Goal: Information Seeking & Learning: Learn about a topic

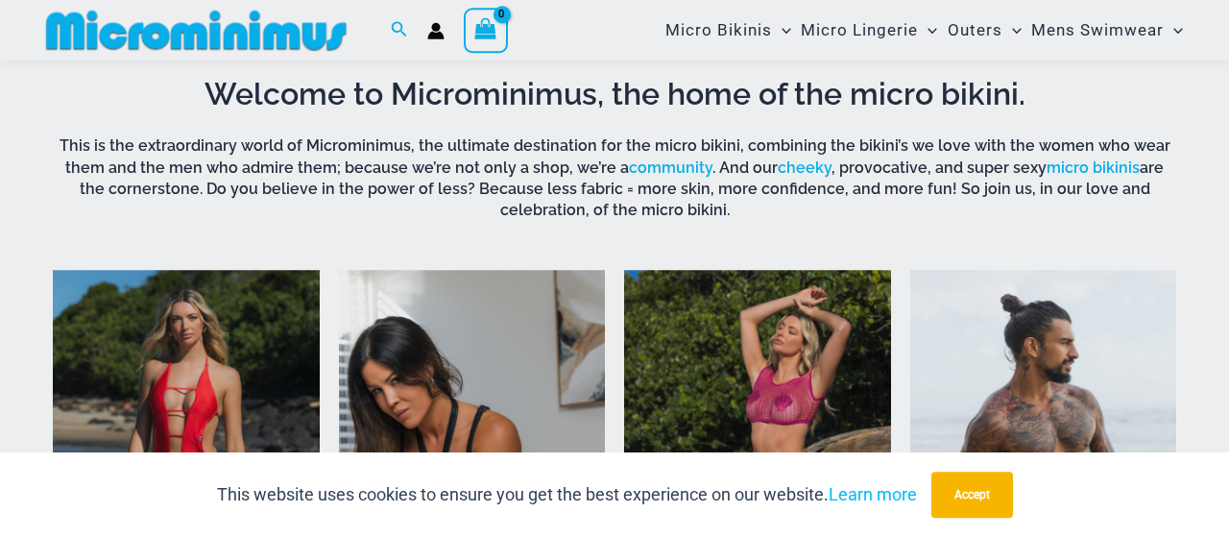
scroll to position [582, 0]
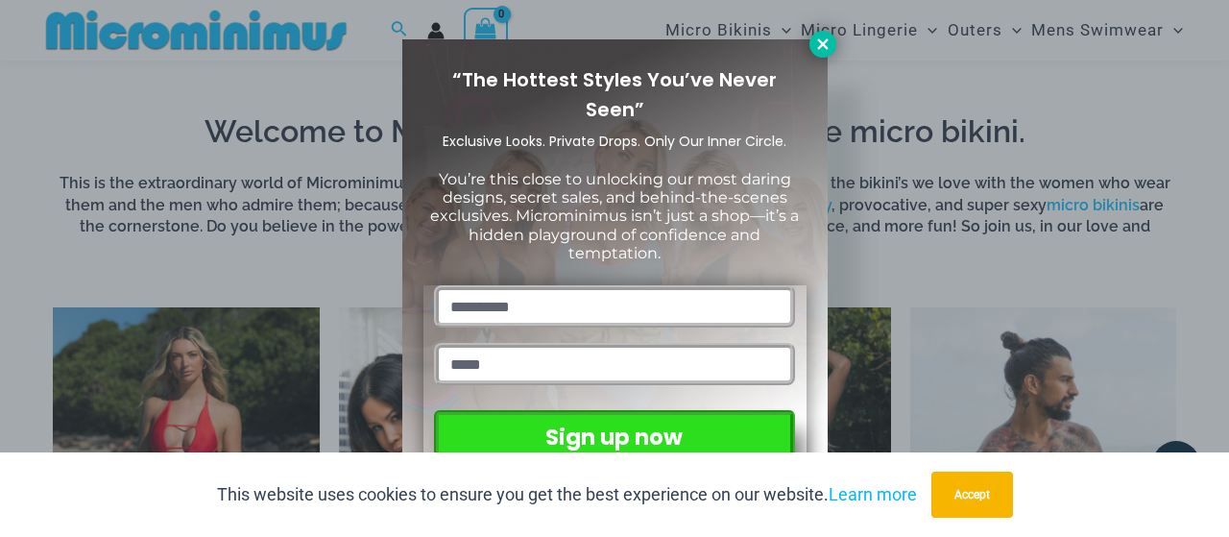
click at [816, 44] on icon at bounding box center [822, 44] width 17 height 17
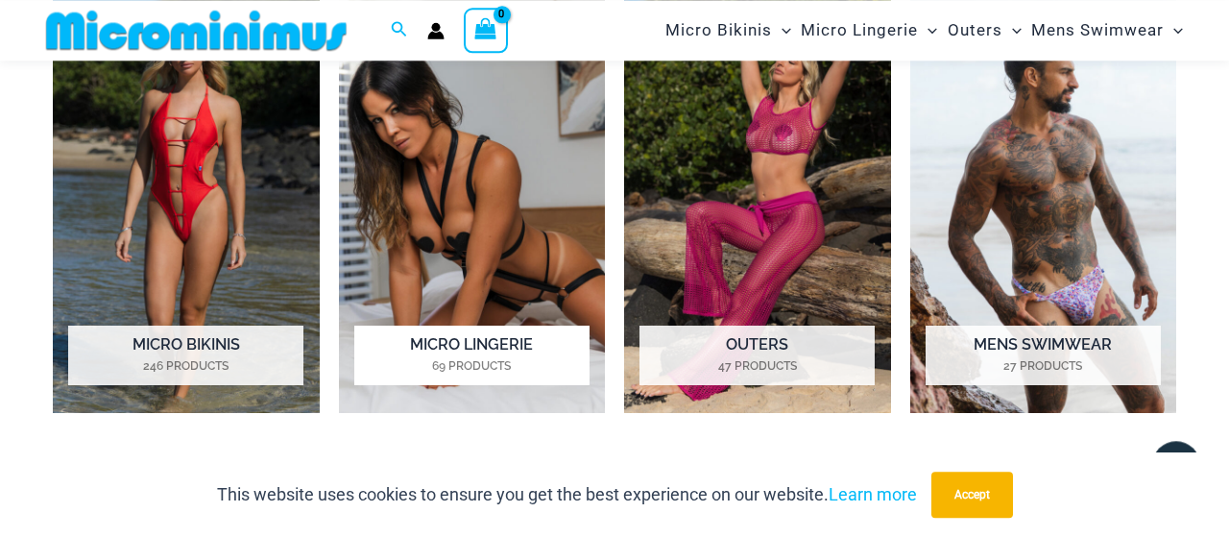
scroll to position [881, 0]
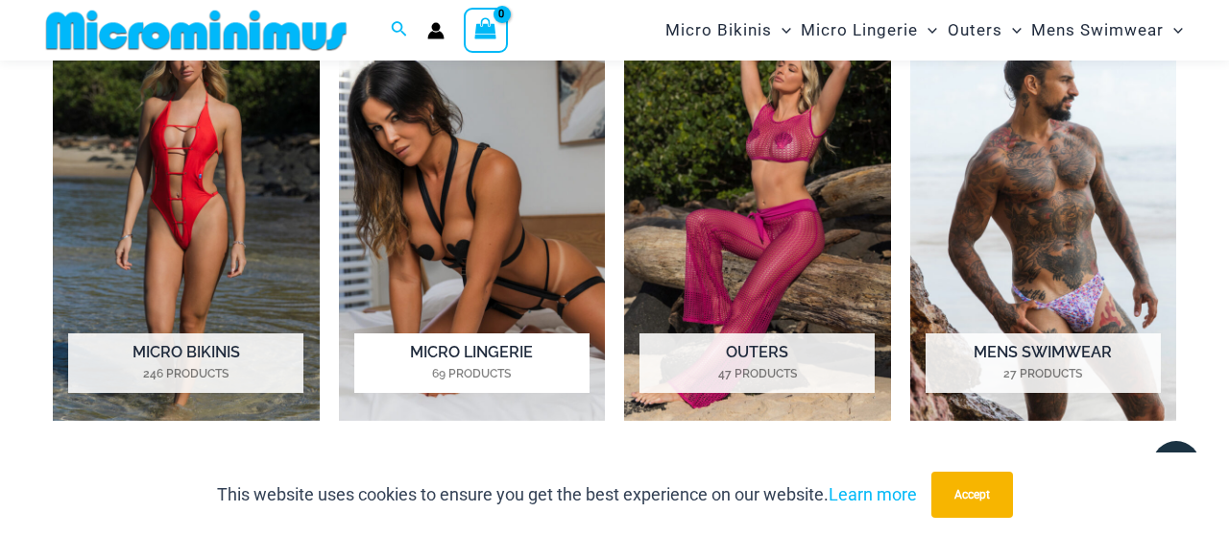
click at [511, 157] on img "Visit product category Micro Lingerie" at bounding box center [472, 215] width 267 height 414
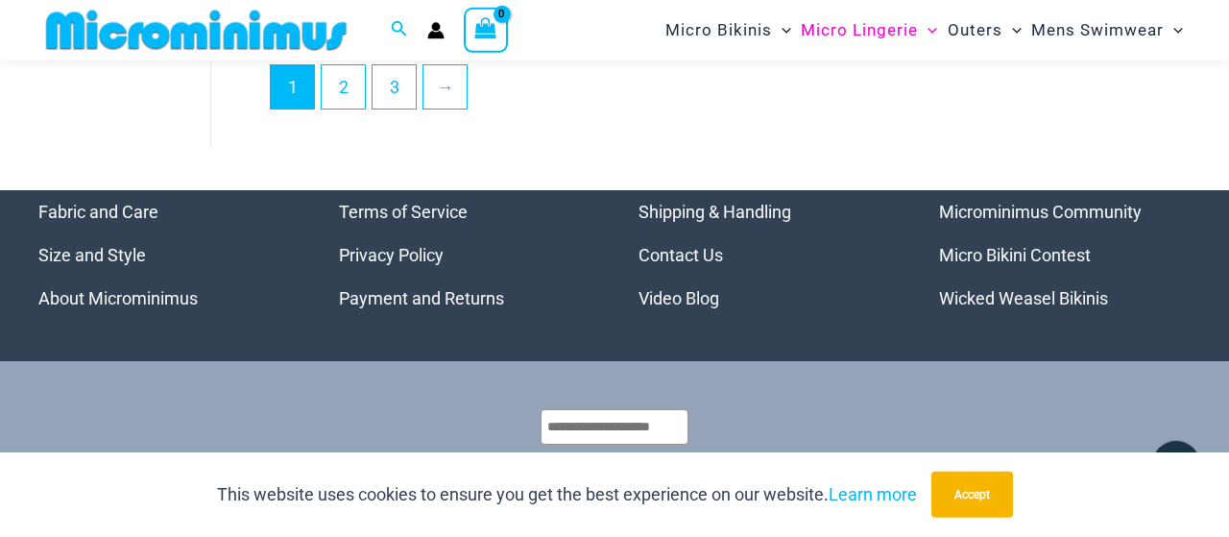
scroll to position [4277, 0]
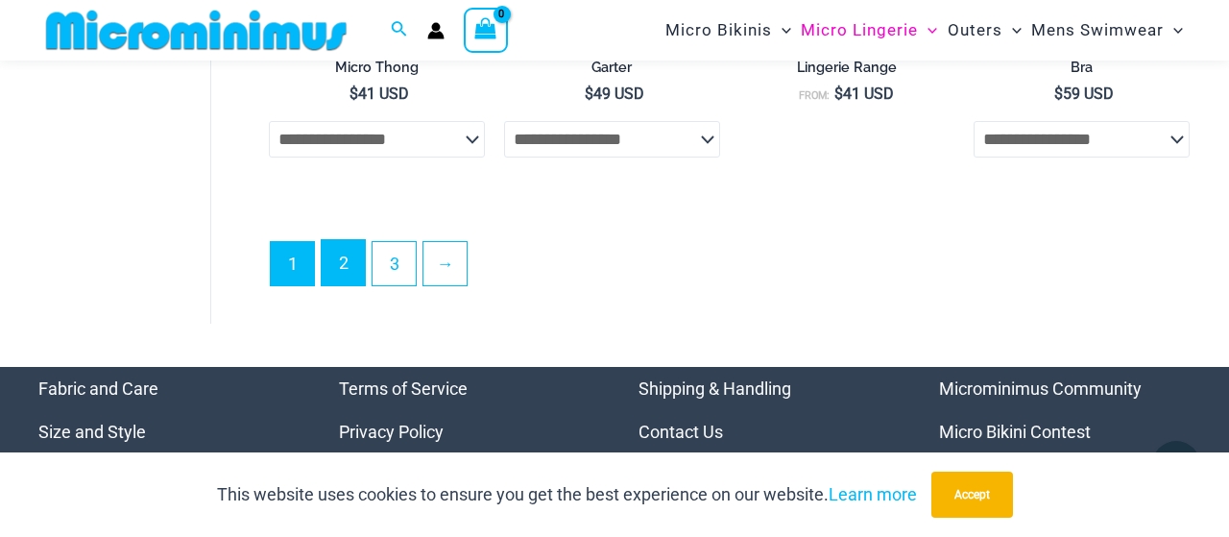
click at [341, 271] on link "2" at bounding box center [343, 262] width 43 height 45
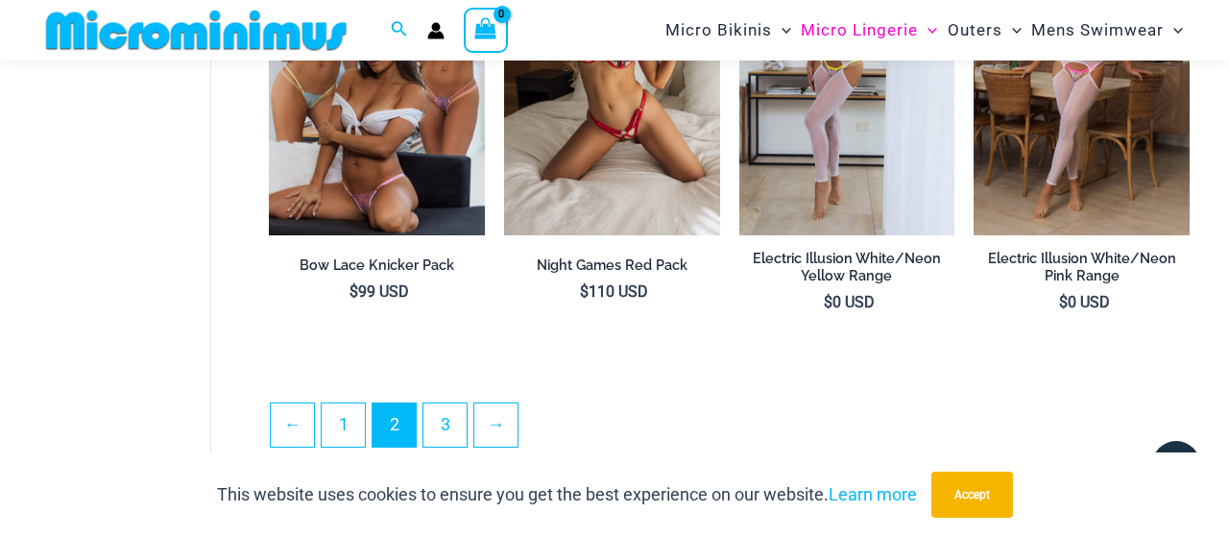
scroll to position [3977, 0]
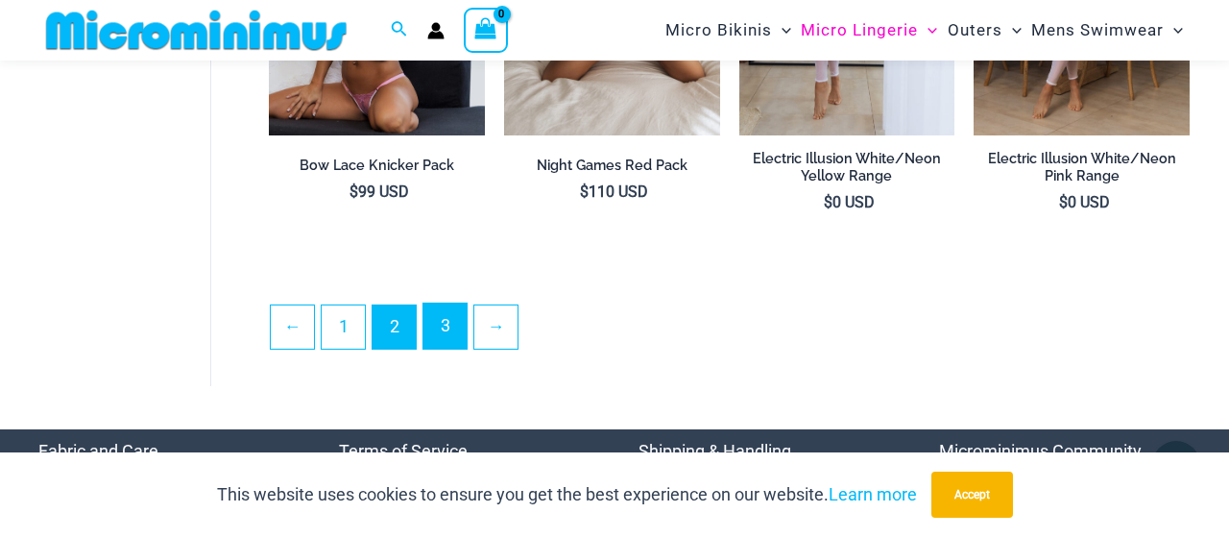
click at [427, 326] on link "3" at bounding box center [444, 325] width 43 height 45
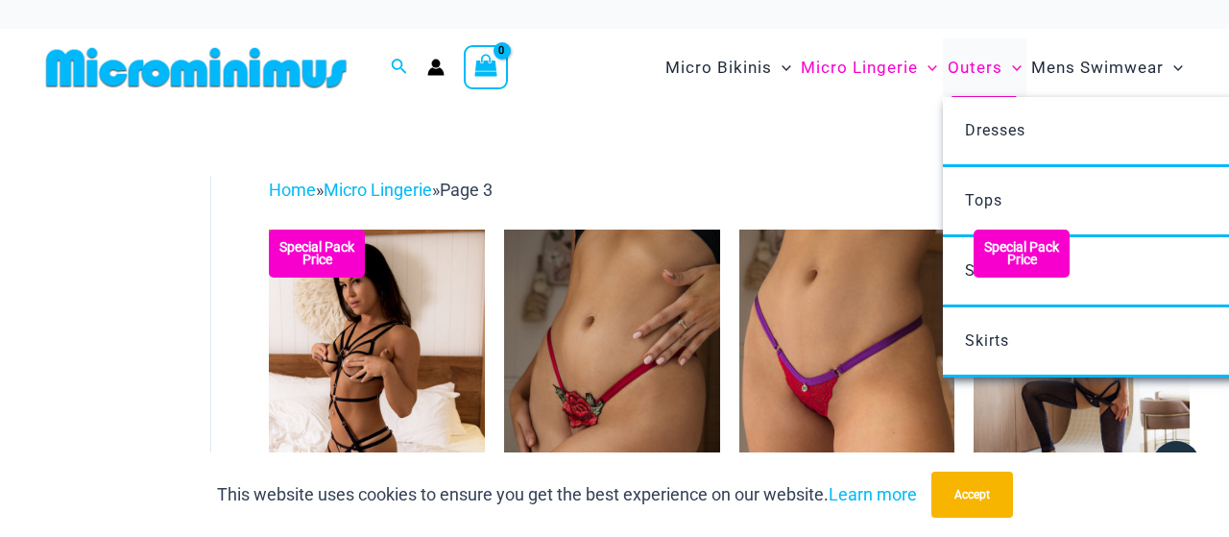
click at [975, 70] on span "Outers" at bounding box center [975, 67] width 55 height 49
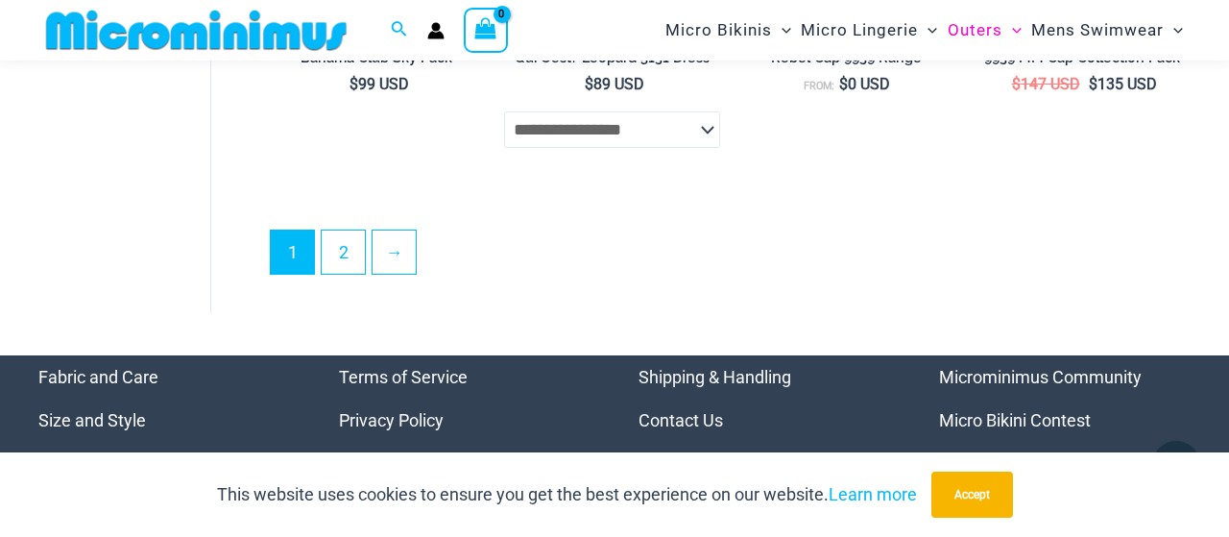
scroll to position [4277, 0]
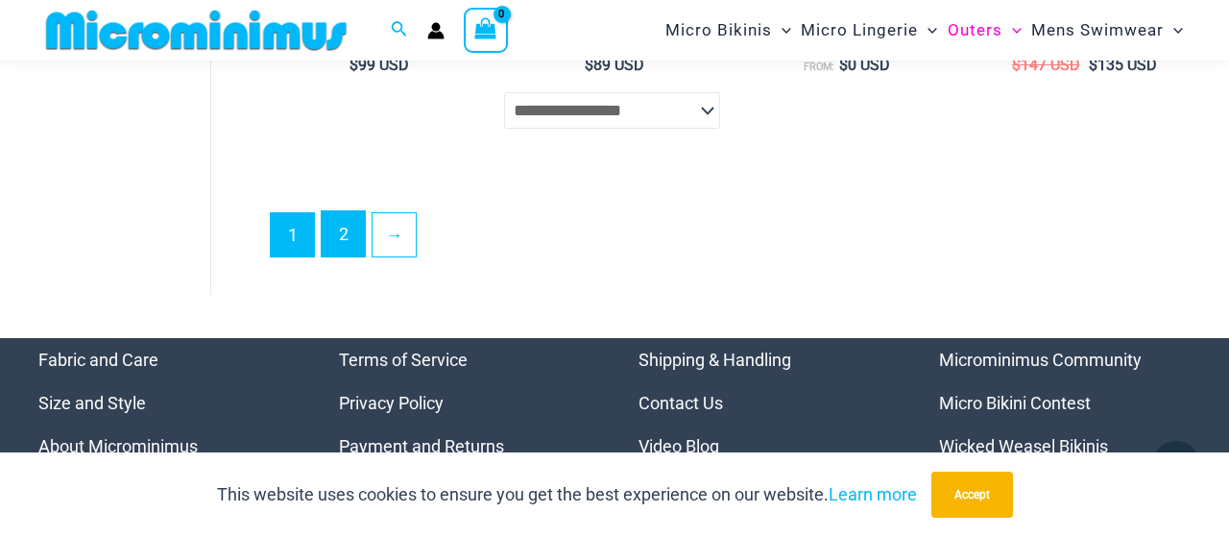
click at [350, 236] on link "2" at bounding box center [343, 233] width 43 height 45
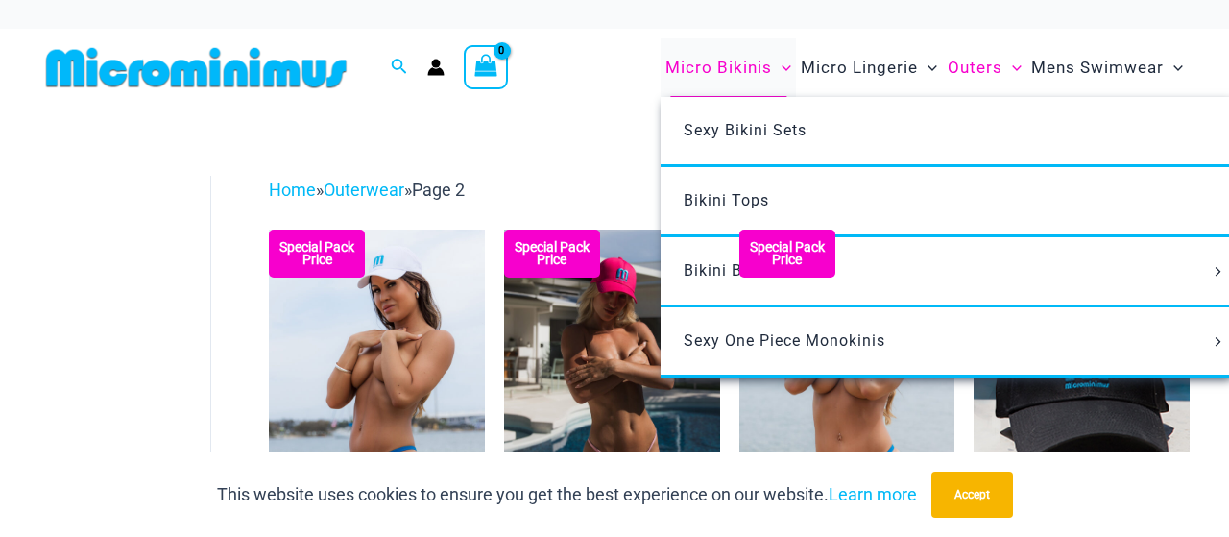
click at [759, 77] on span "Micro Bikinis" at bounding box center [718, 67] width 107 height 49
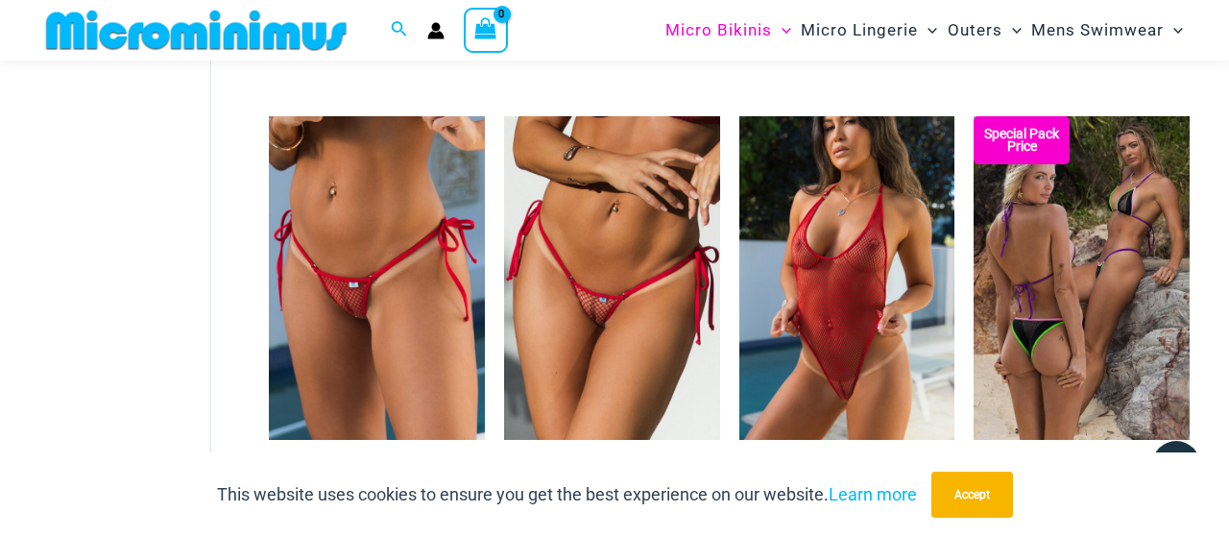
scroll to position [4476, 0]
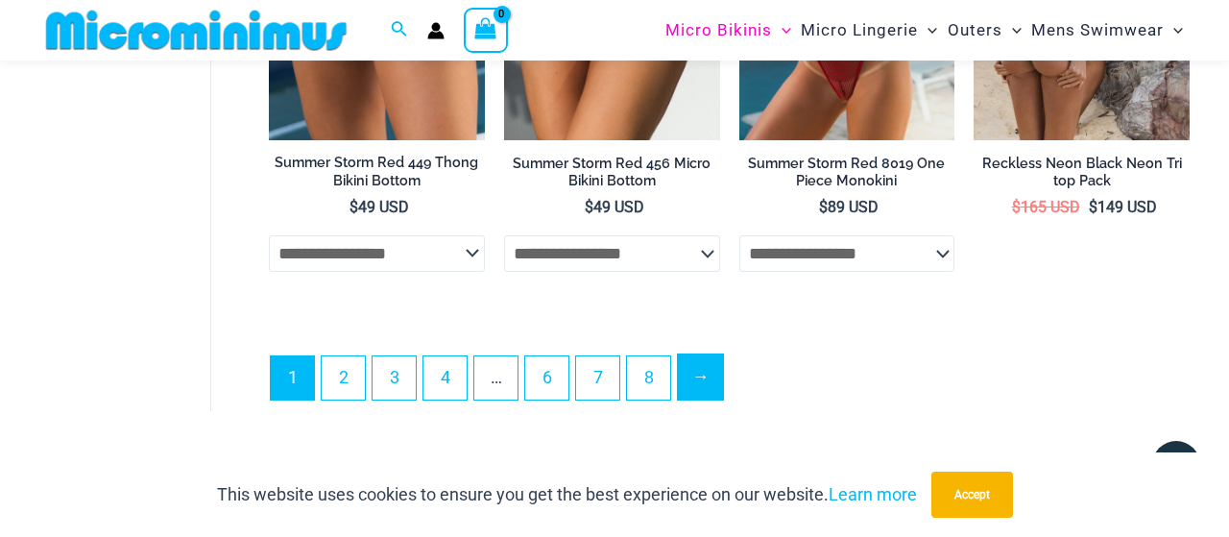
click at [694, 374] on link "→" at bounding box center [700, 376] width 45 height 45
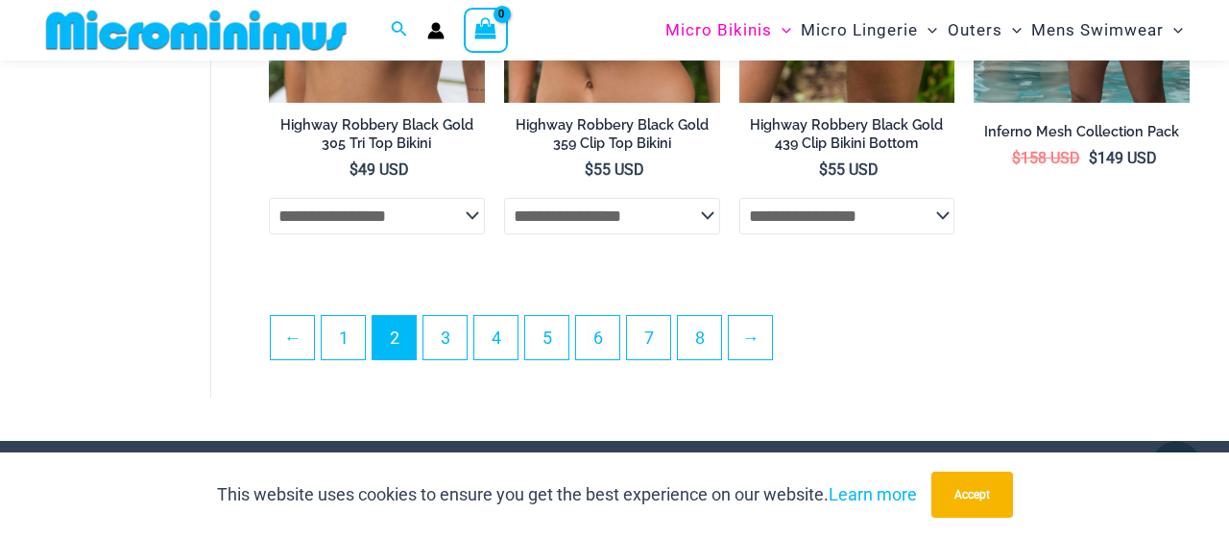
scroll to position [4177, 0]
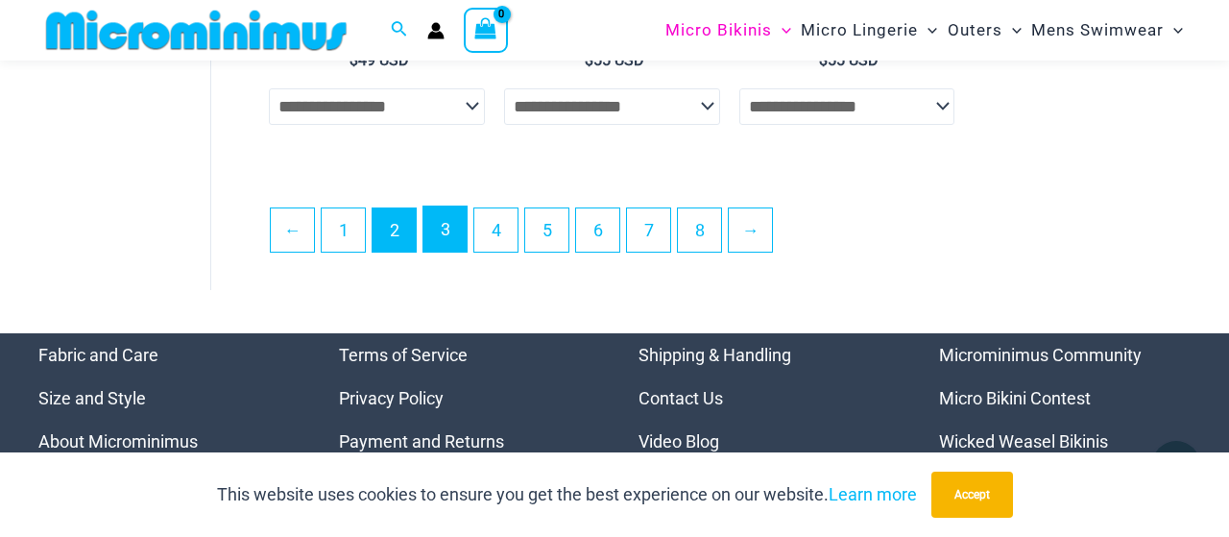
click at [455, 249] on link "3" at bounding box center [444, 228] width 43 height 45
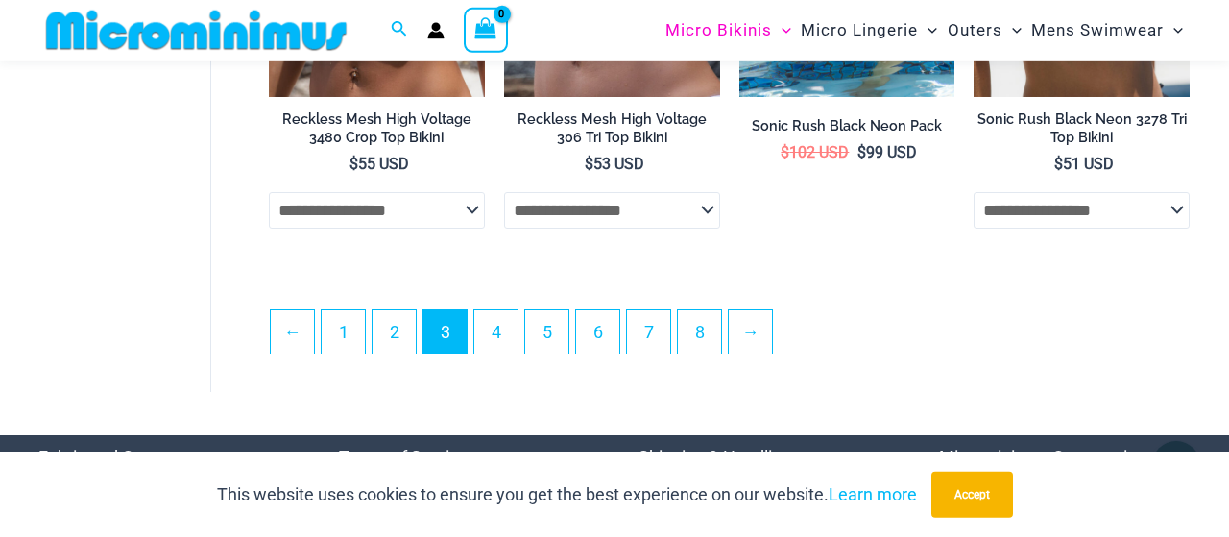
scroll to position [4077, 0]
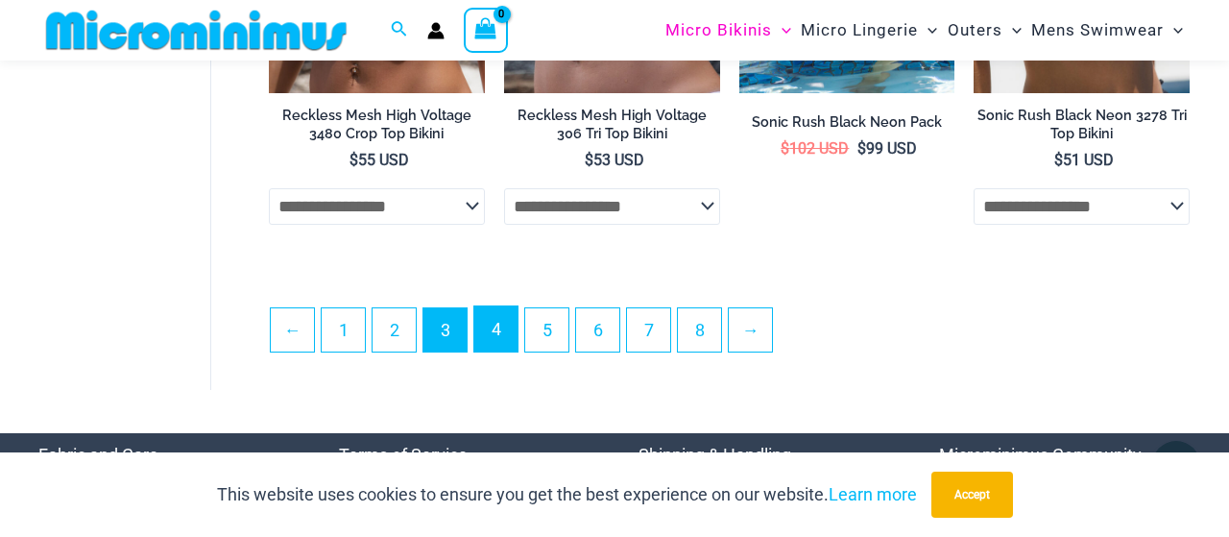
click at [508, 334] on link "4" at bounding box center [495, 328] width 43 height 45
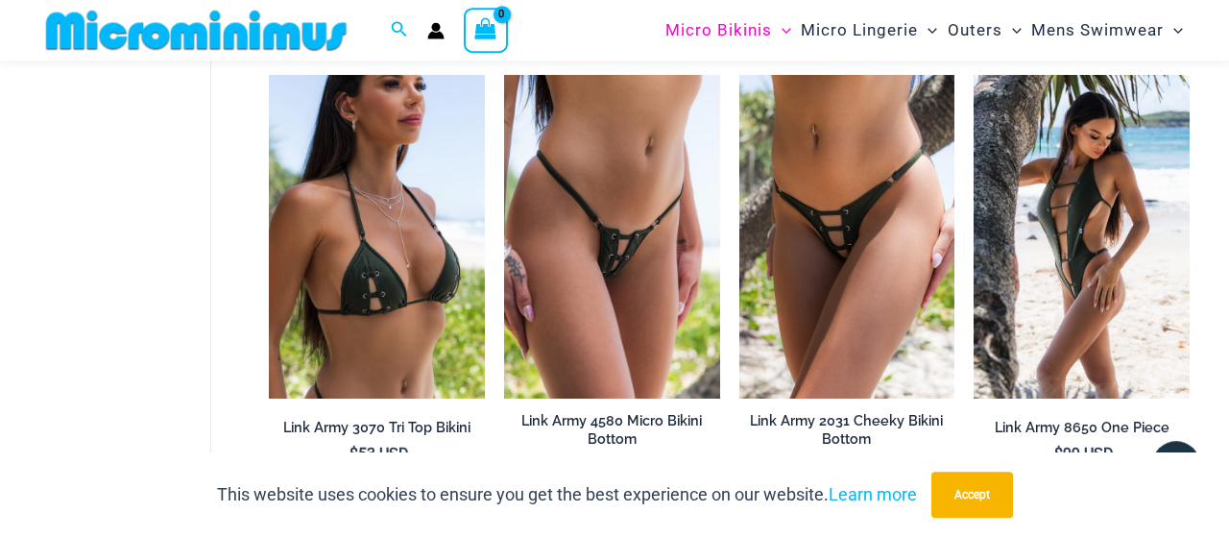
scroll to position [1181, 0]
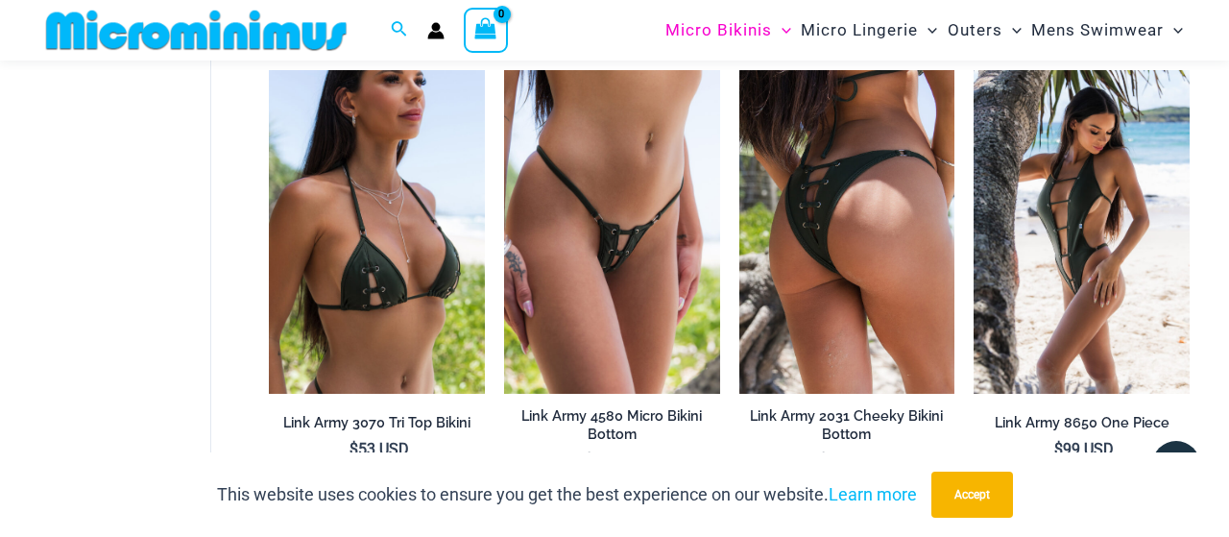
click at [831, 245] on img at bounding box center [847, 232] width 216 height 324
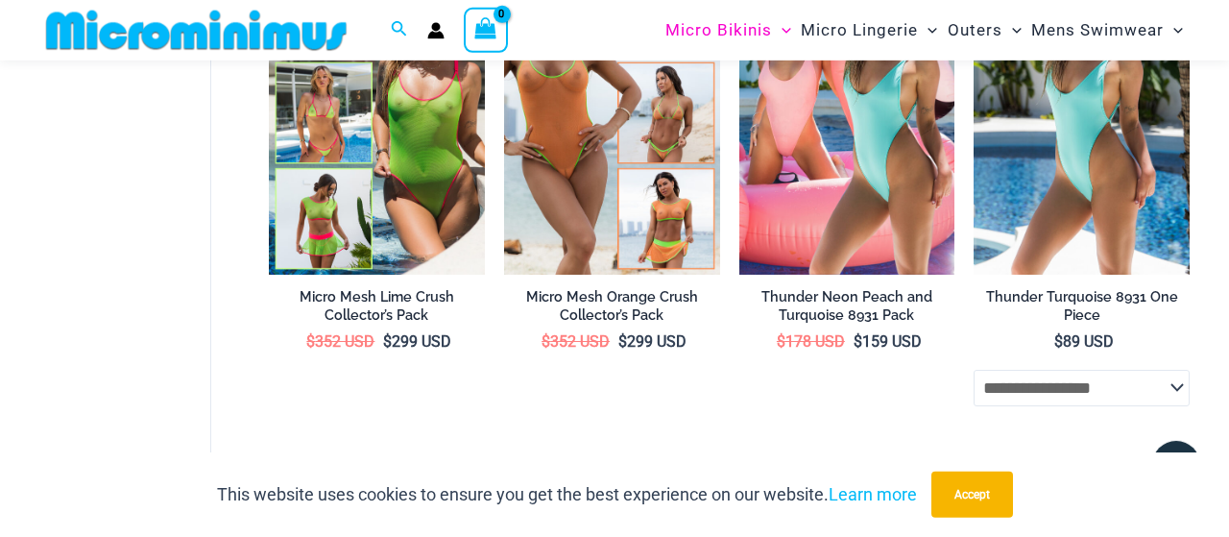
scroll to position [3977, 0]
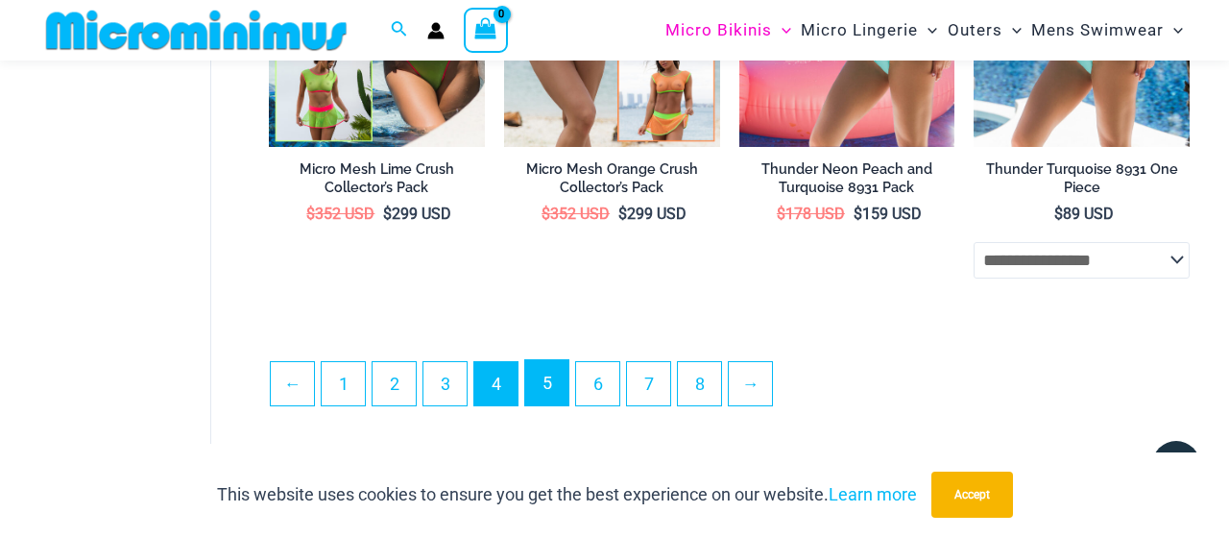
click at [543, 397] on link "5" at bounding box center [546, 382] width 43 height 45
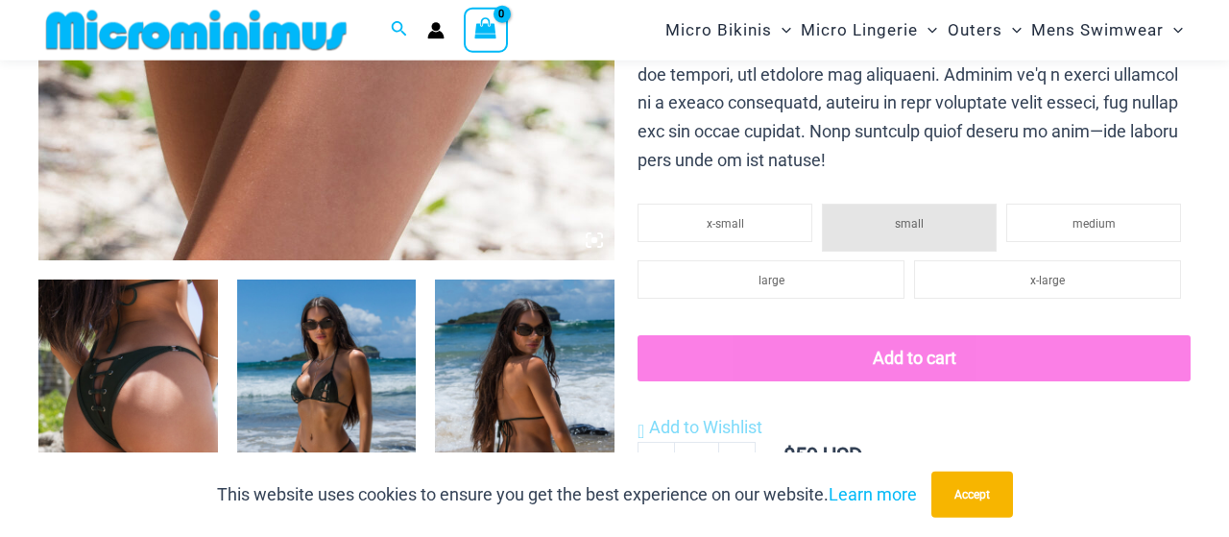
scroll to position [682, 0]
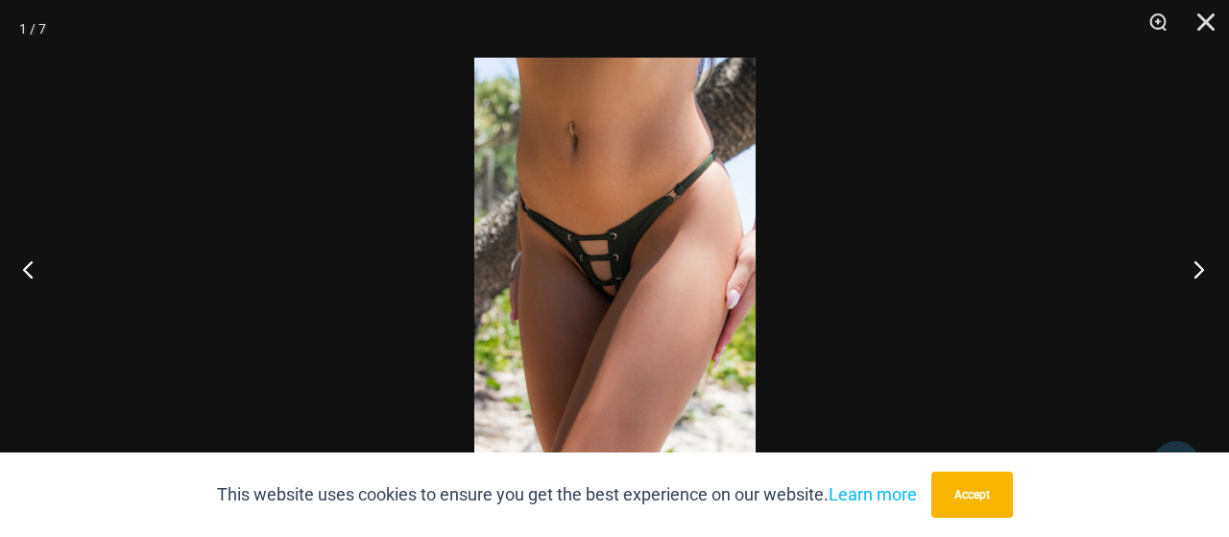
click at [1186, 268] on button "Next" at bounding box center [1193, 269] width 72 height 96
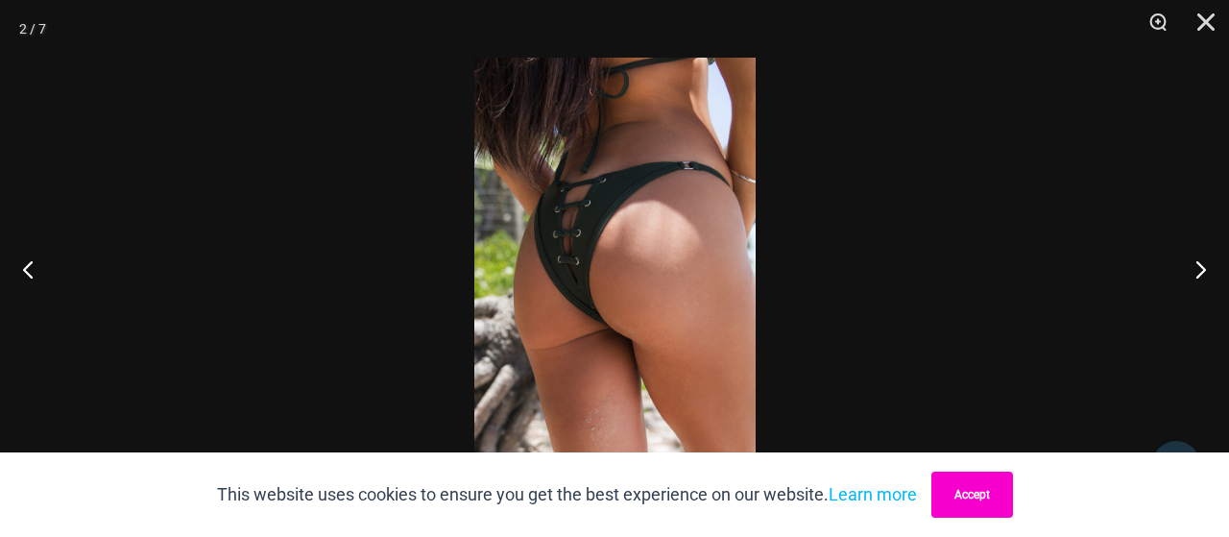
click at [997, 484] on button "Accept" at bounding box center [972, 494] width 82 height 46
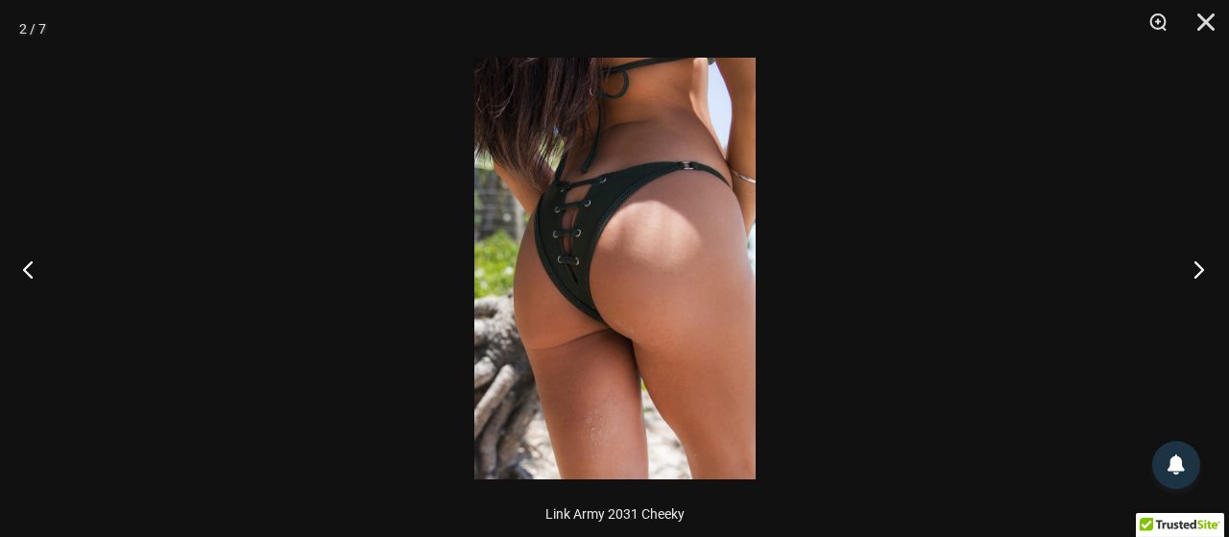
click at [1201, 277] on button "Next" at bounding box center [1193, 269] width 72 height 96
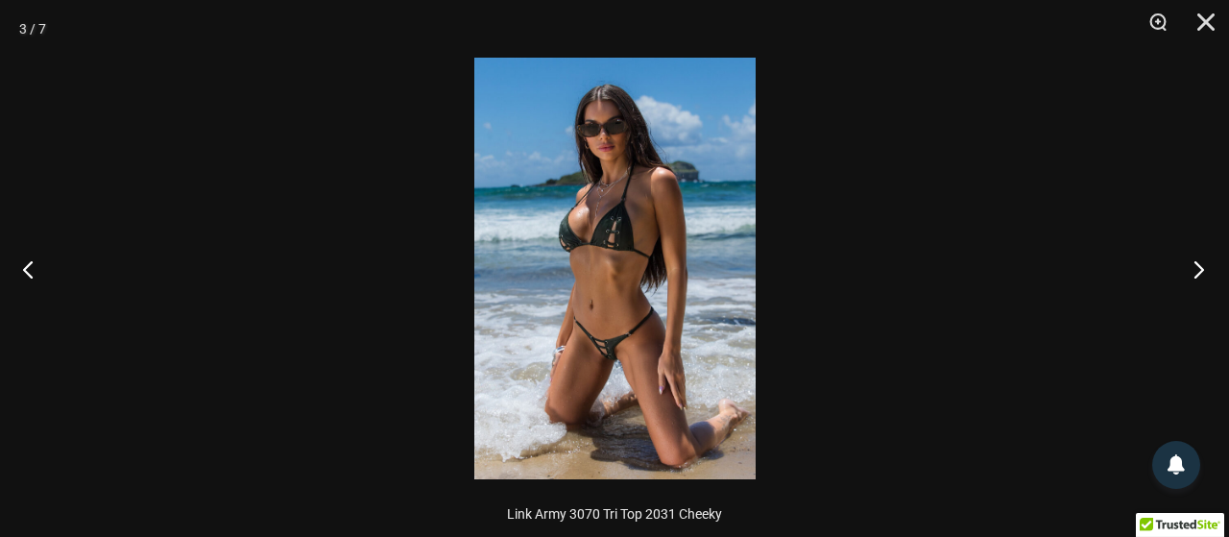
click at [1201, 277] on button "Next" at bounding box center [1193, 269] width 72 height 96
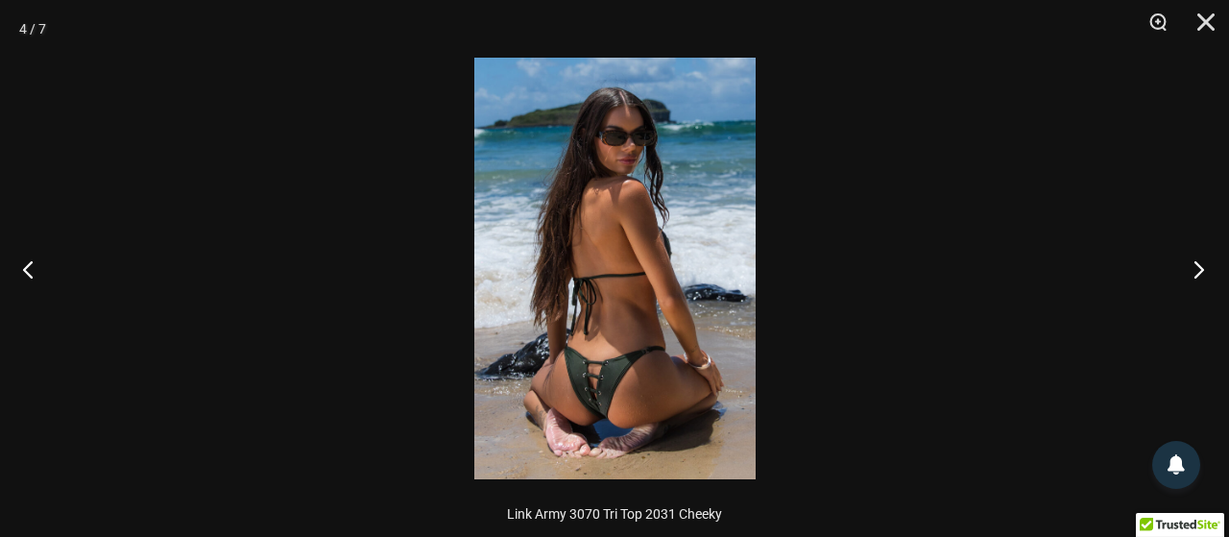
click at [1201, 277] on button "Next" at bounding box center [1193, 269] width 72 height 96
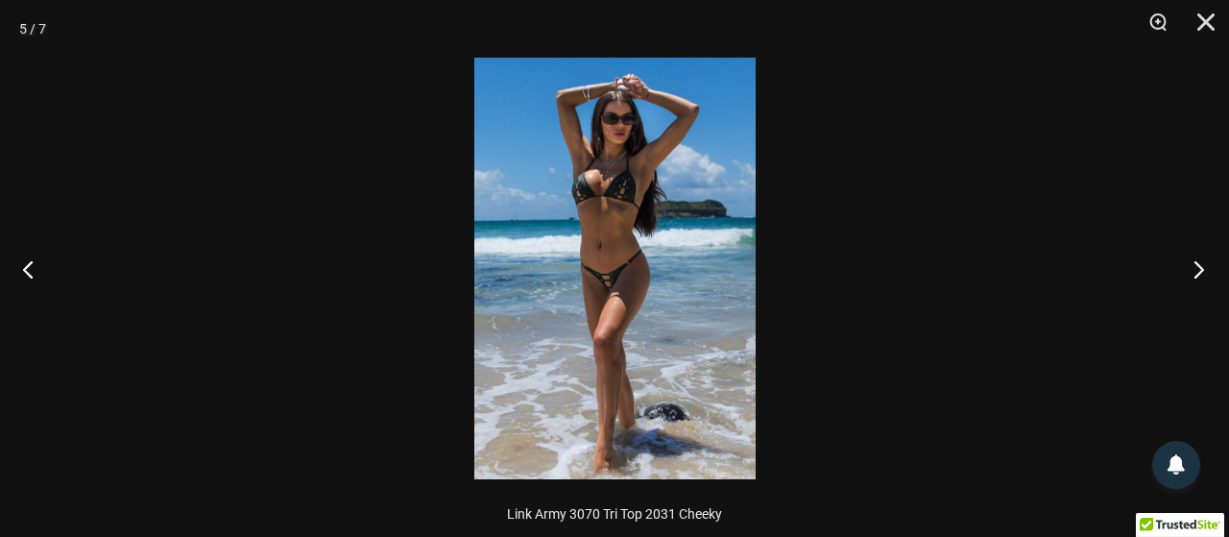
click at [1201, 277] on button "Next" at bounding box center [1193, 269] width 72 height 96
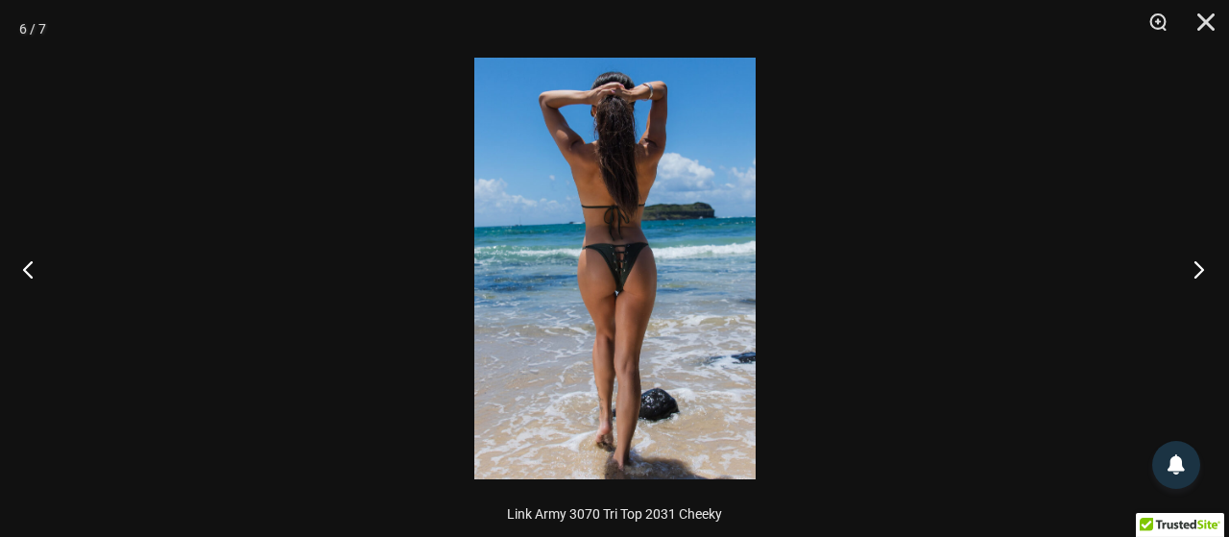
click at [1201, 277] on button "Next" at bounding box center [1193, 269] width 72 height 96
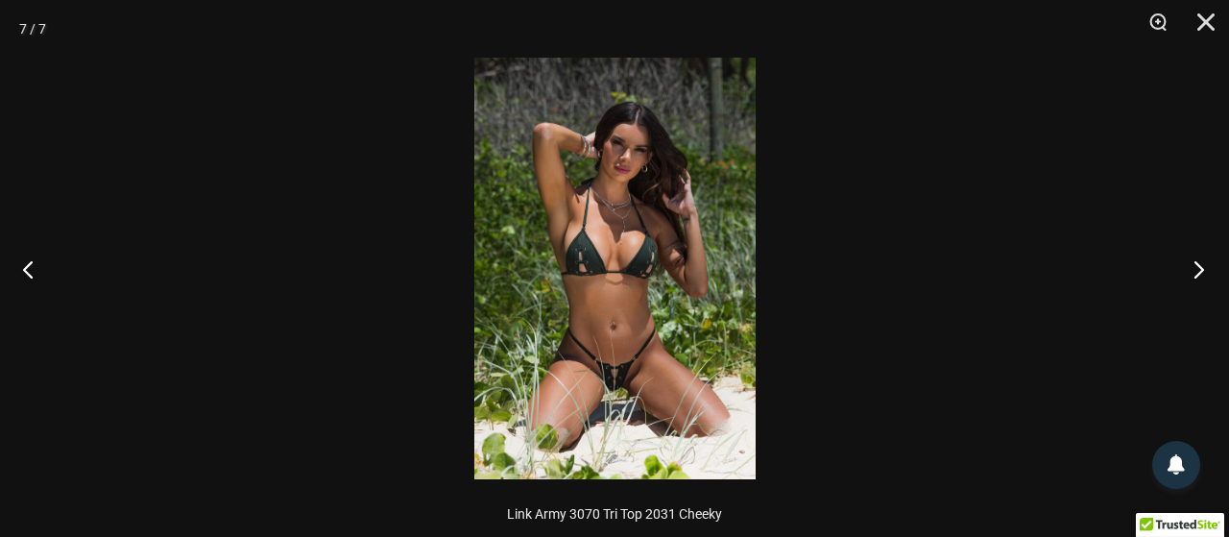
click at [1201, 277] on button "Next" at bounding box center [1193, 269] width 72 height 96
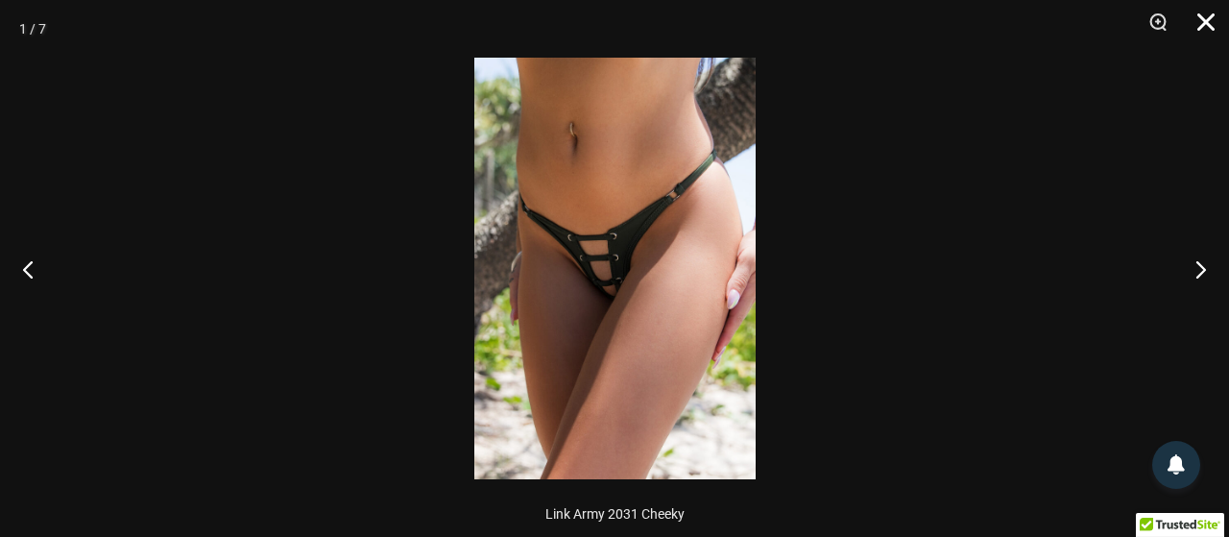
click at [1206, 26] on button "Close" at bounding box center [1199, 29] width 48 height 58
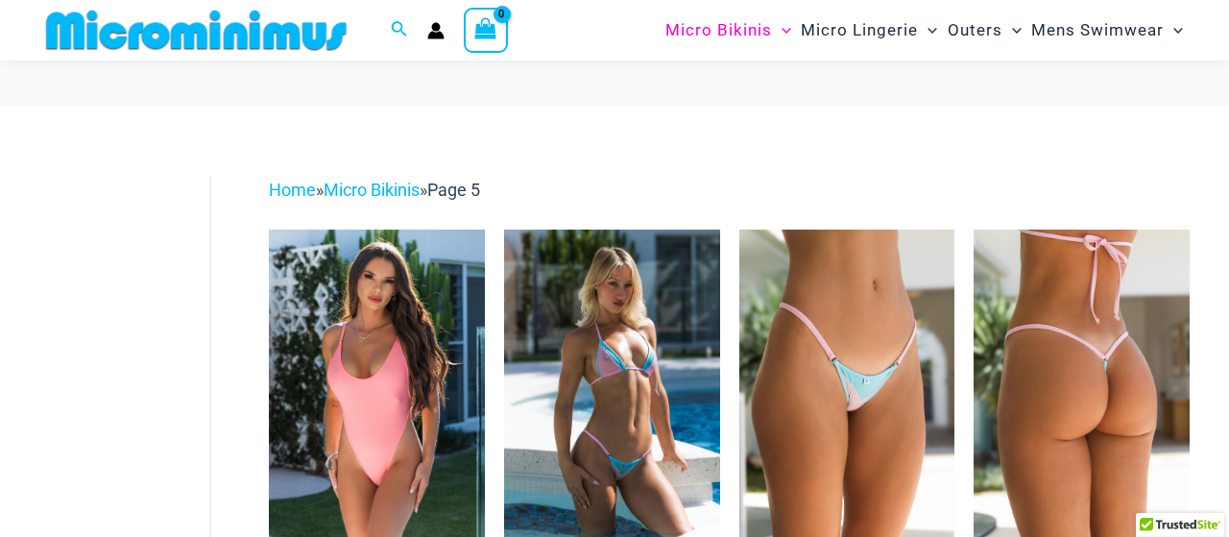
scroll to position [100, 0]
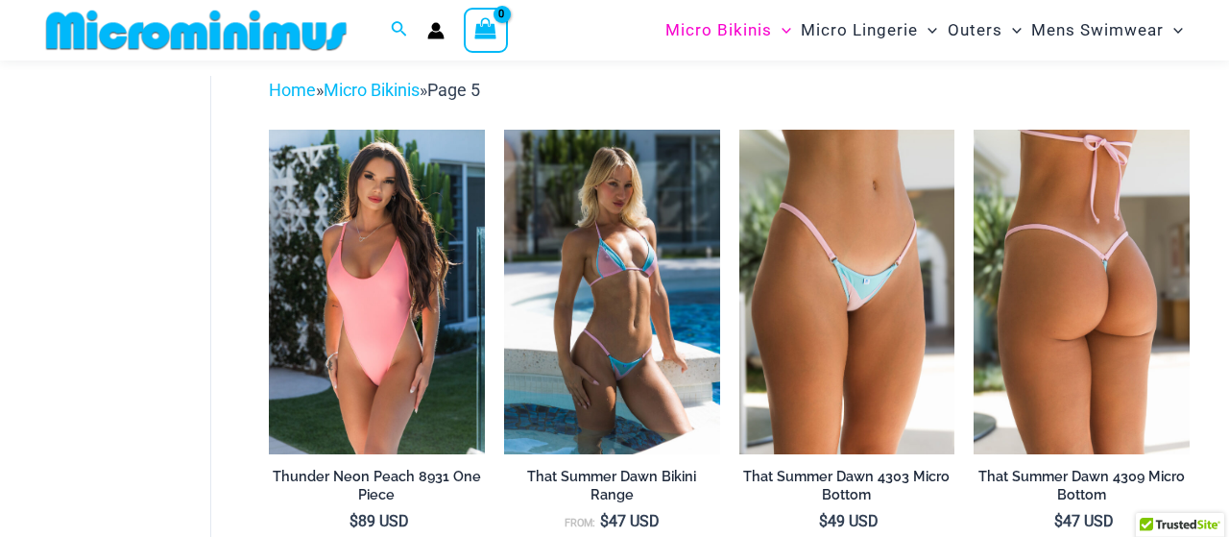
click at [1025, 301] on img at bounding box center [1082, 292] width 216 height 324
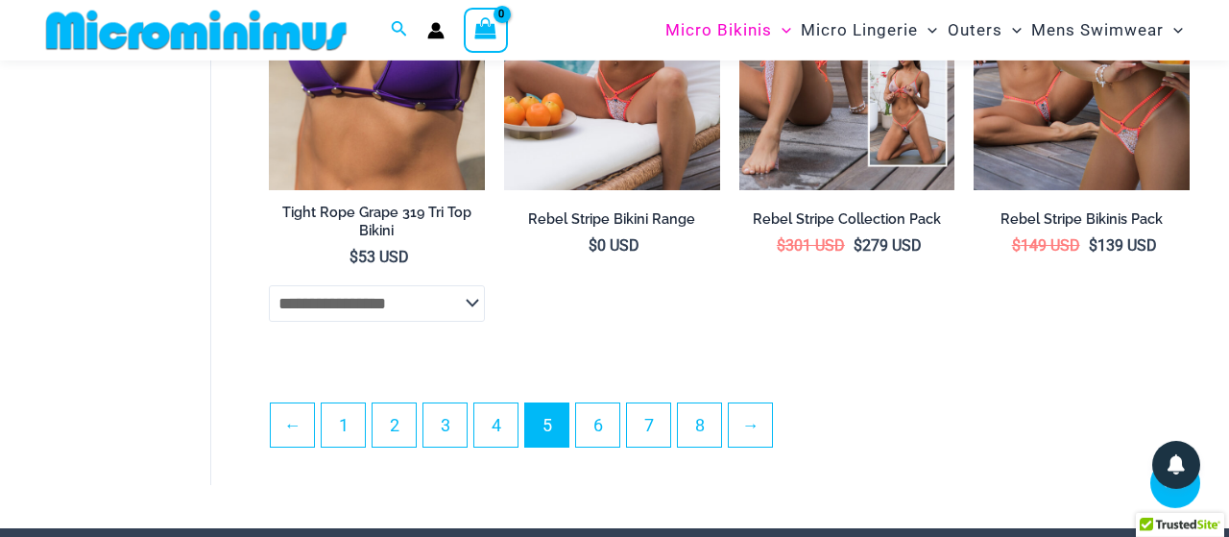
scroll to position [4136, 0]
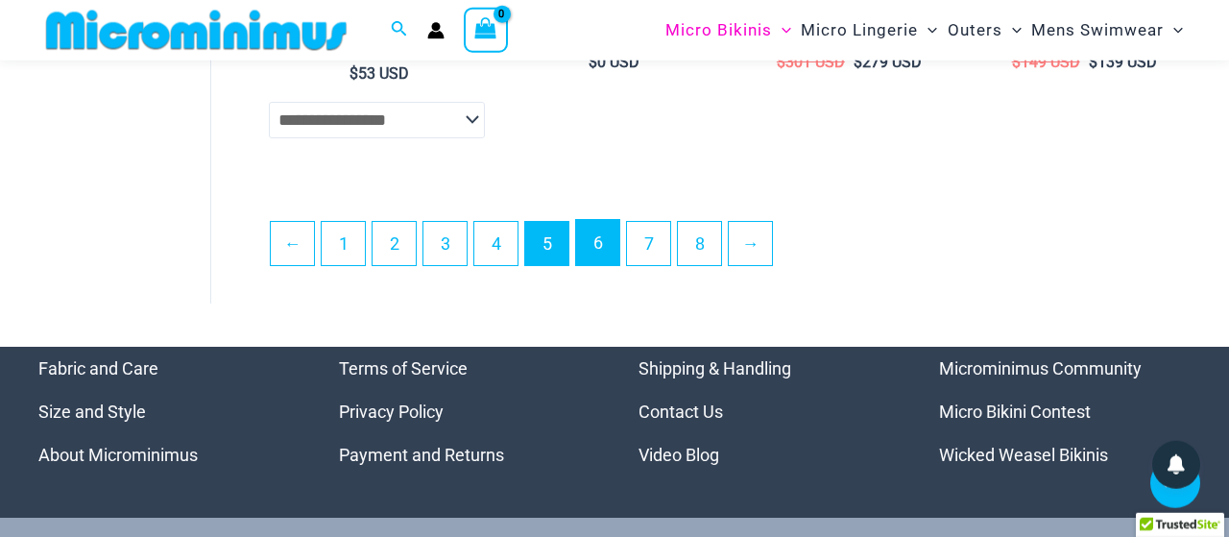
click at [595, 252] on link "6" at bounding box center [597, 242] width 43 height 45
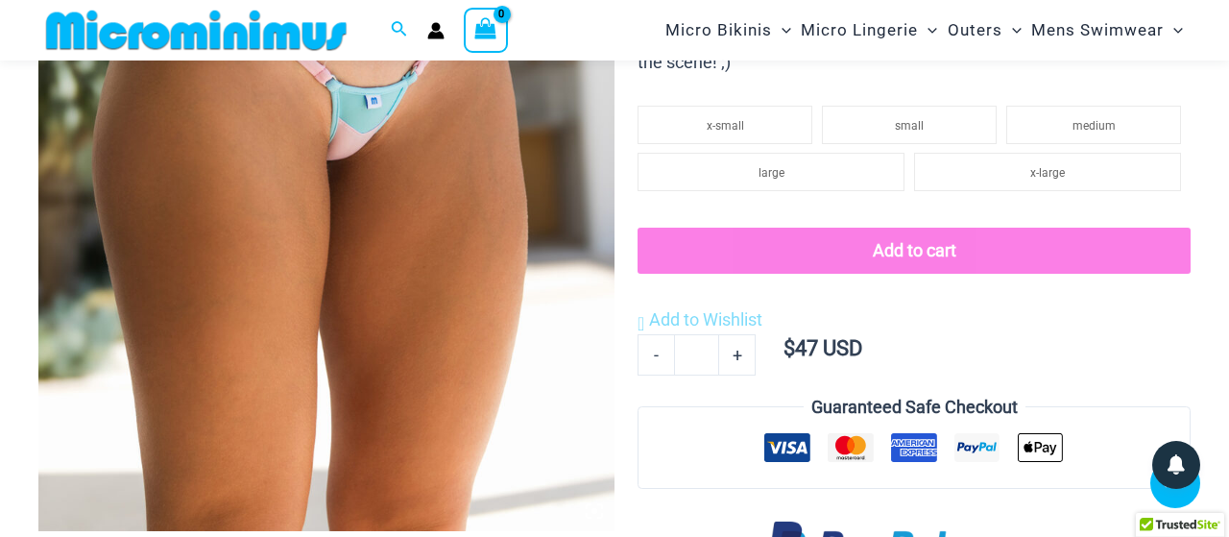
scroll to position [482, 0]
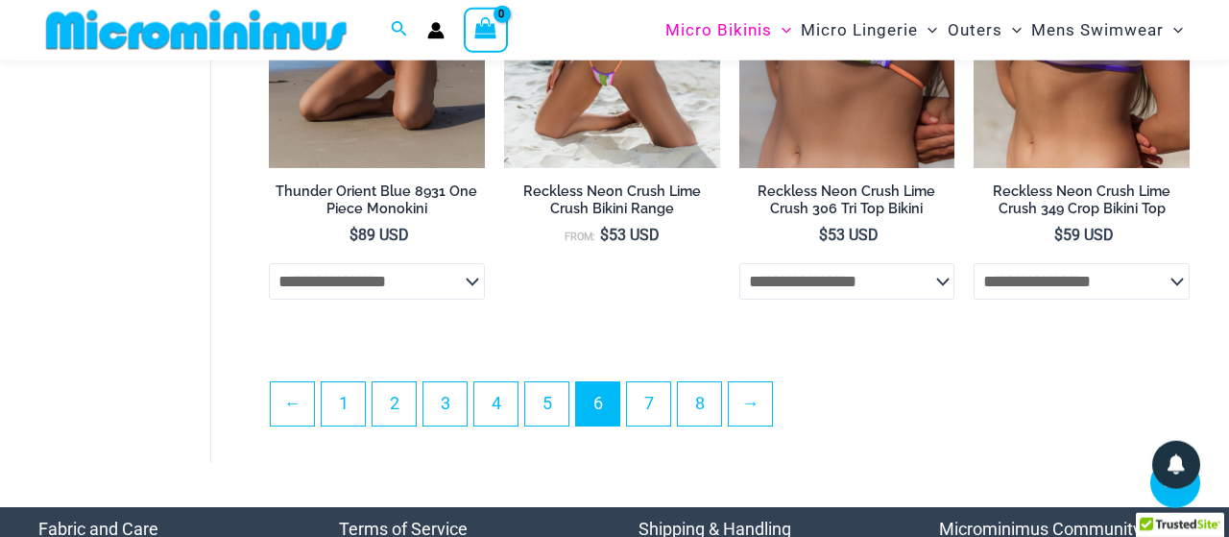
scroll to position [3977, 0]
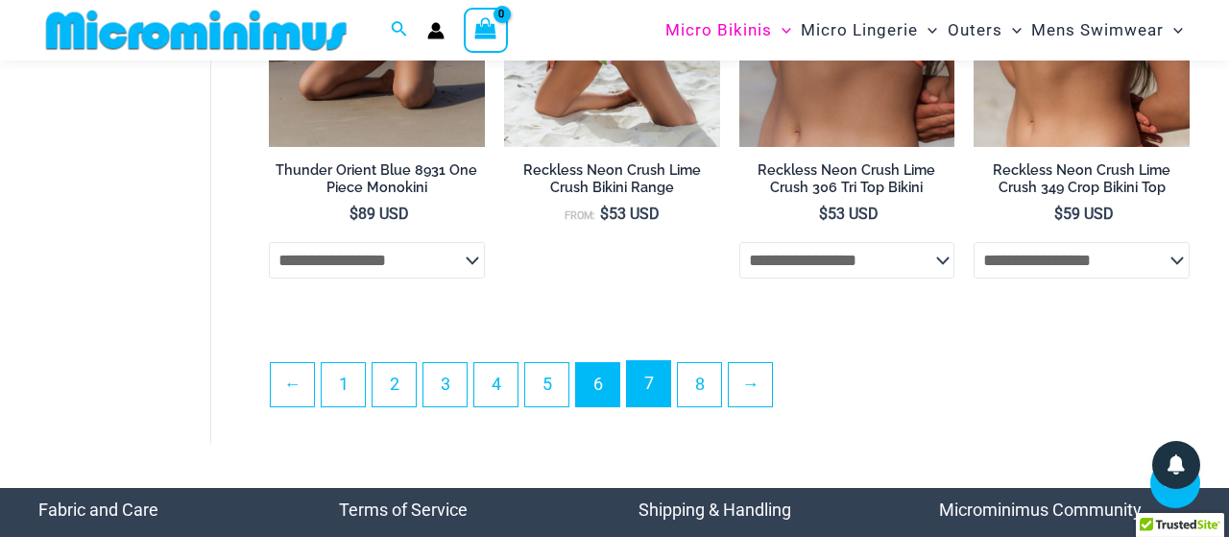
click at [656, 391] on link "7" at bounding box center [648, 383] width 43 height 45
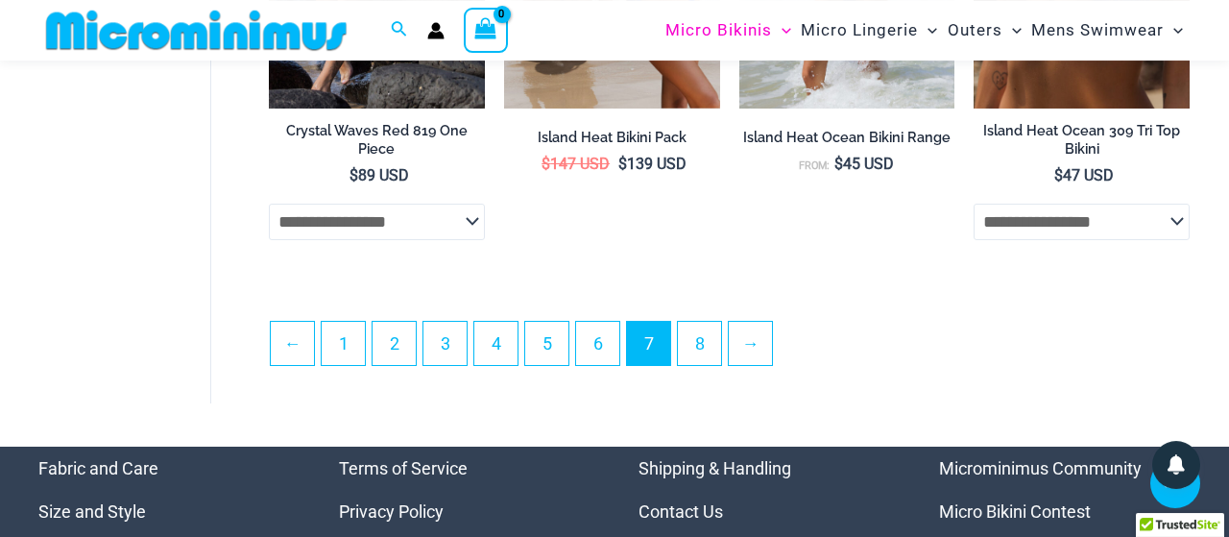
scroll to position [4177, 0]
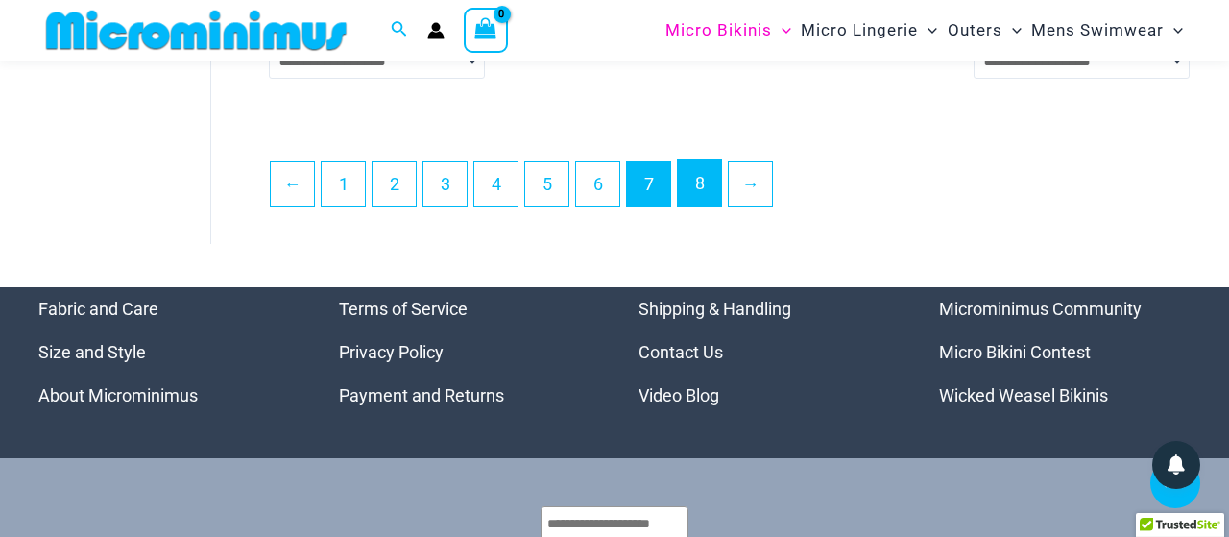
click at [708, 201] on link "8" at bounding box center [699, 182] width 43 height 45
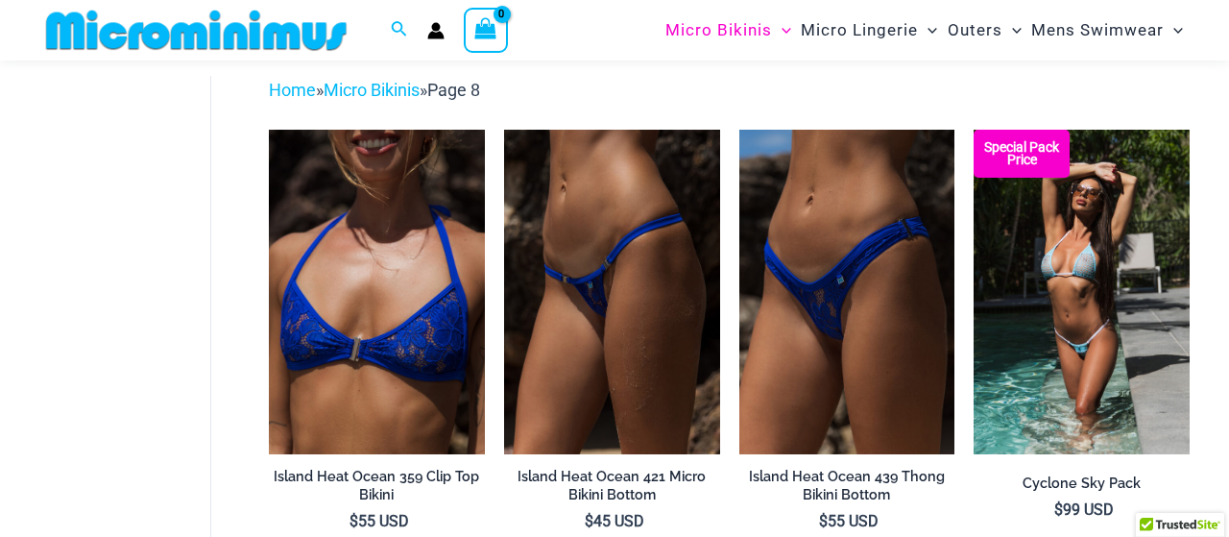
scroll to position [83, 0]
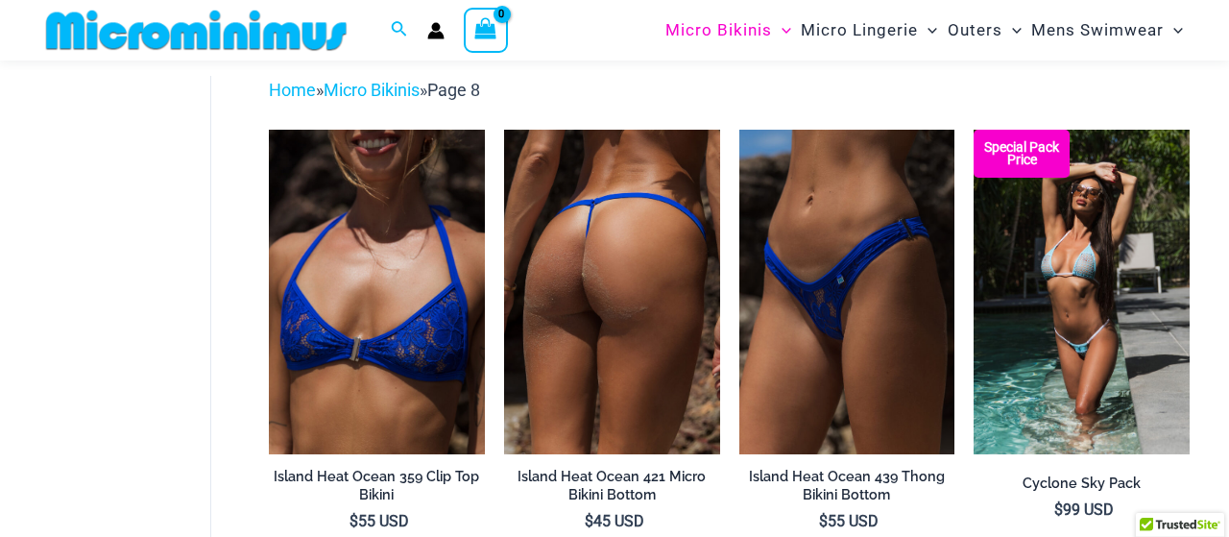
click at [615, 297] on img at bounding box center [612, 292] width 216 height 324
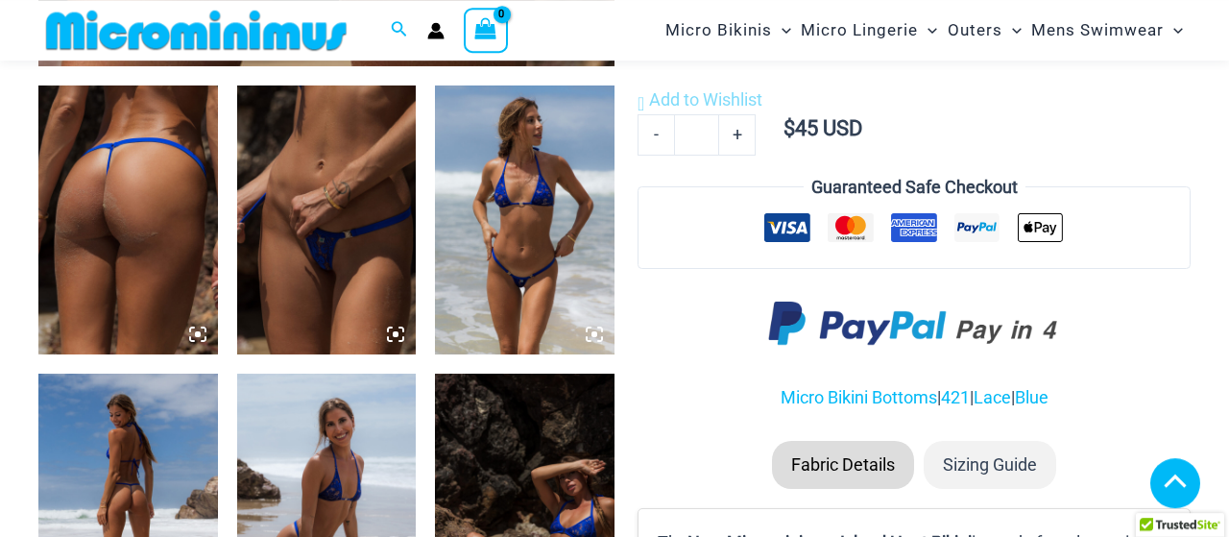
scroll to position [981, 0]
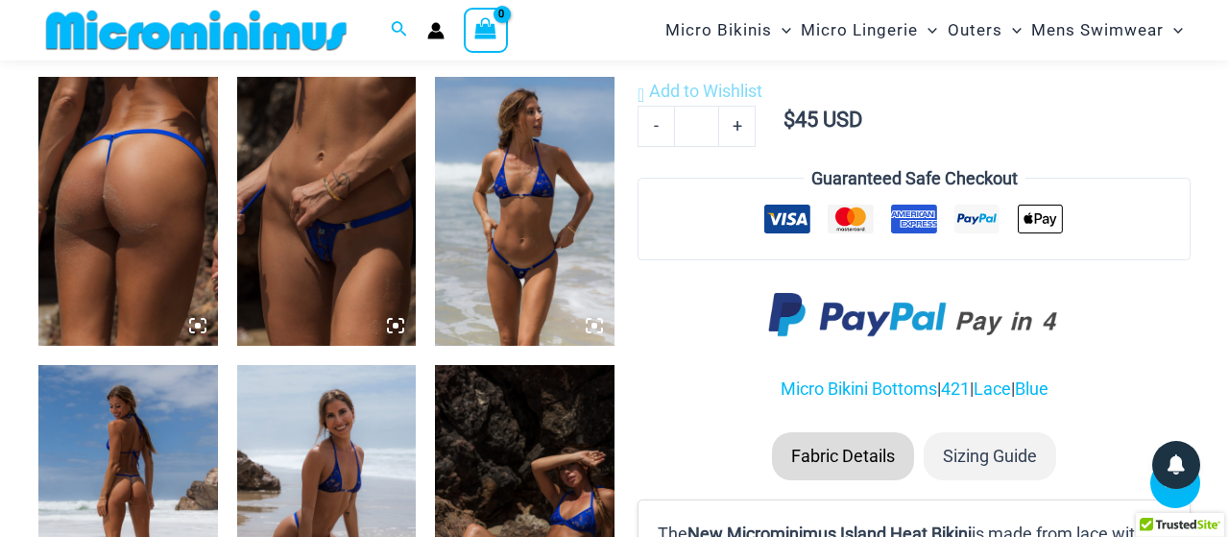
click at [142, 223] on img at bounding box center [128, 211] width 180 height 269
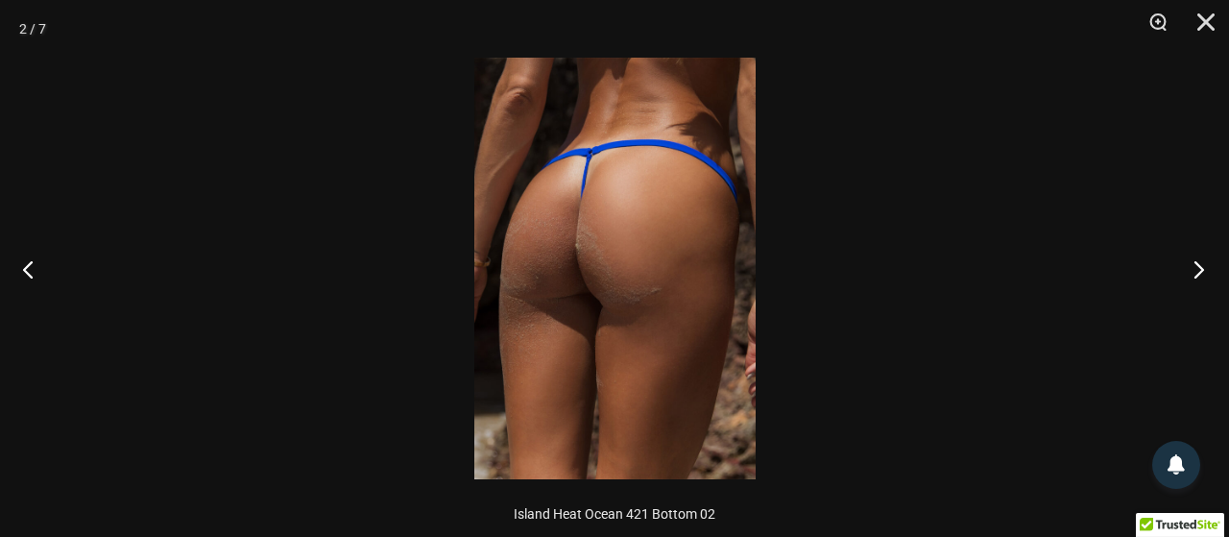
click at [1190, 269] on button "Next" at bounding box center [1193, 269] width 72 height 96
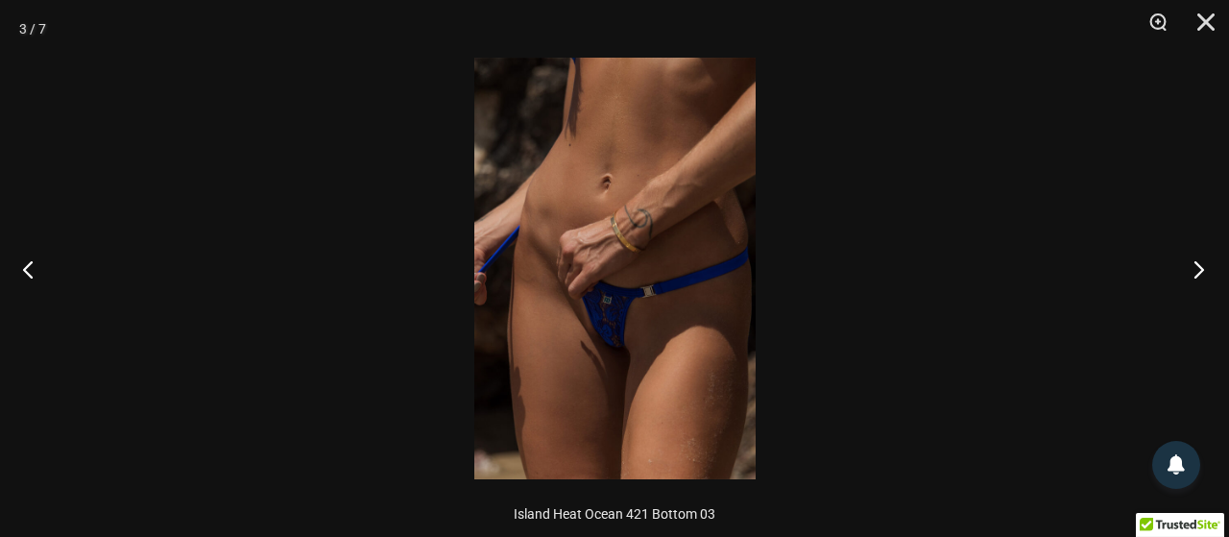
click at [1190, 269] on button "Next" at bounding box center [1193, 269] width 72 height 96
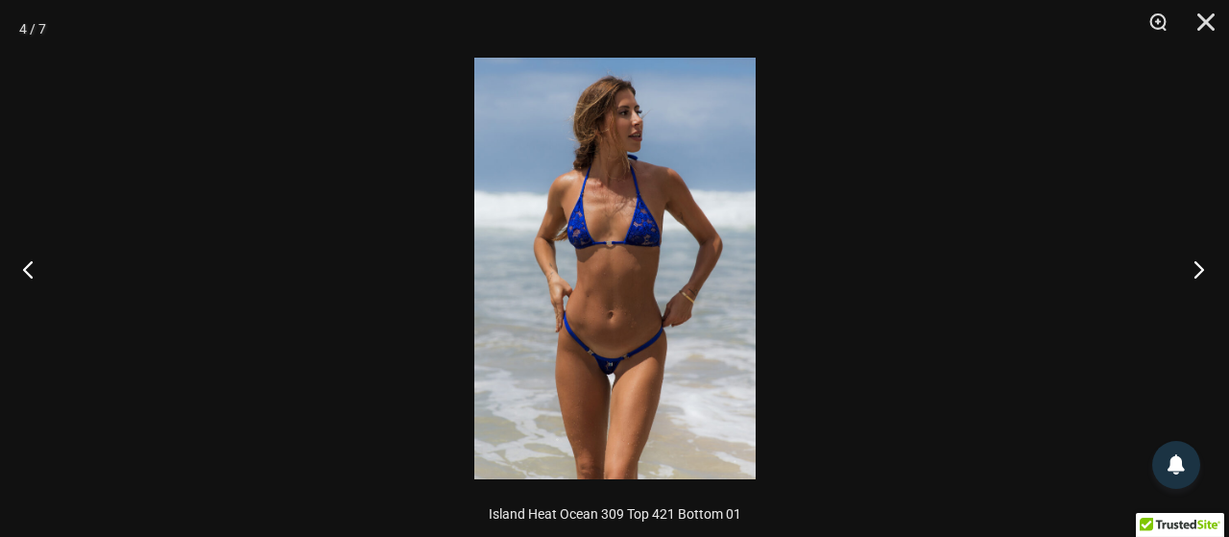
click at [1190, 269] on button "Next" at bounding box center [1193, 269] width 72 height 96
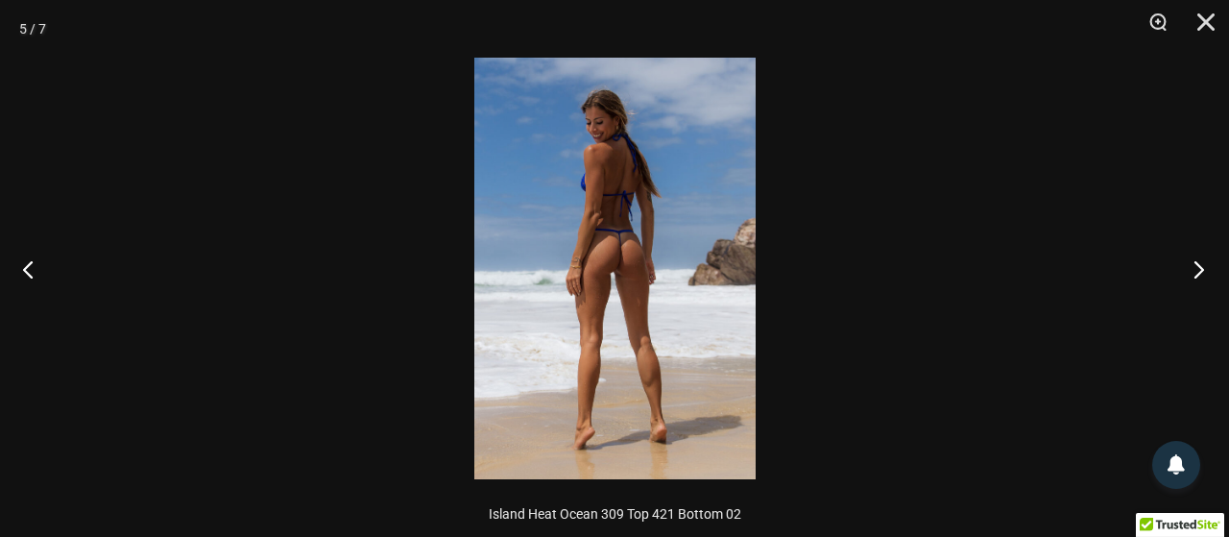
click at [1190, 269] on button "Next" at bounding box center [1193, 269] width 72 height 96
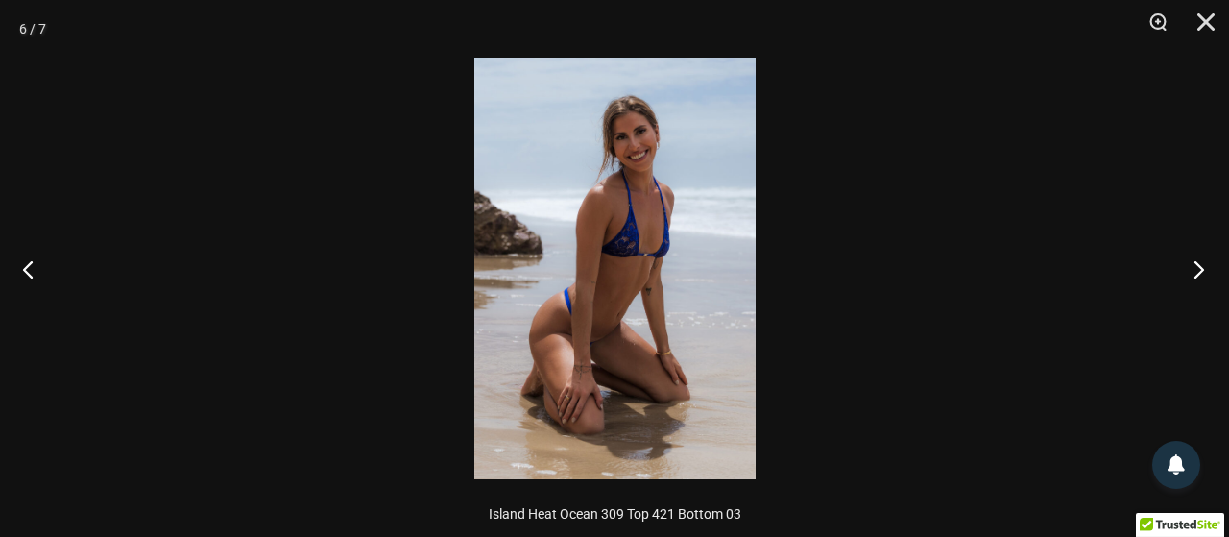
click at [1190, 269] on button "Next" at bounding box center [1193, 269] width 72 height 96
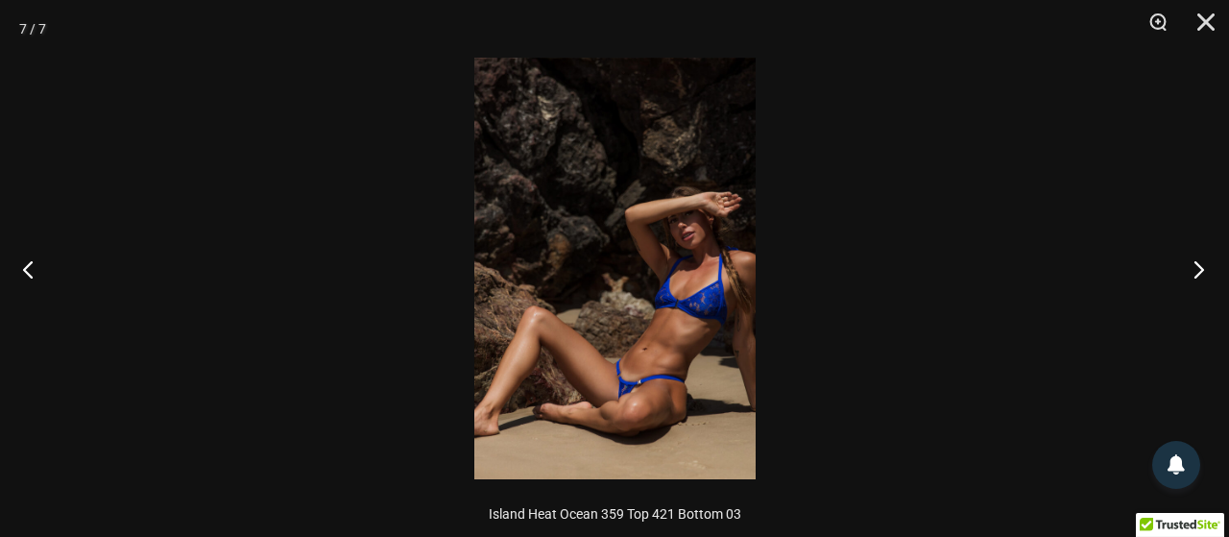
click at [1190, 269] on button "Next" at bounding box center [1193, 269] width 72 height 96
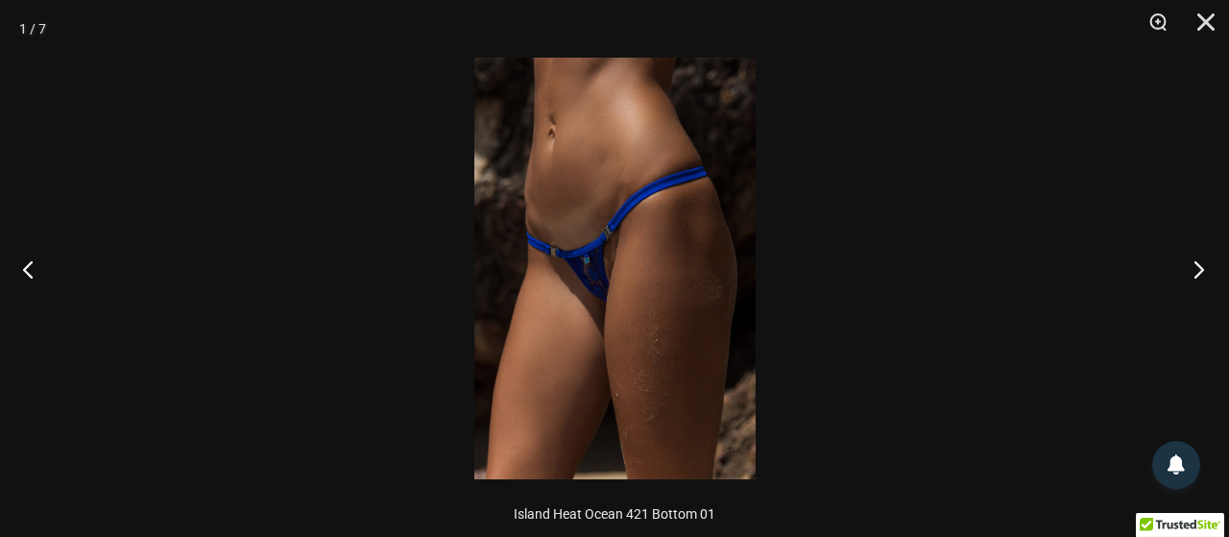
click at [1190, 269] on button "Next" at bounding box center [1193, 269] width 72 height 96
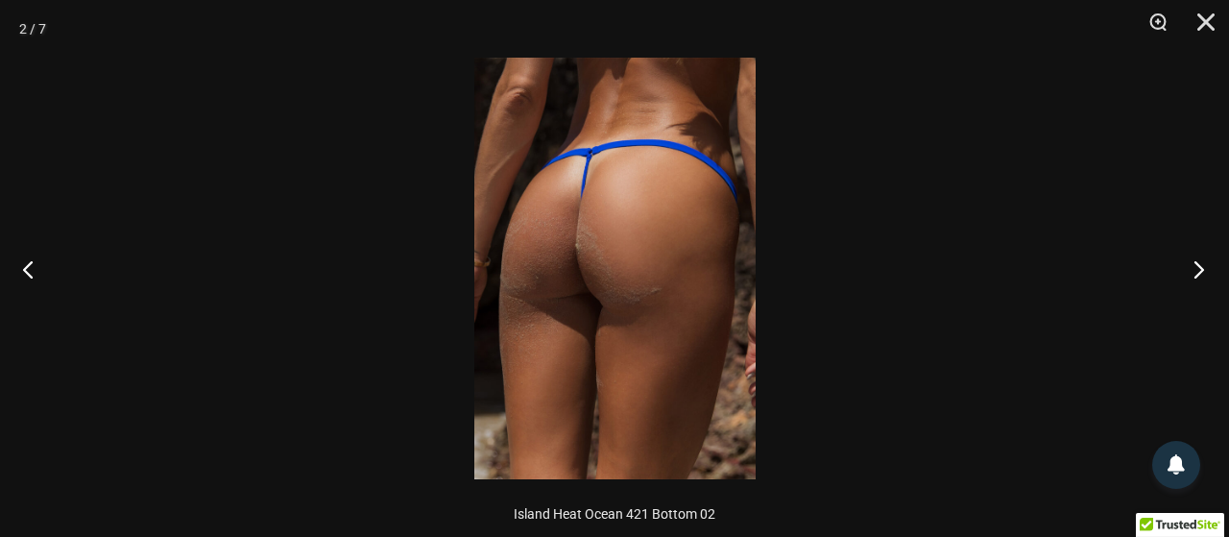
click at [1190, 269] on button "Next" at bounding box center [1193, 269] width 72 height 96
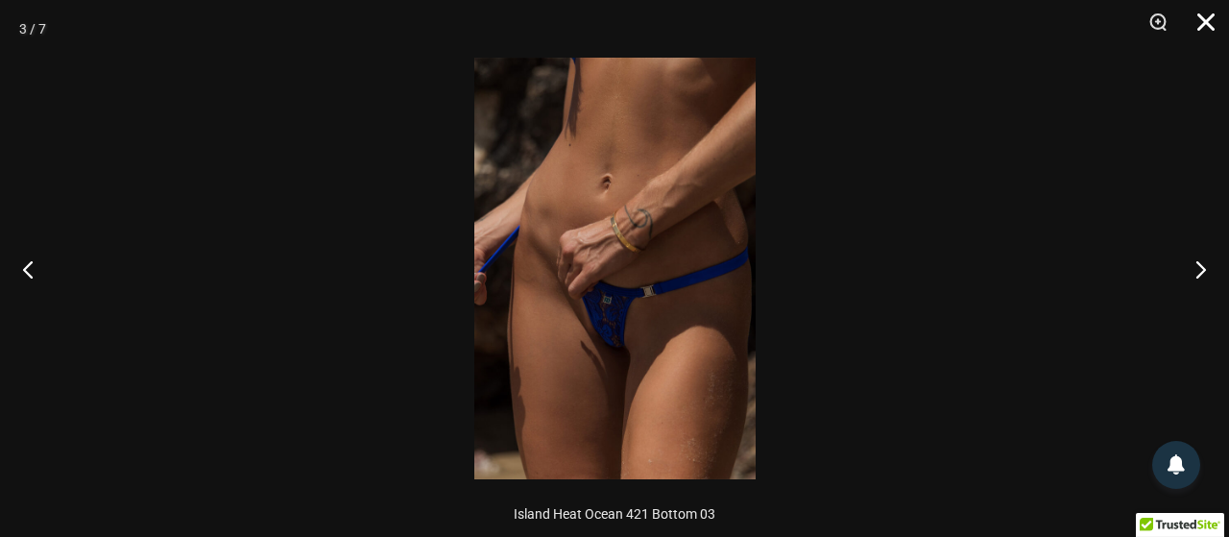
click at [1205, 26] on button "Close" at bounding box center [1199, 29] width 48 height 58
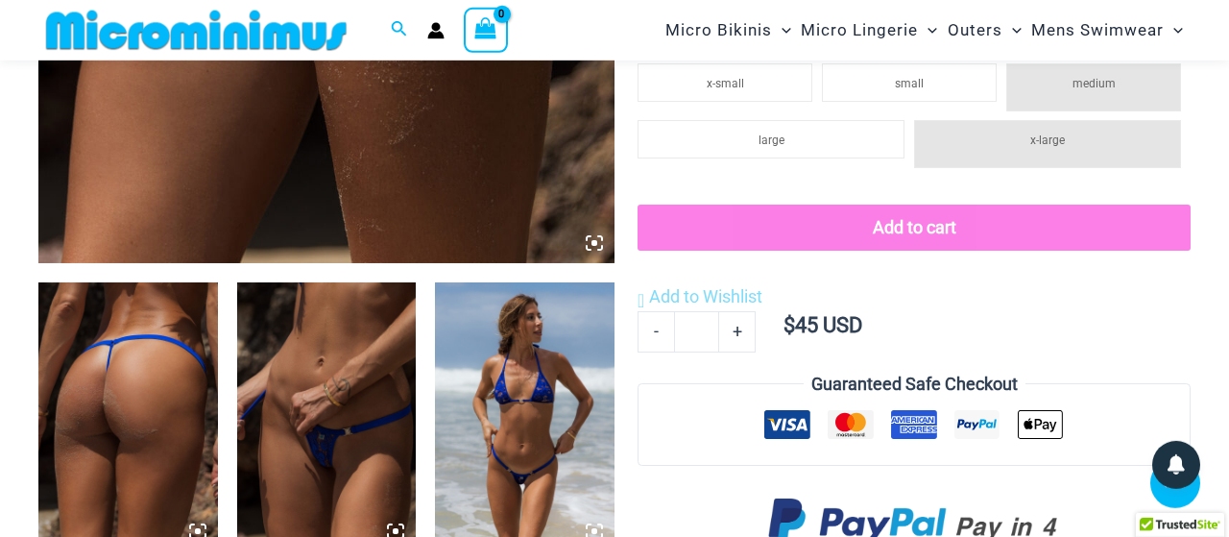
scroll to position [682, 0]
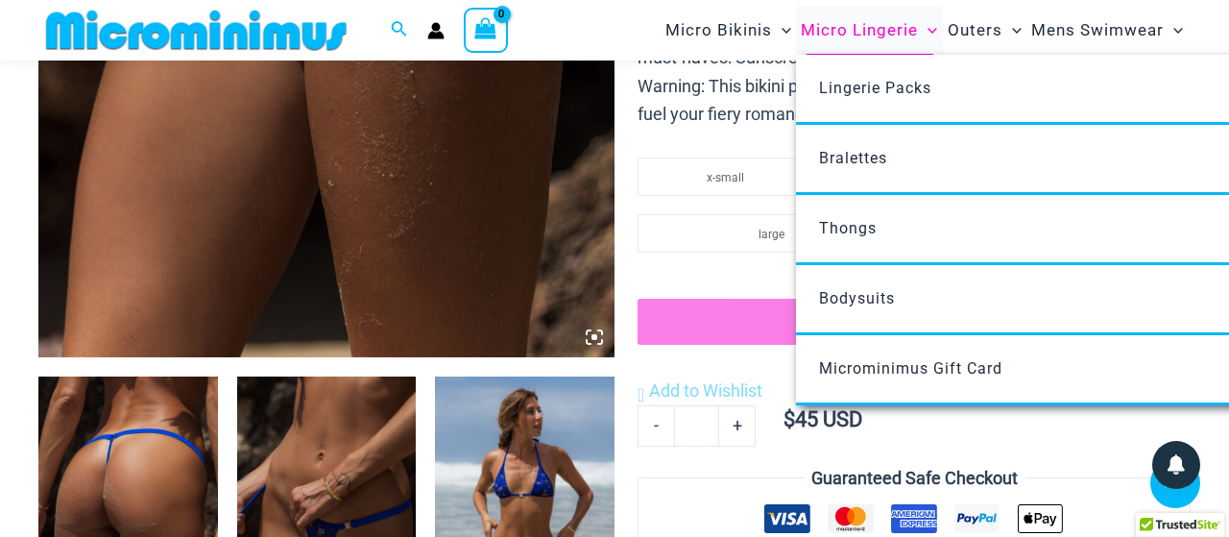
click at [841, 26] on span "Micro Lingerie" at bounding box center [859, 30] width 117 height 49
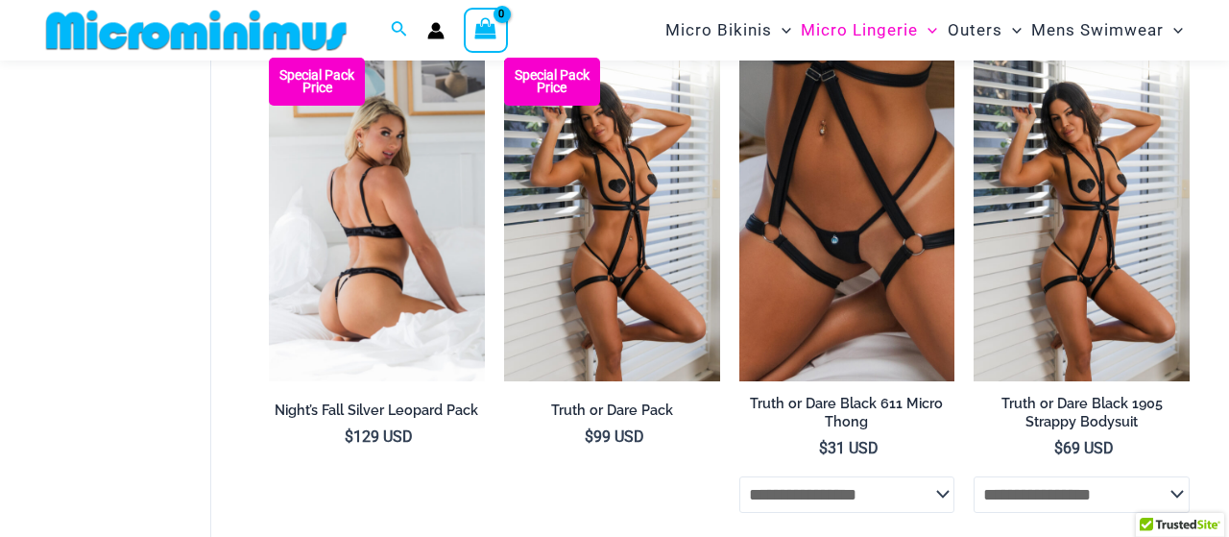
scroll to position [282, 0]
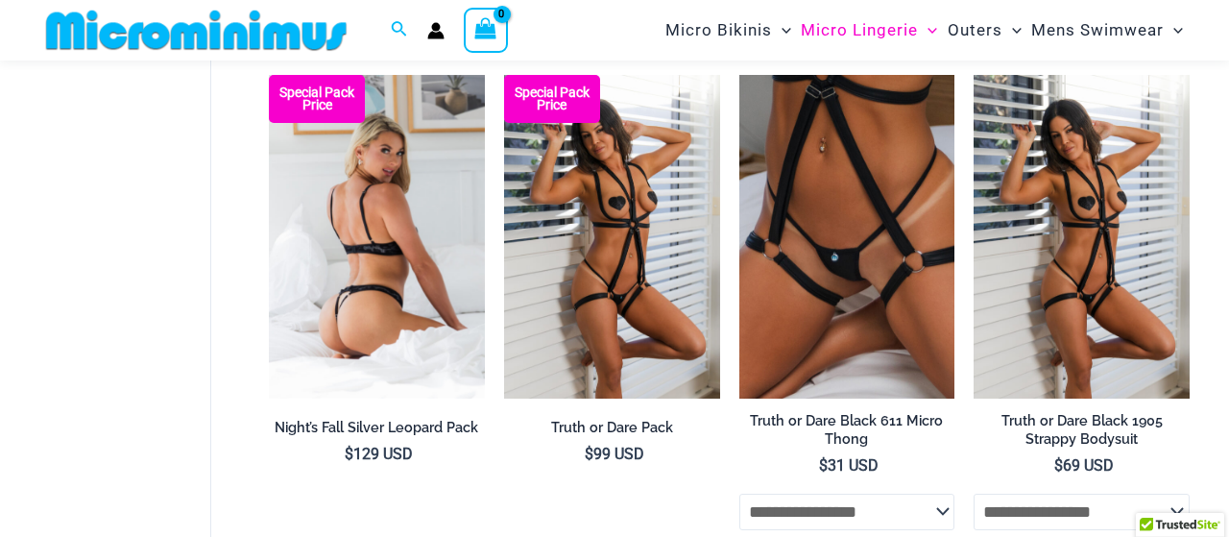
click at [437, 206] on img at bounding box center [377, 237] width 216 height 324
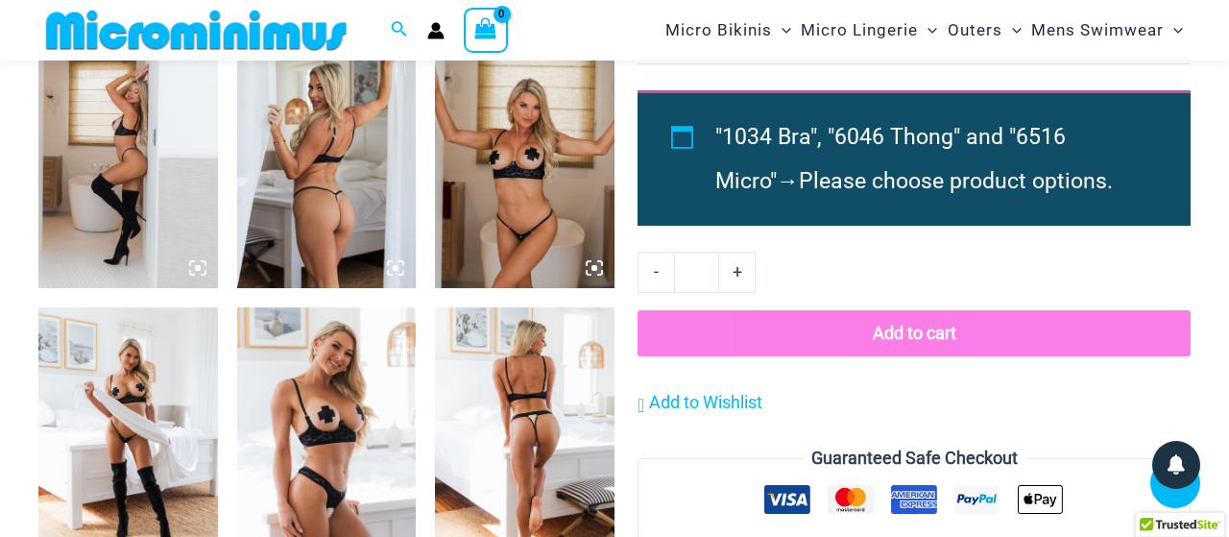
scroll to position [2080, 0]
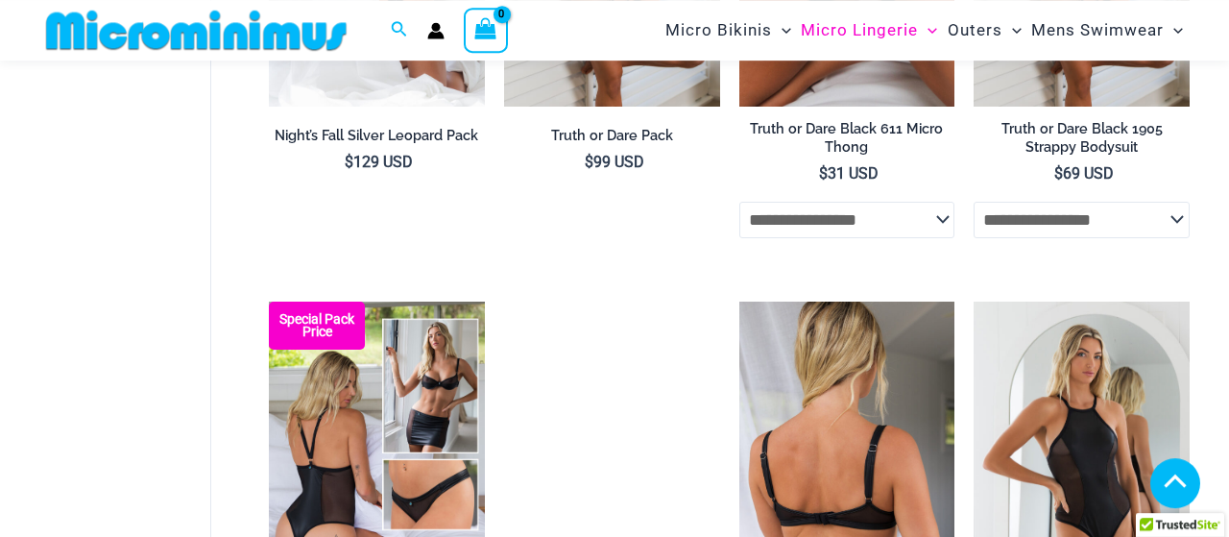
scroll to position [764, 0]
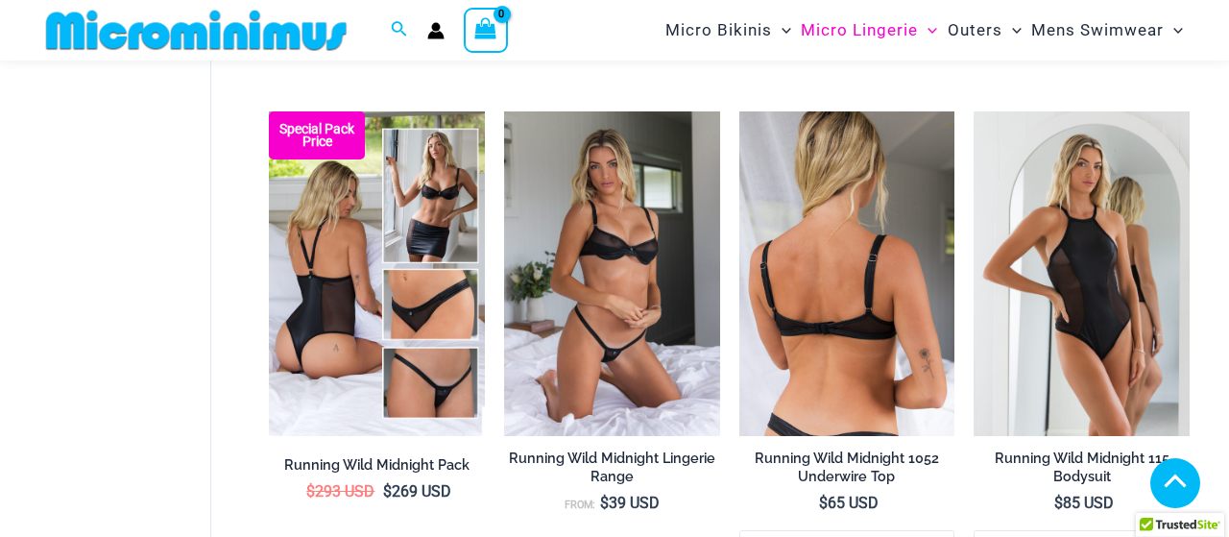
click at [784, 239] on img at bounding box center [847, 273] width 216 height 324
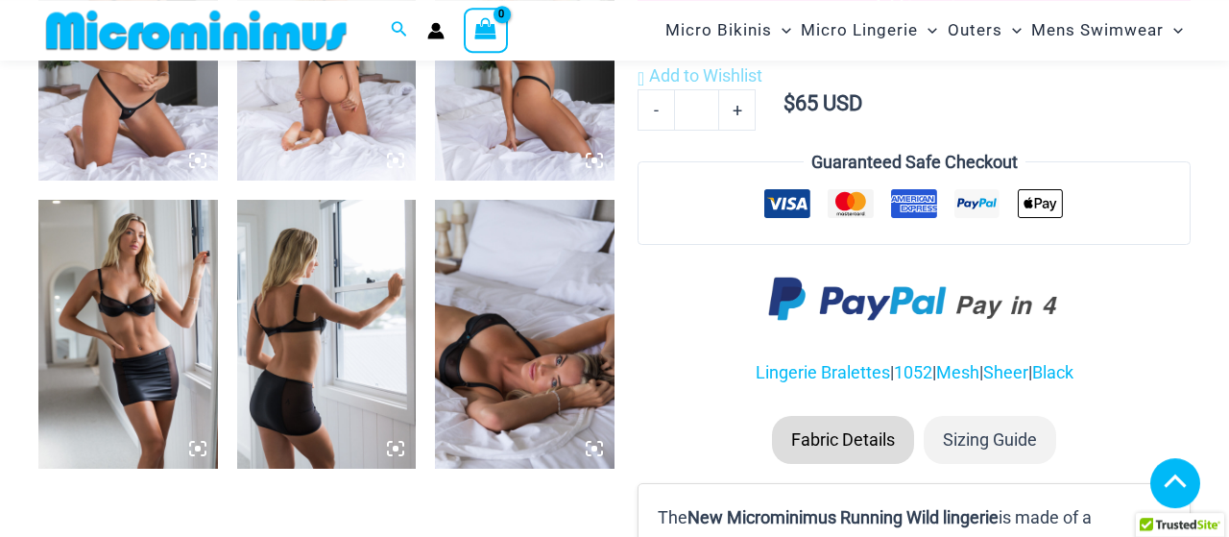
scroll to position [1481, 0]
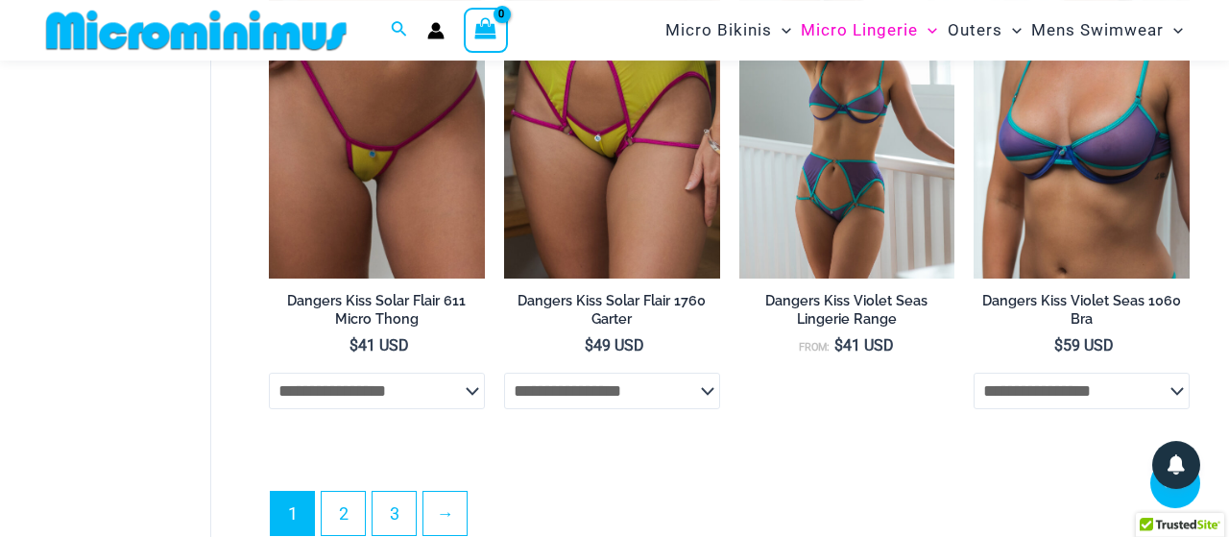
scroll to position [4018, 0]
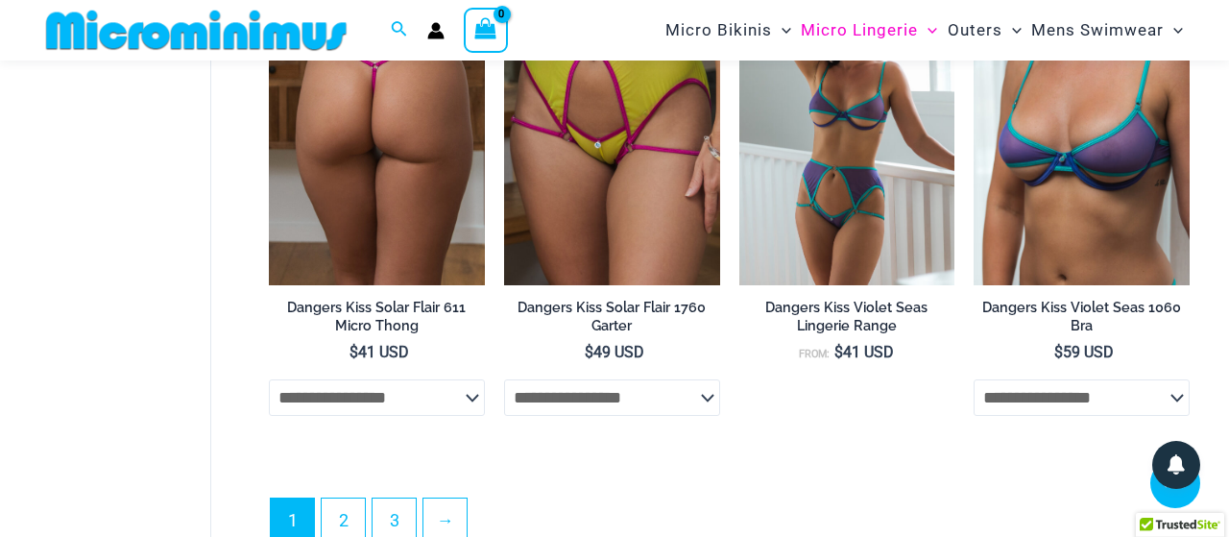
click at [374, 245] on img at bounding box center [377, 123] width 216 height 324
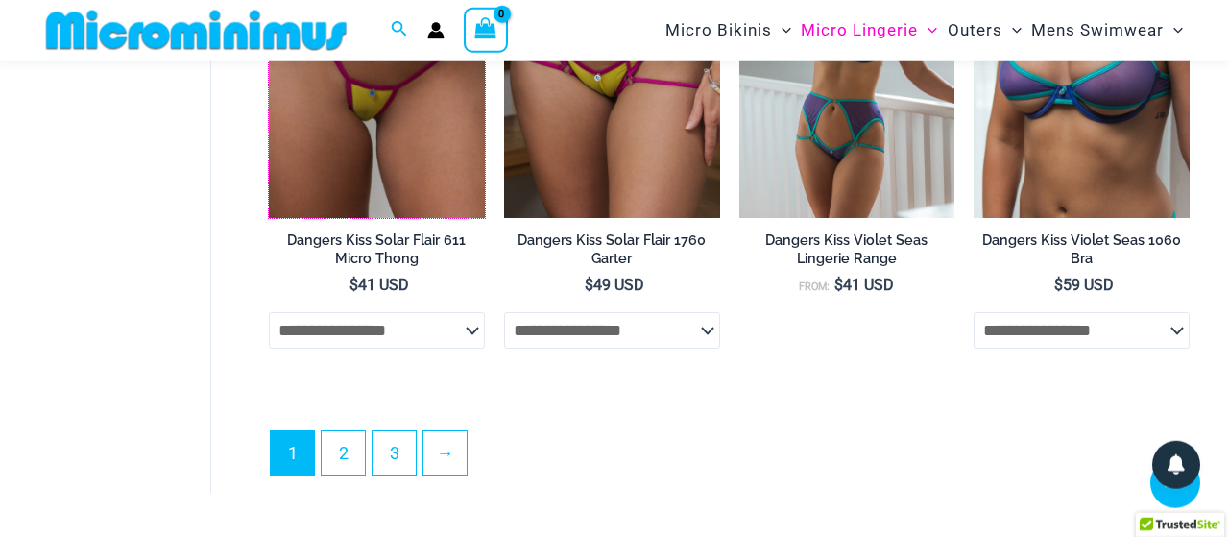
scroll to position [4118, 0]
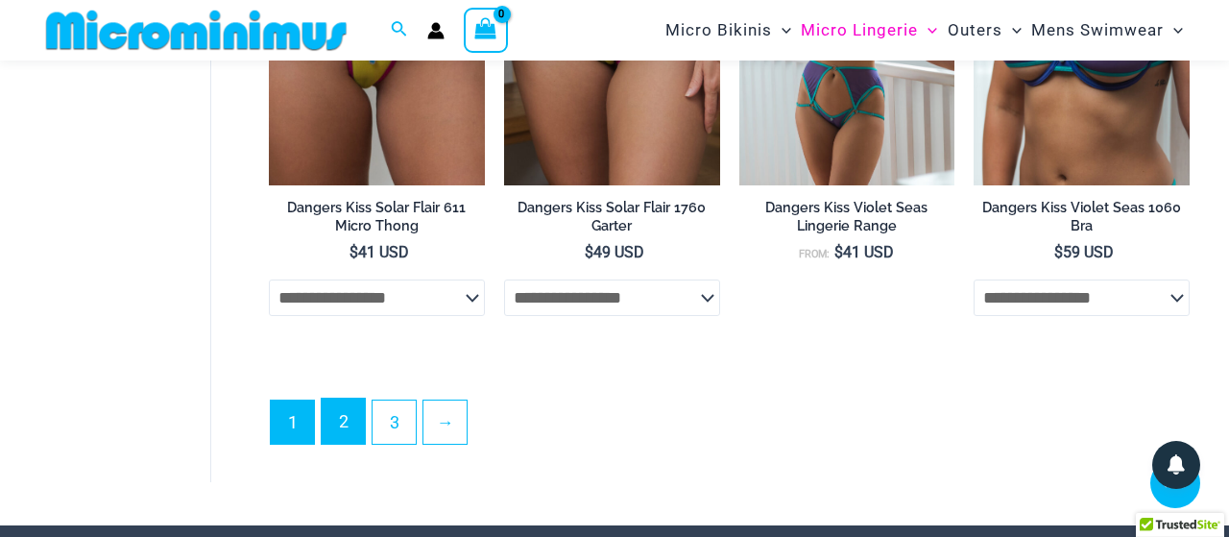
click at [335, 430] on link "2" at bounding box center [343, 420] width 43 height 45
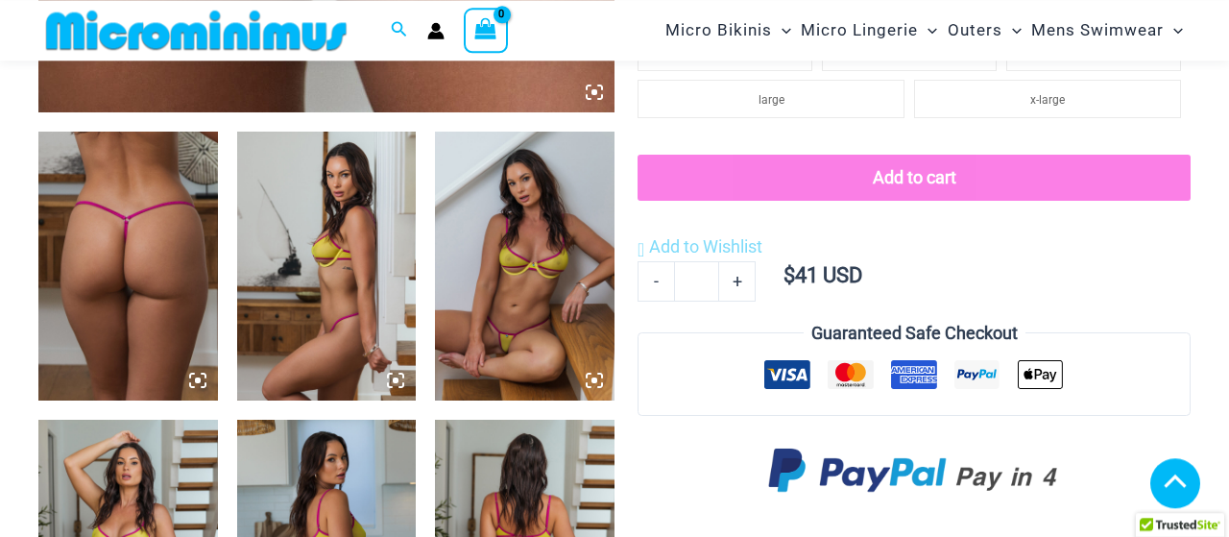
scroll to position [981, 0]
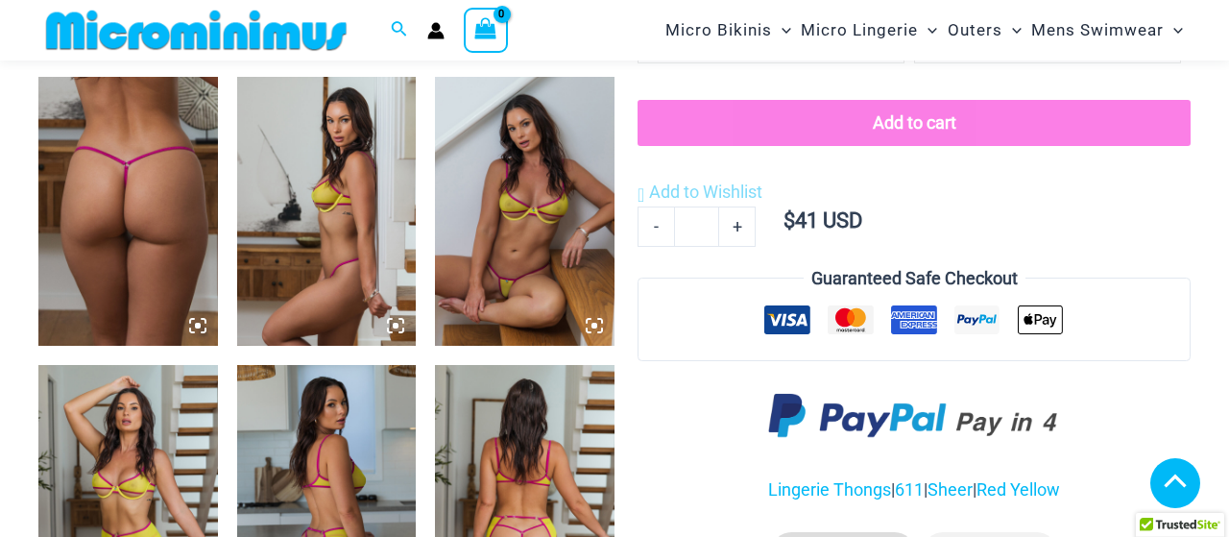
click at [160, 214] on img at bounding box center [128, 211] width 180 height 269
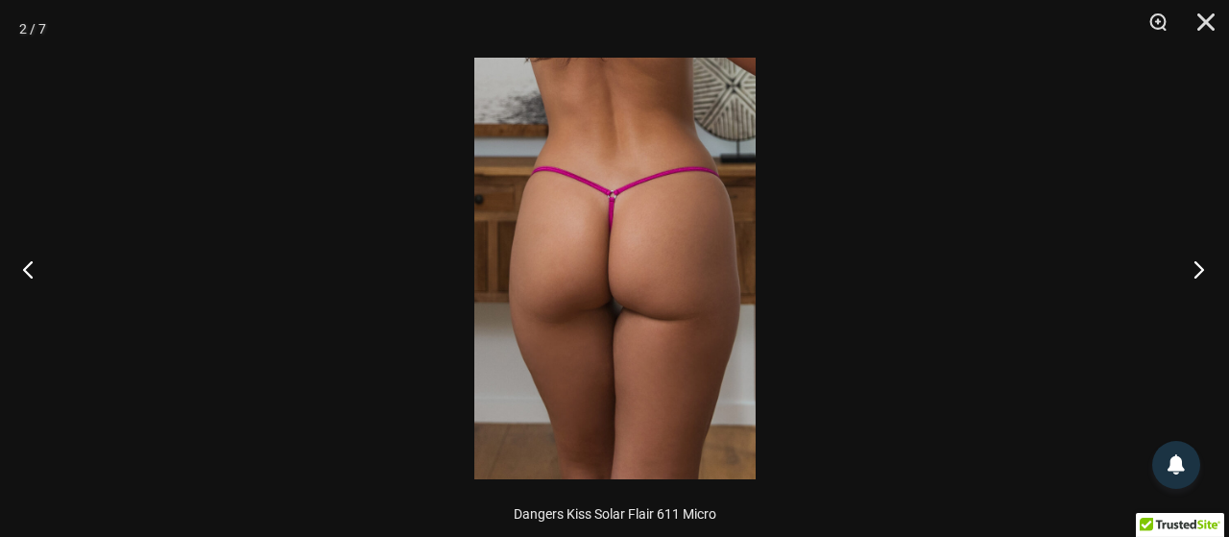
click at [1200, 267] on button "Next" at bounding box center [1193, 269] width 72 height 96
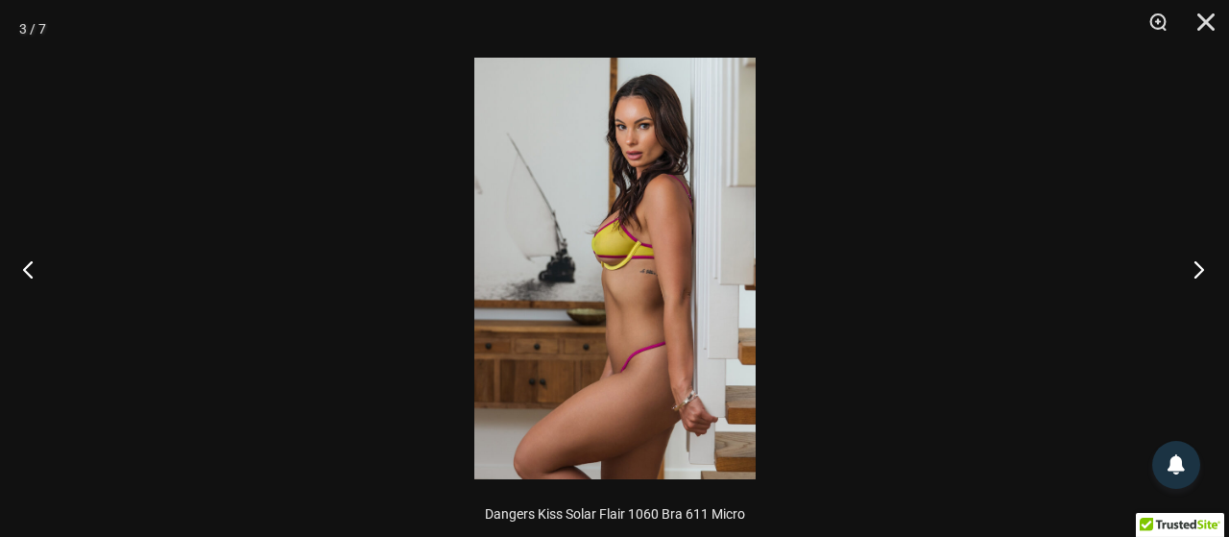
click at [1200, 267] on button "Next" at bounding box center [1193, 269] width 72 height 96
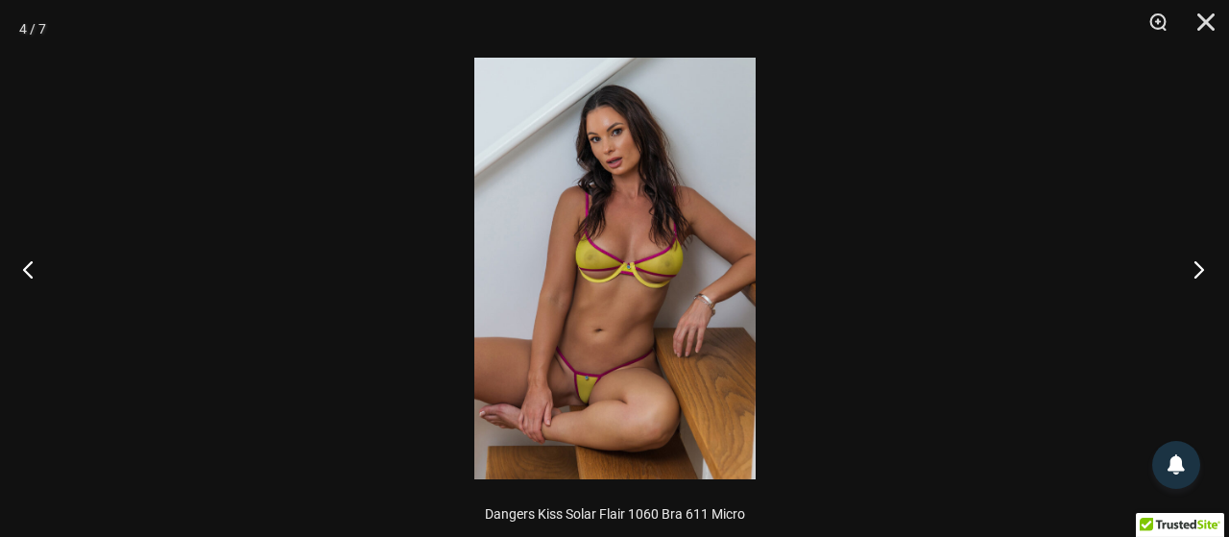
click at [1200, 267] on button "Next" at bounding box center [1193, 269] width 72 height 96
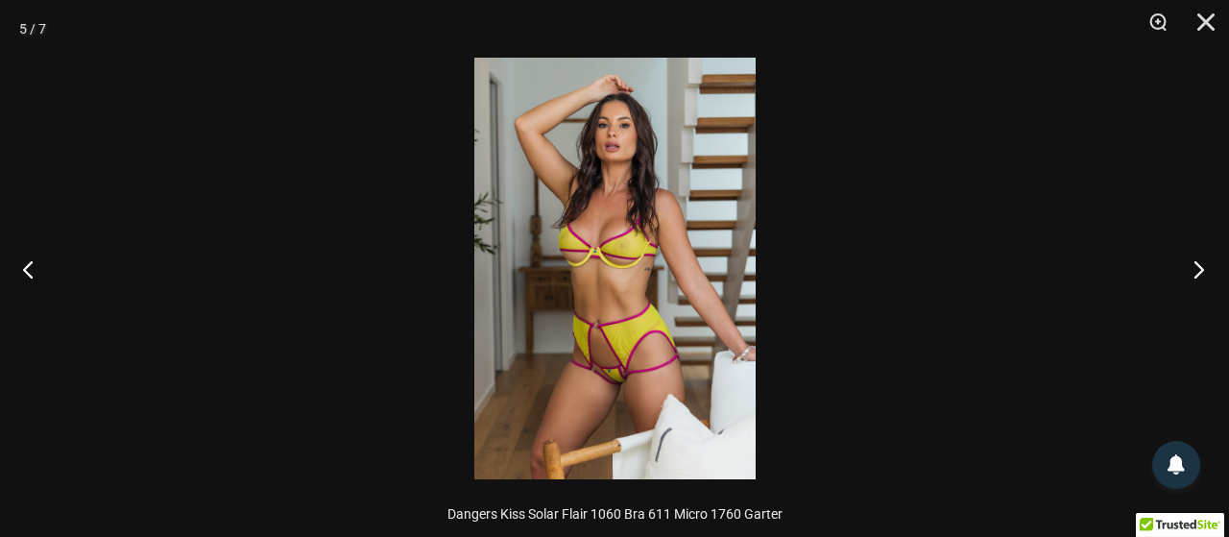
click at [1200, 267] on button "Next" at bounding box center [1193, 269] width 72 height 96
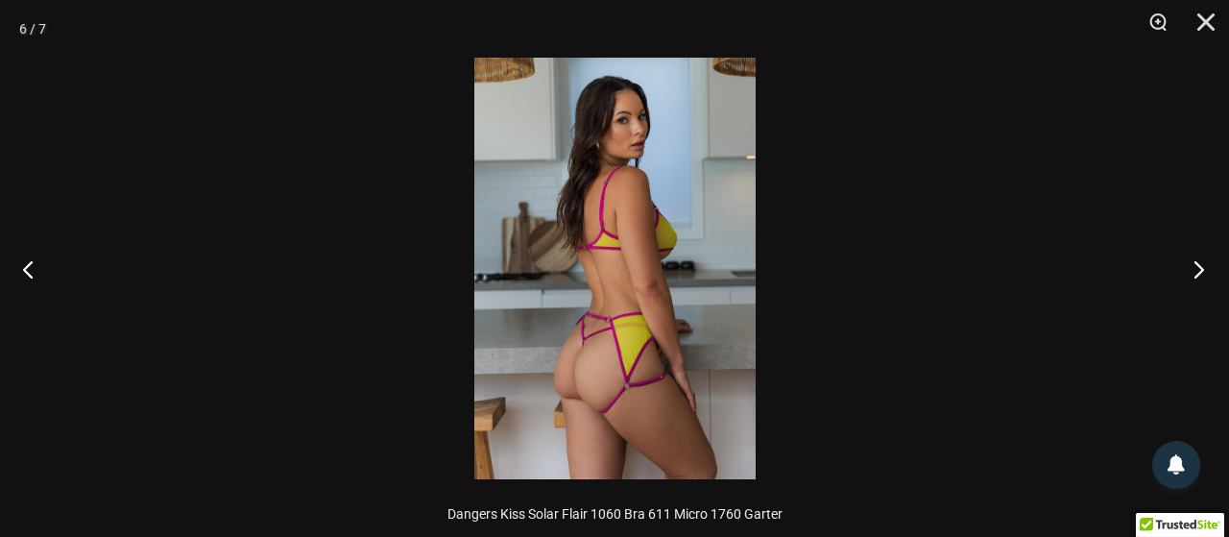
click at [1200, 267] on button "Next" at bounding box center [1193, 269] width 72 height 96
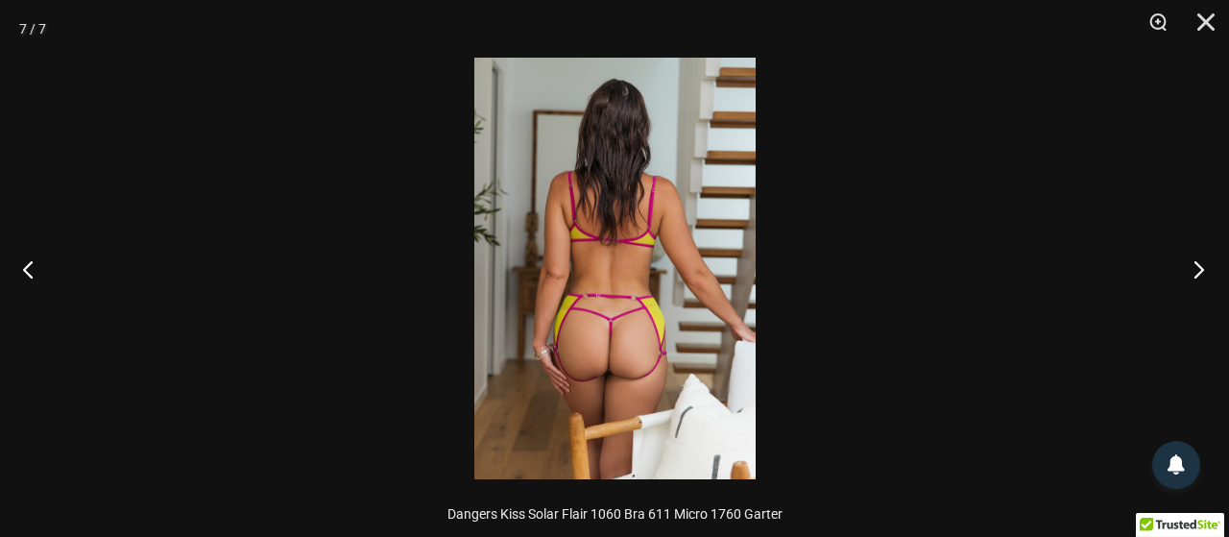
click at [1200, 267] on button "Next" at bounding box center [1193, 269] width 72 height 96
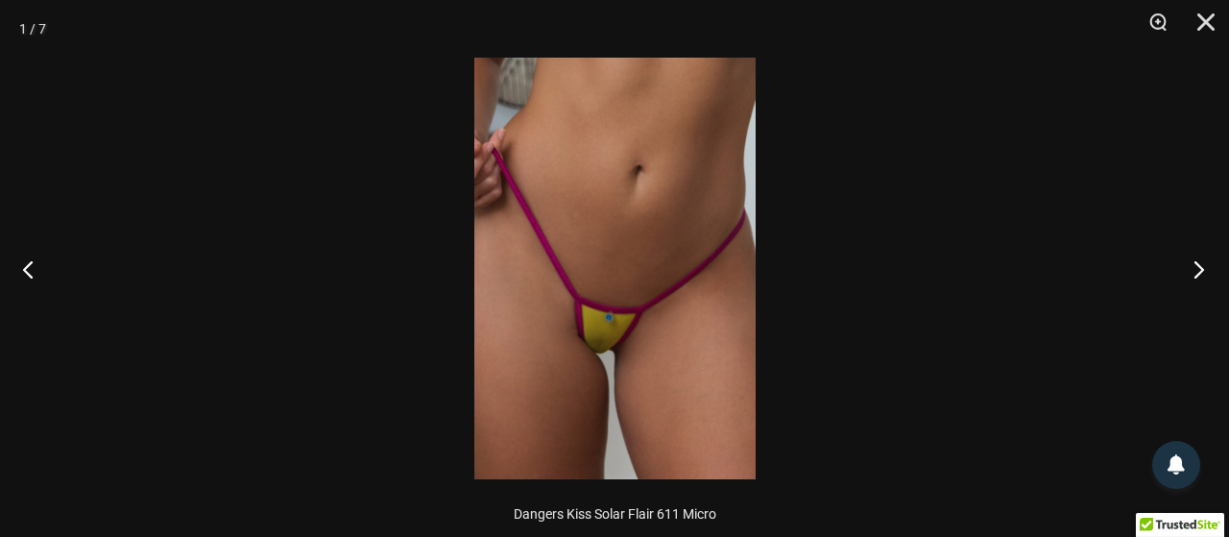
click at [1200, 267] on button "Next" at bounding box center [1193, 269] width 72 height 96
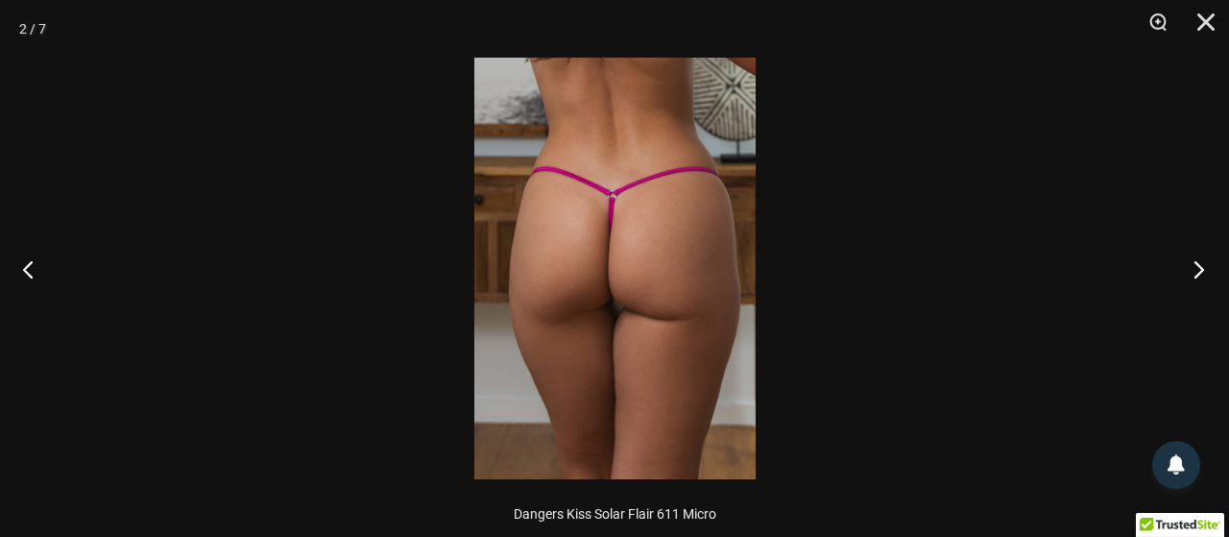
click at [1200, 267] on button "Next" at bounding box center [1193, 269] width 72 height 96
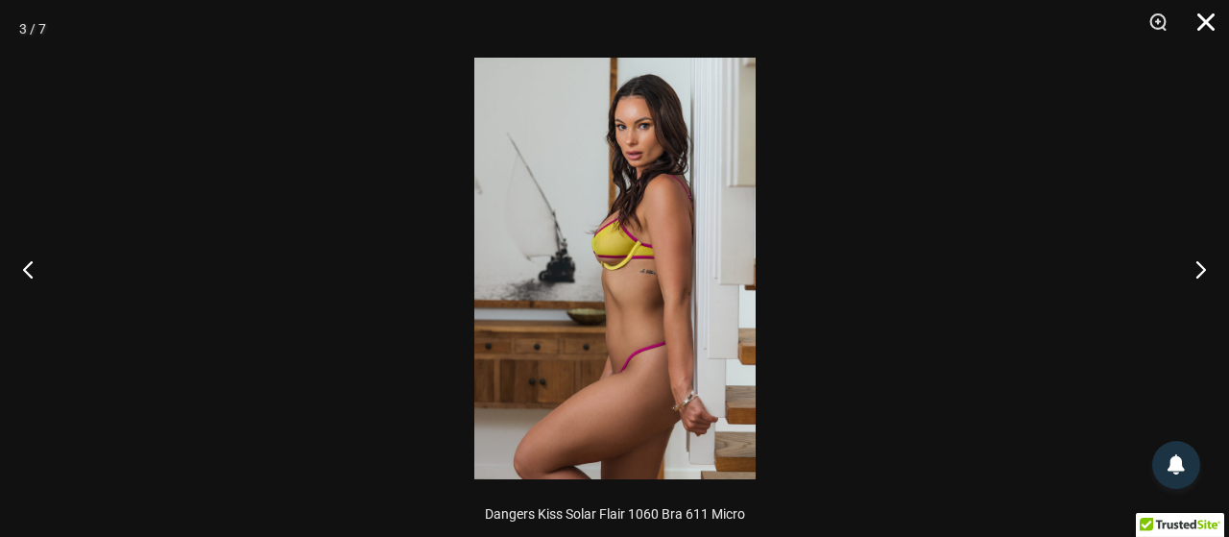
click at [1211, 12] on button "Close" at bounding box center [1199, 29] width 48 height 58
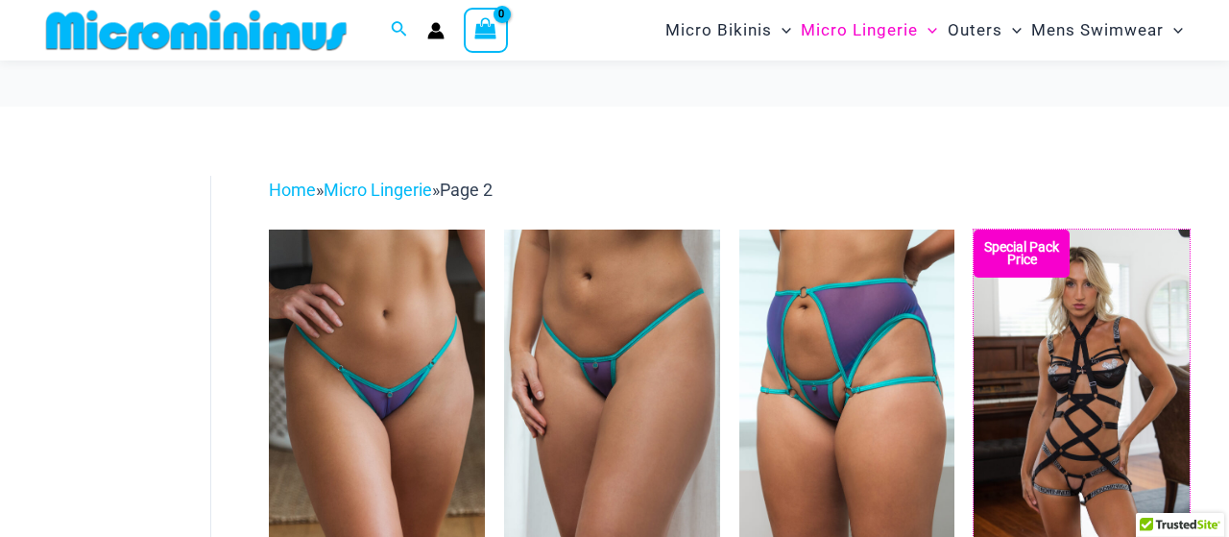
click at [974, 229] on img at bounding box center [974, 229] width 0 height 0
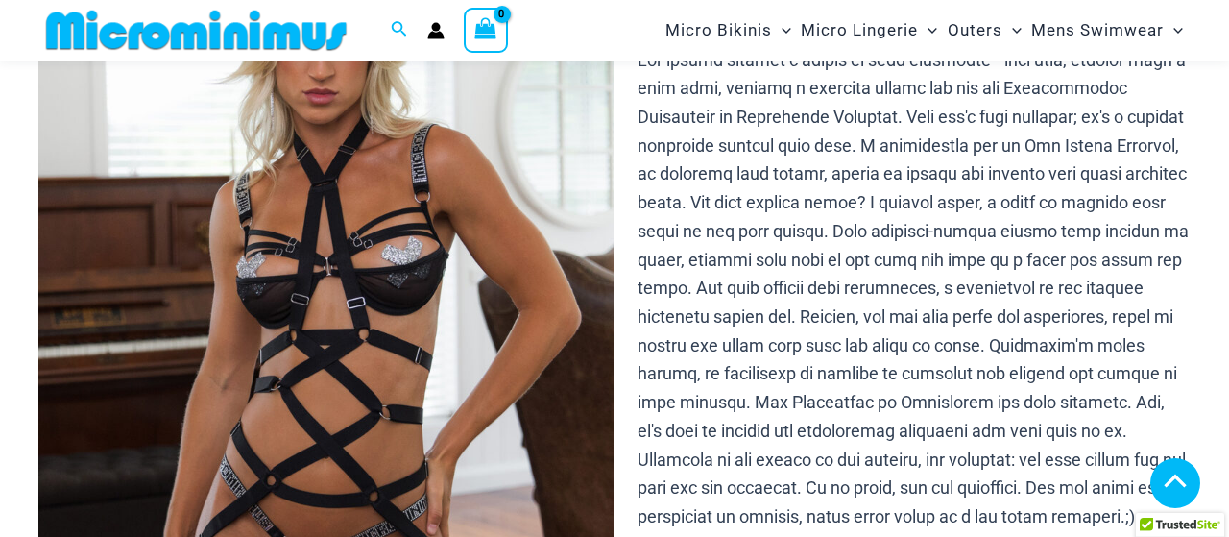
scroll to position [881, 0]
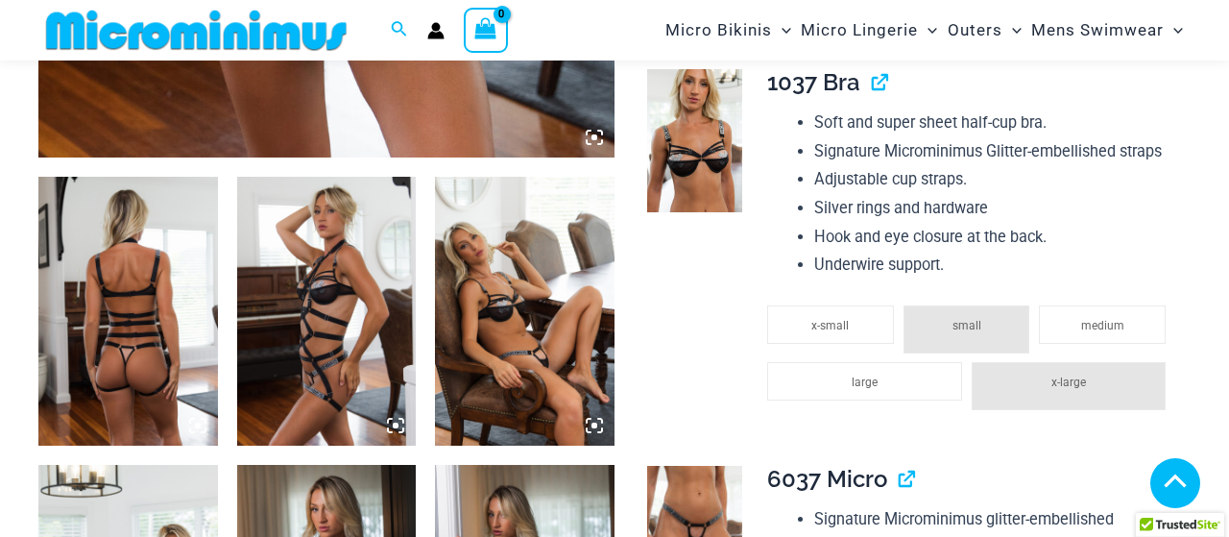
click at [143, 297] on img at bounding box center [128, 311] width 180 height 269
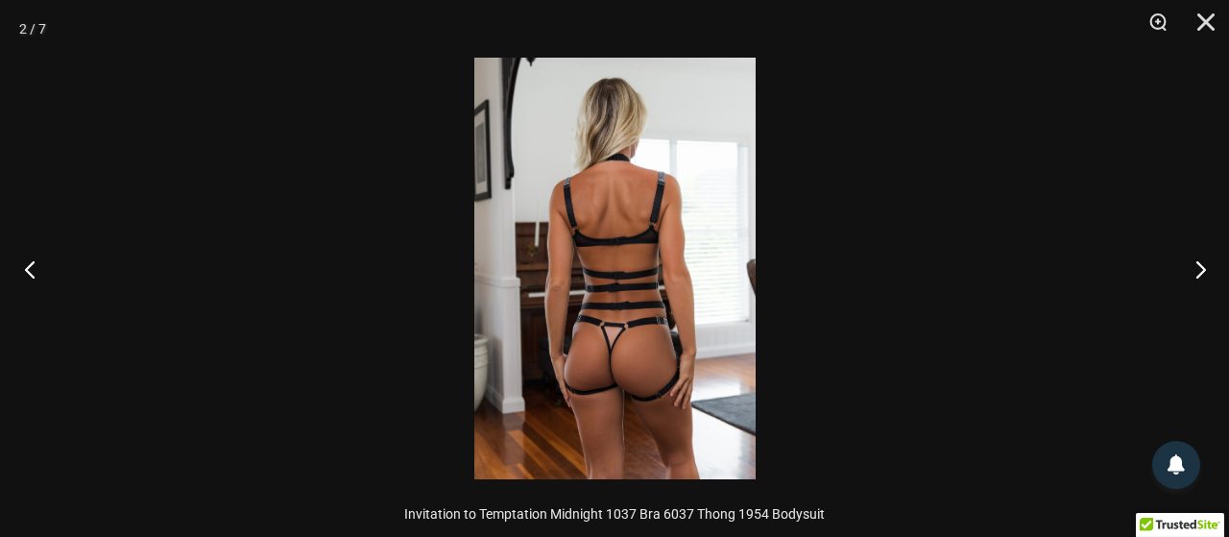
click at [35, 267] on button "Previous" at bounding box center [36, 269] width 72 height 96
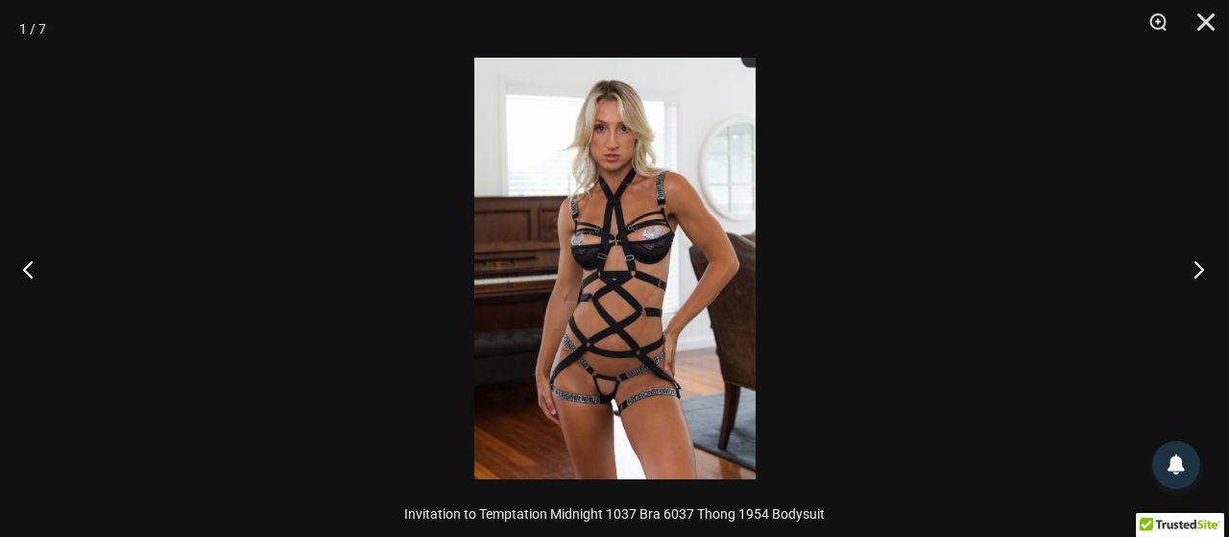
click at [1201, 268] on button "Next" at bounding box center [1193, 269] width 72 height 96
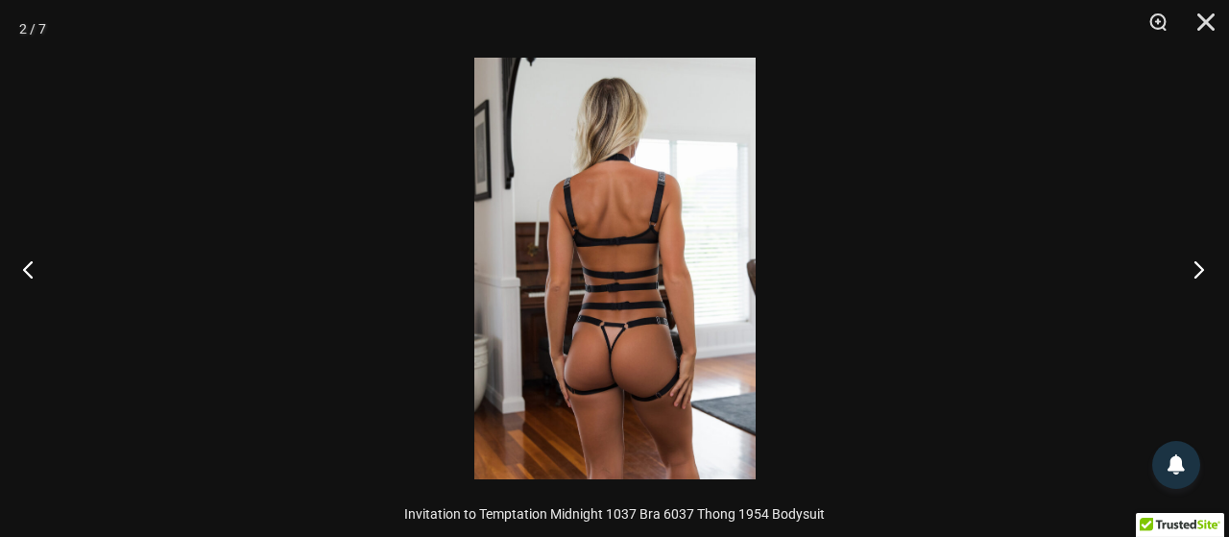
click at [1201, 268] on button "Next" at bounding box center [1193, 269] width 72 height 96
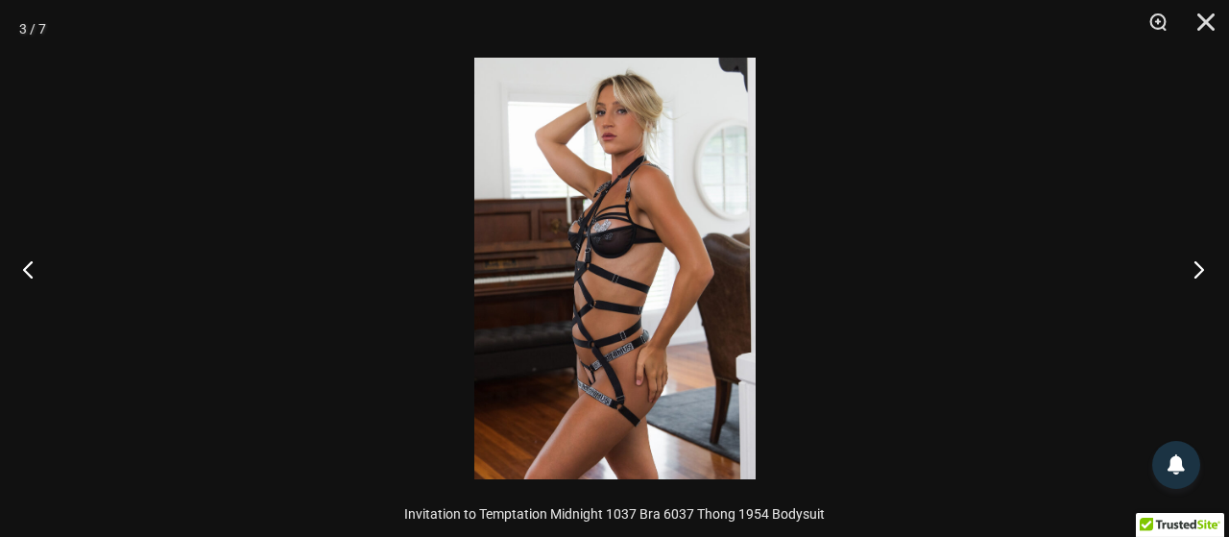
click at [1201, 268] on button "Next" at bounding box center [1193, 269] width 72 height 96
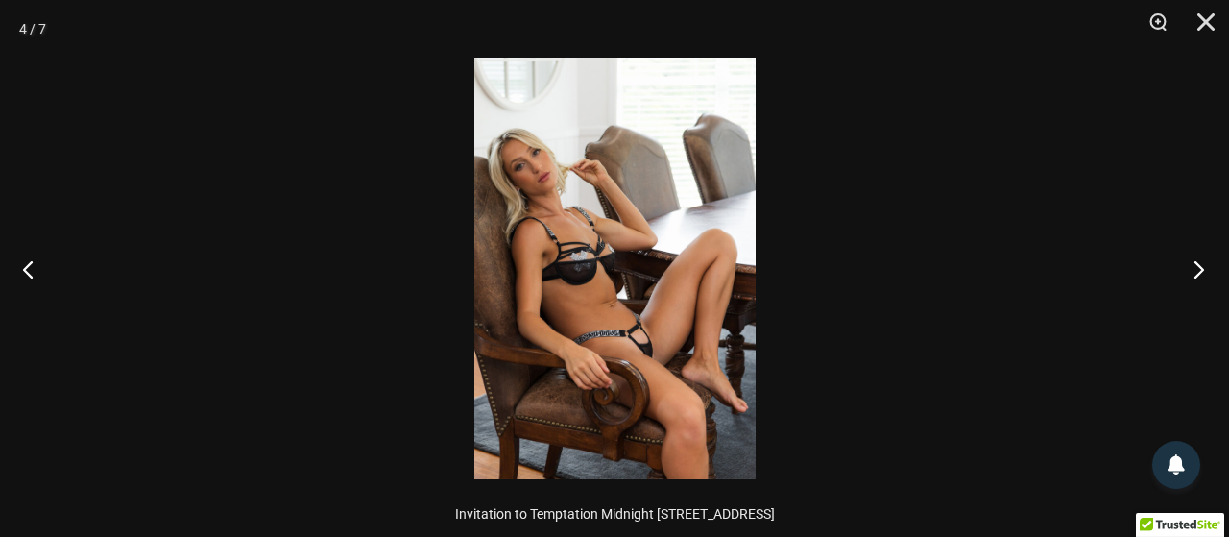
click at [1201, 268] on button "Next" at bounding box center [1193, 269] width 72 height 96
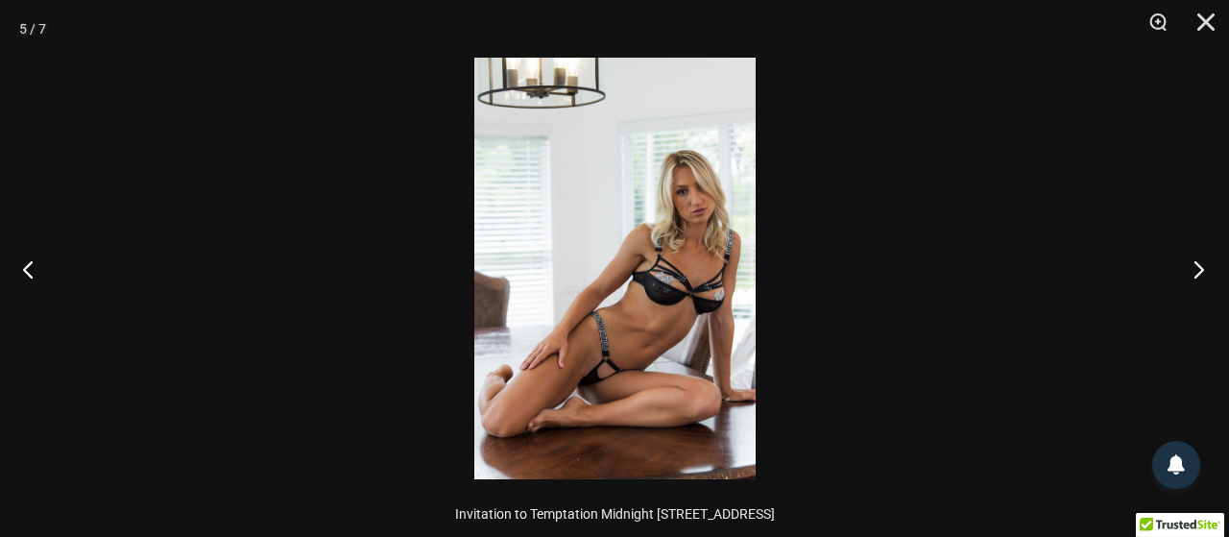
click at [1201, 268] on button "Next" at bounding box center [1193, 269] width 72 height 96
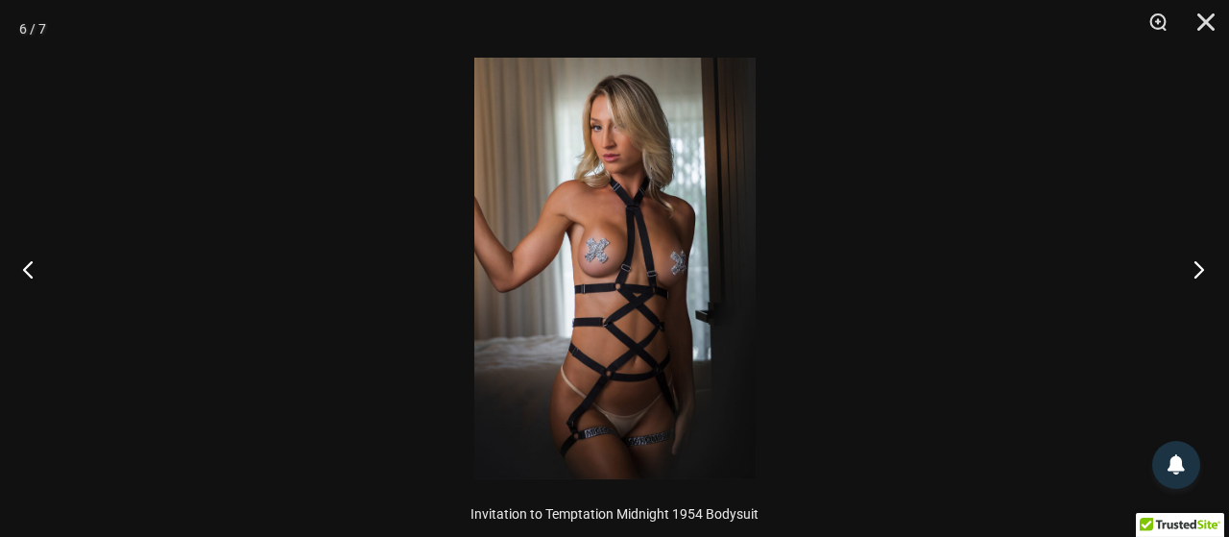
click at [1201, 268] on button "Next" at bounding box center [1193, 269] width 72 height 96
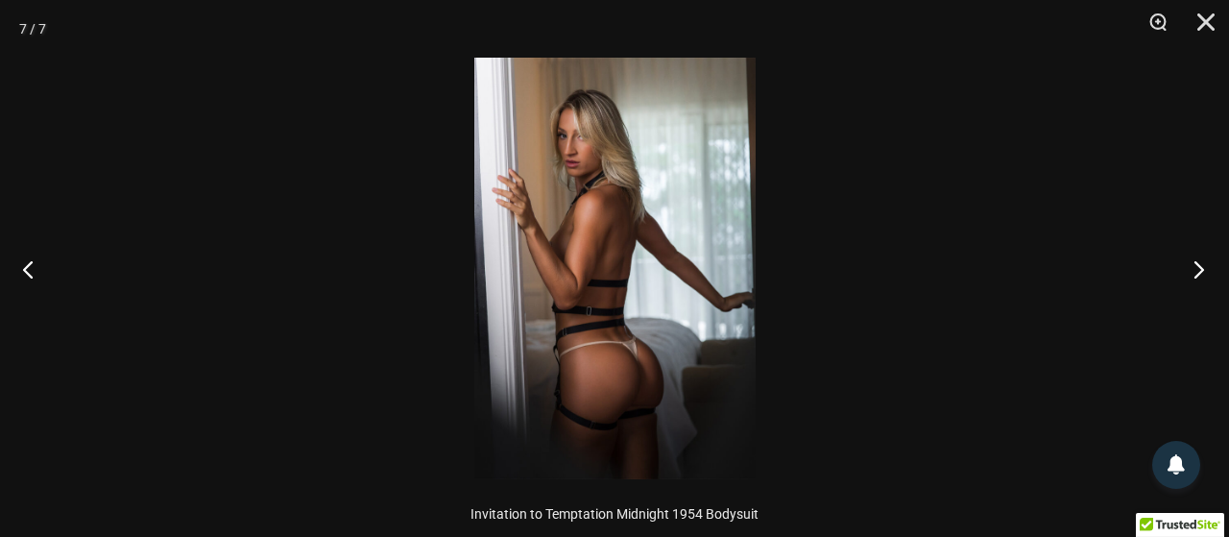
click at [1201, 268] on button "Next" at bounding box center [1193, 269] width 72 height 96
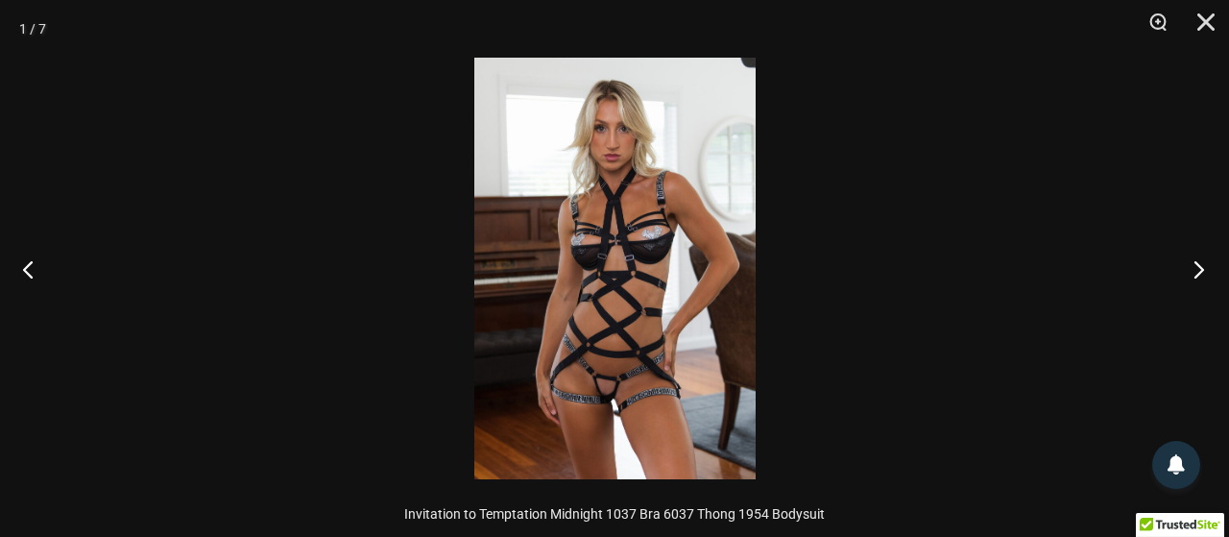
click at [1201, 268] on button "Next" at bounding box center [1193, 269] width 72 height 96
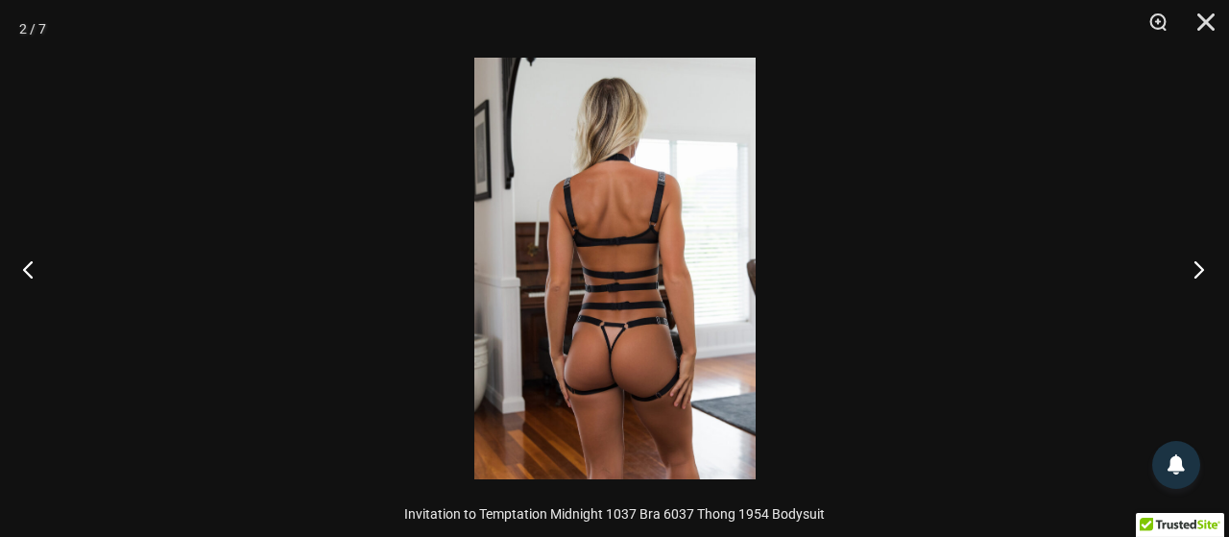
click at [1201, 268] on button "Next" at bounding box center [1193, 269] width 72 height 96
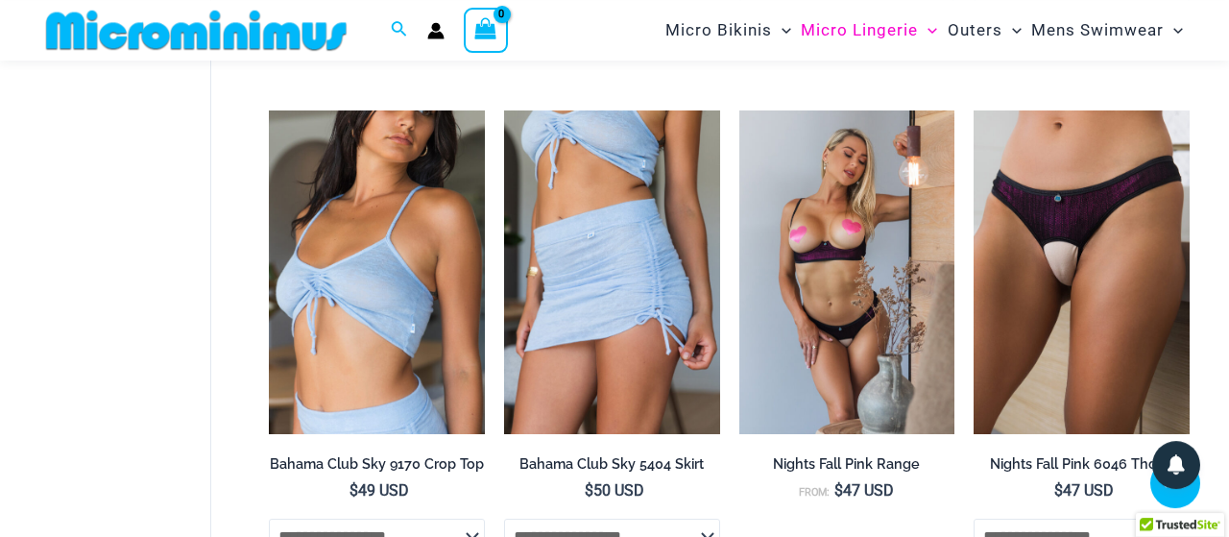
scroll to position [1663, 0]
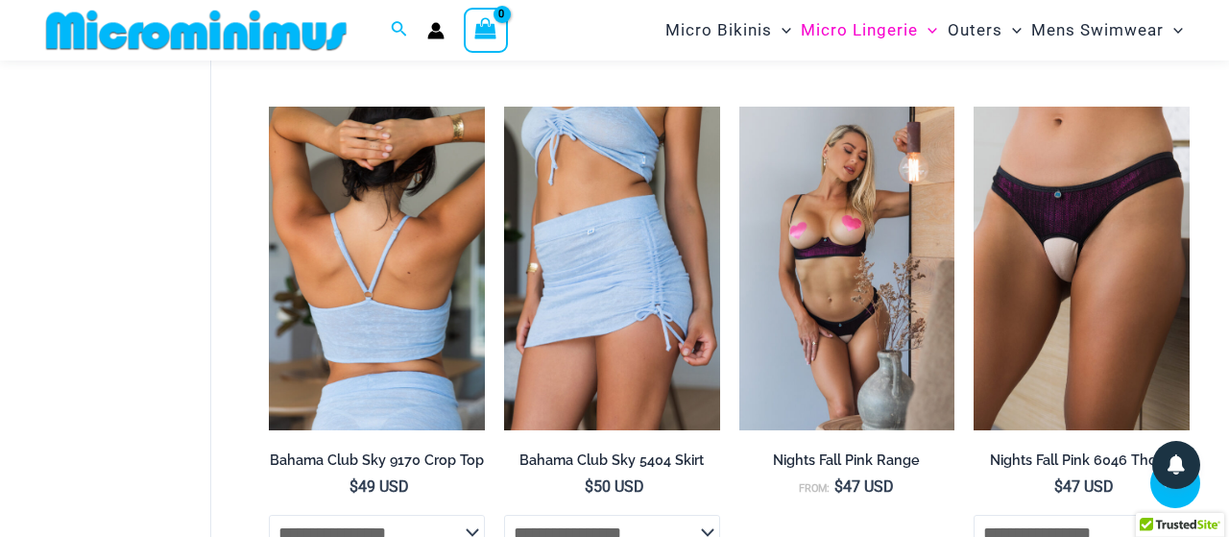
click at [342, 268] on img at bounding box center [377, 269] width 216 height 324
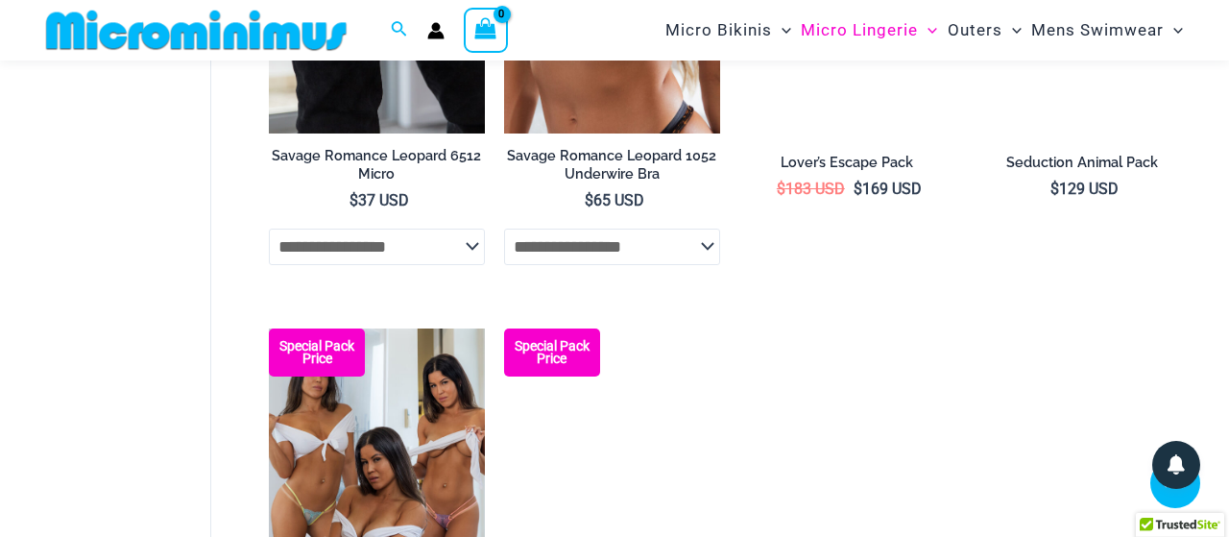
scroll to position [3560, 0]
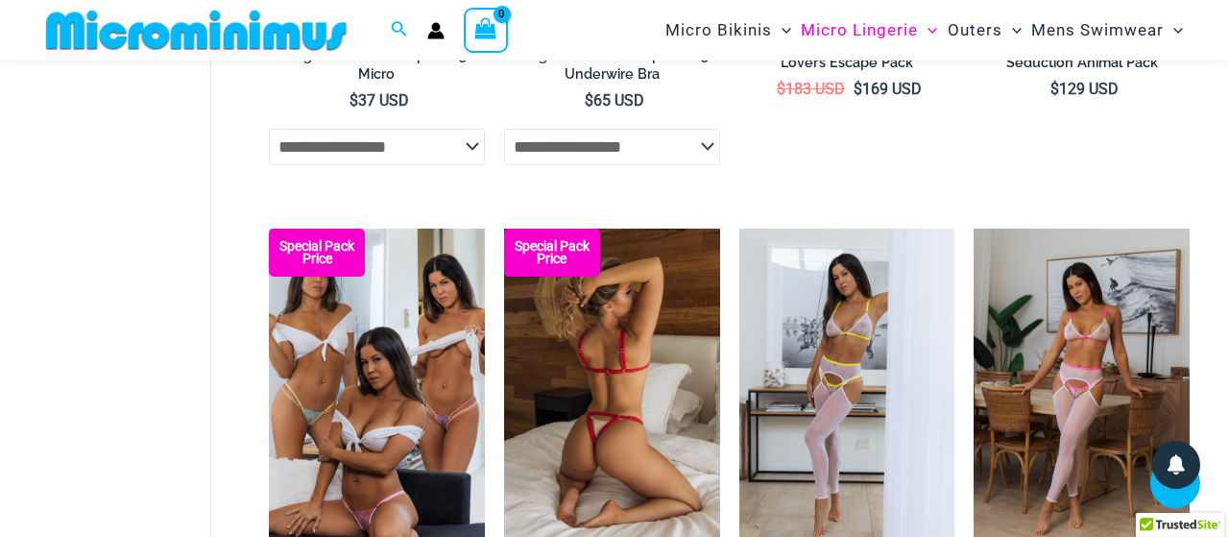
click at [613, 347] on img at bounding box center [612, 391] width 216 height 324
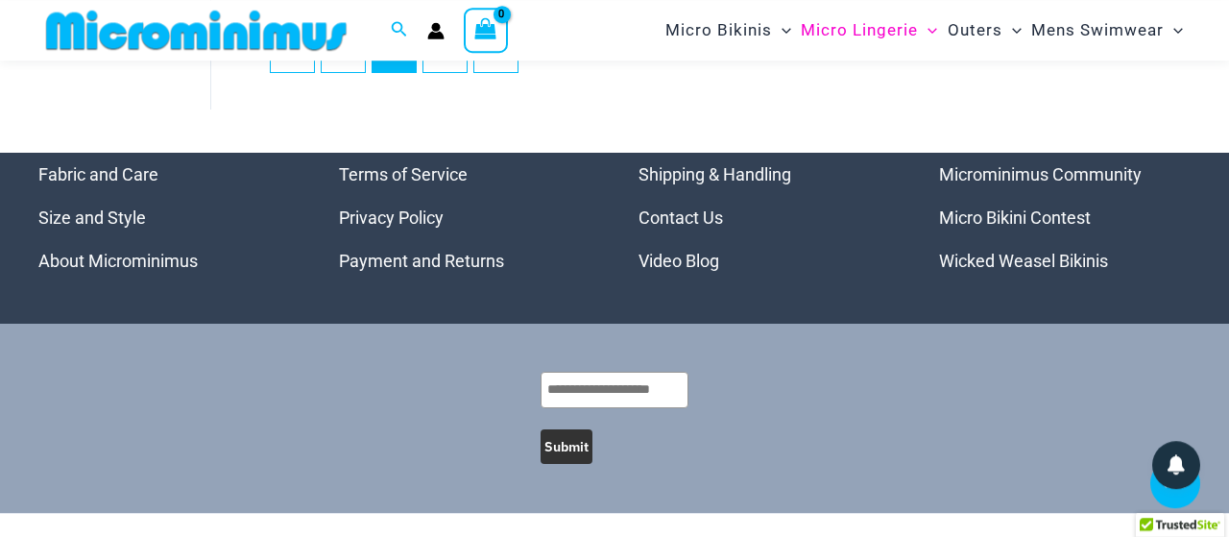
scroll to position [4210, 0]
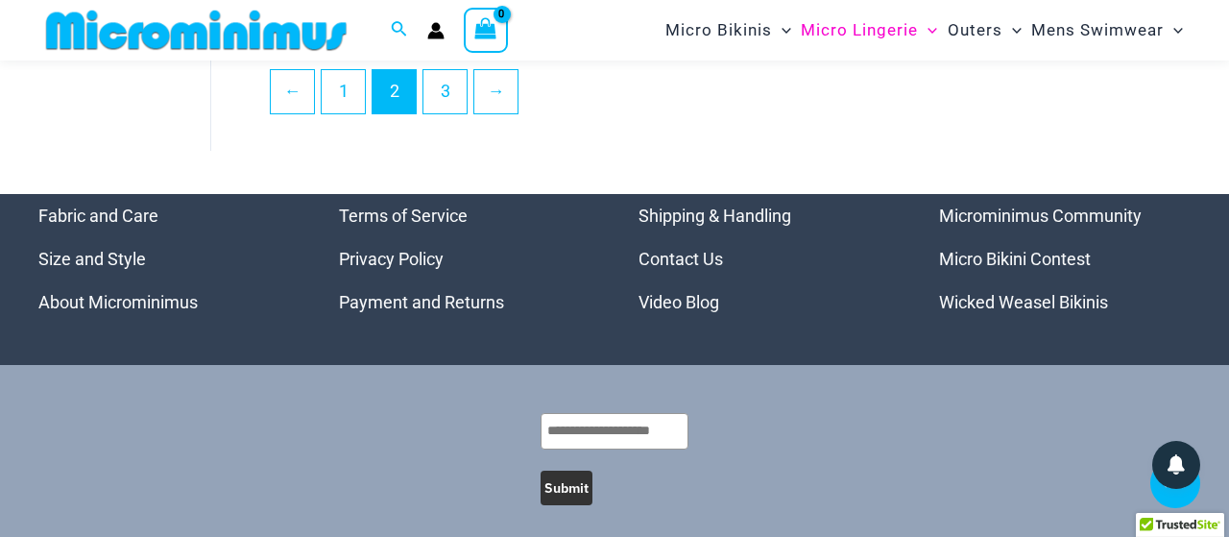
click at [1025, 265] on link "Micro Bikini Contest" at bounding box center [1015, 259] width 152 height 20
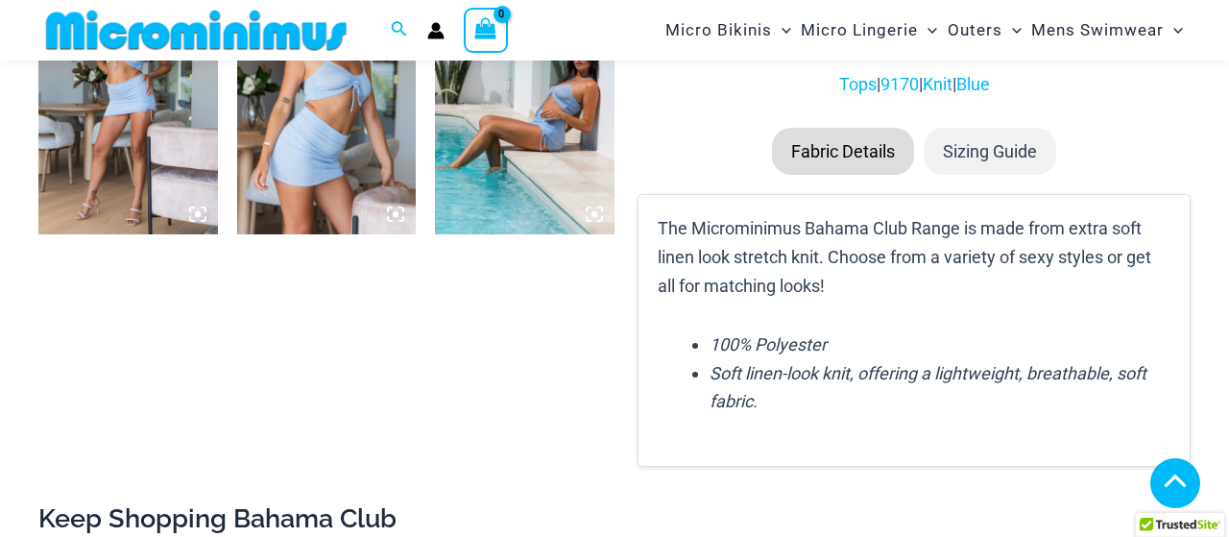
scroll to position [1081, 0]
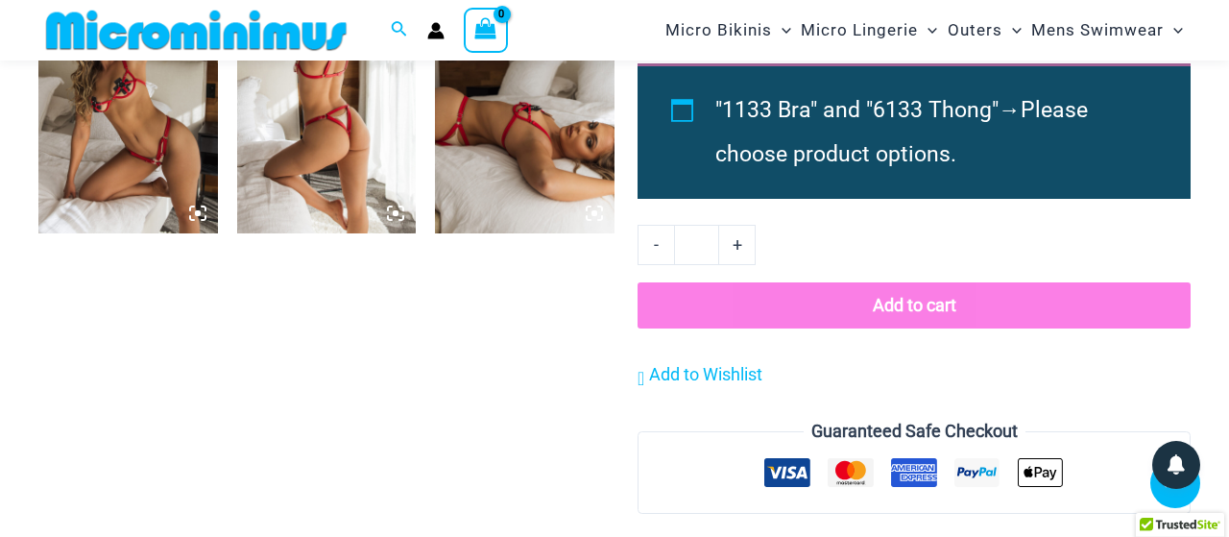
scroll to position [882, 0]
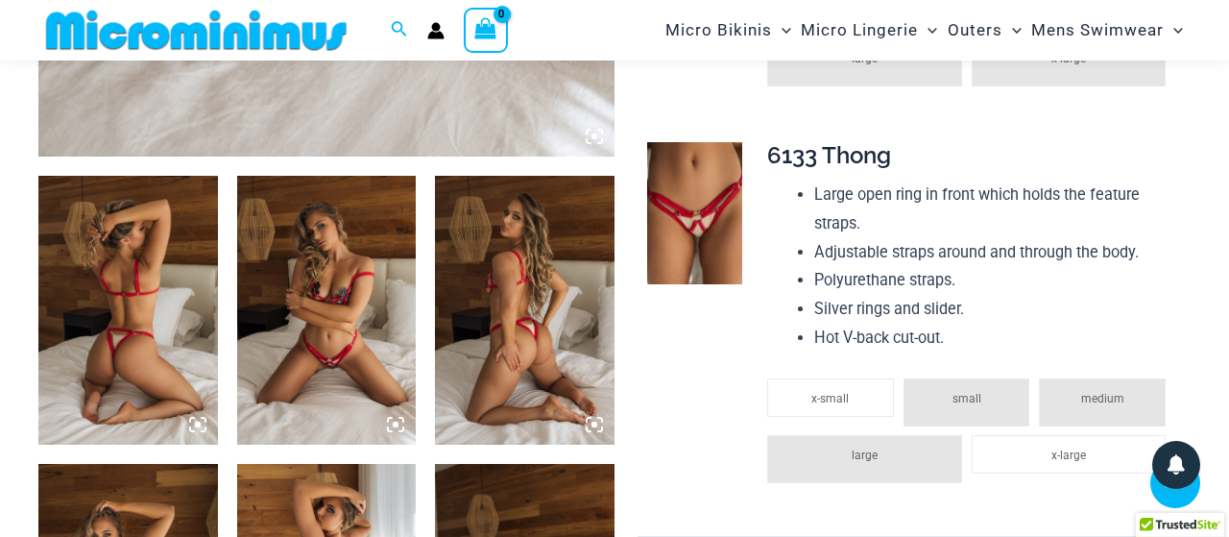
click at [145, 270] on img at bounding box center [128, 310] width 180 height 269
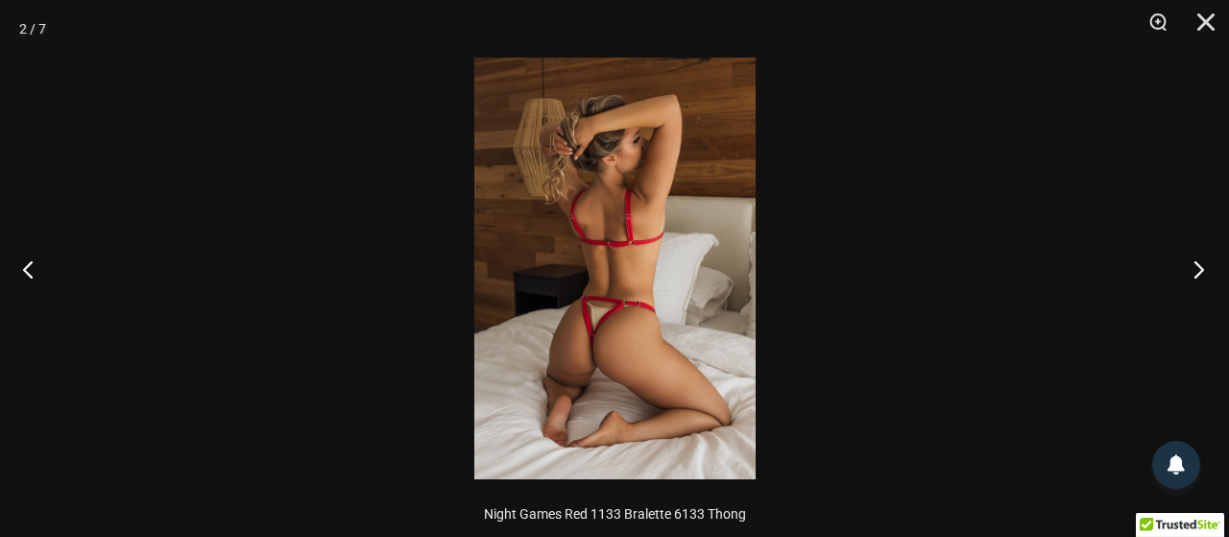
click at [1191, 260] on button "Next" at bounding box center [1193, 269] width 72 height 96
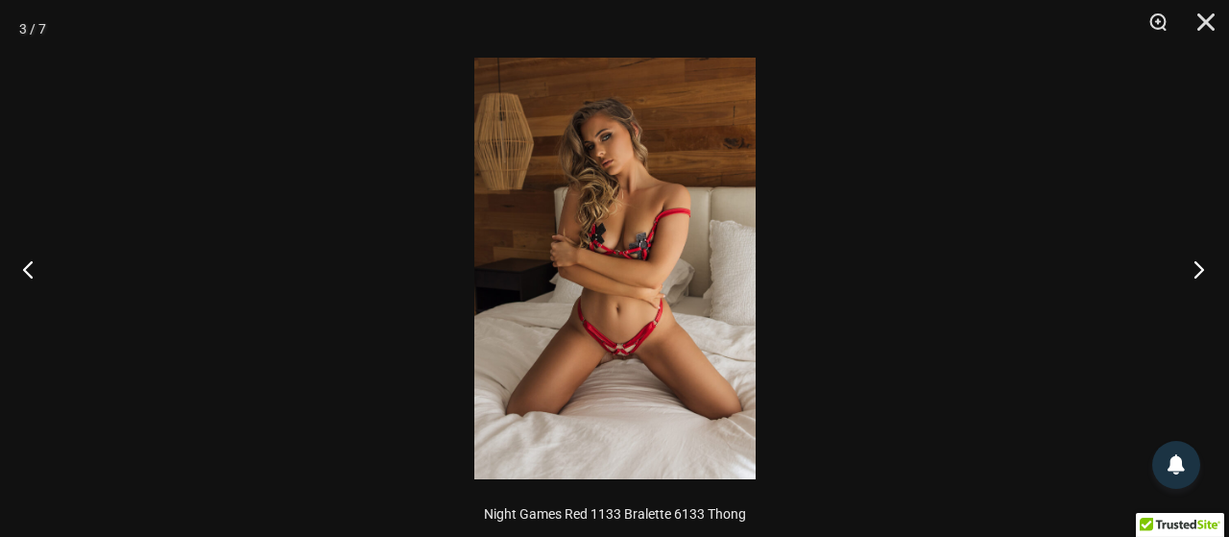
click at [1192, 251] on button "Next" at bounding box center [1193, 269] width 72 height 96
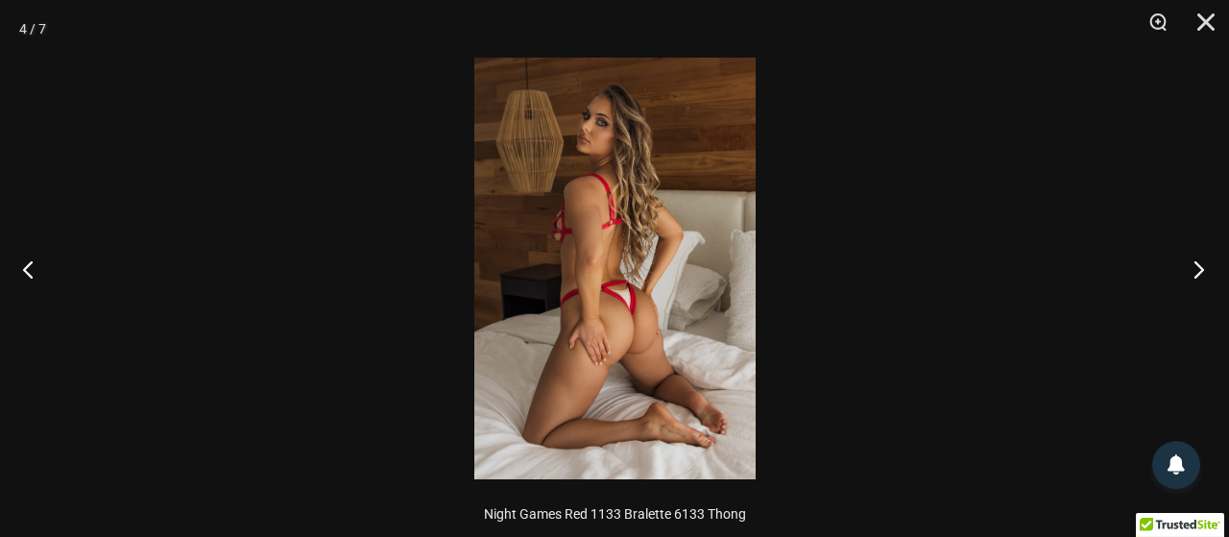
click at [1195, 256] on button "Next" at bounding box center [1193, 269] width 72 height 96
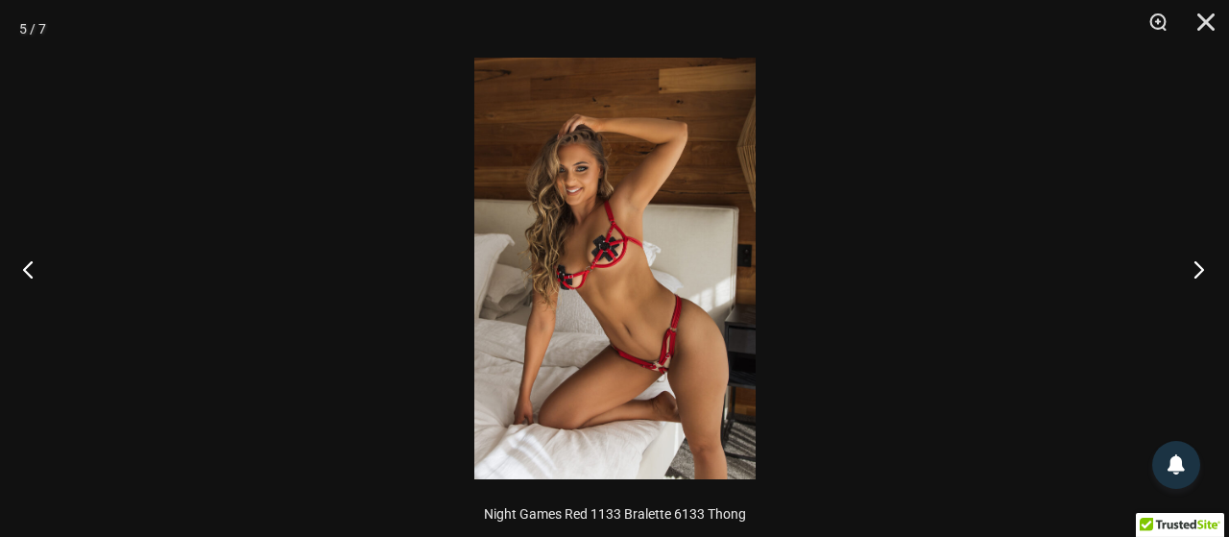
click at [1195, 256] on button "Next" at bounding box center [1193, 269] width 72 height 96
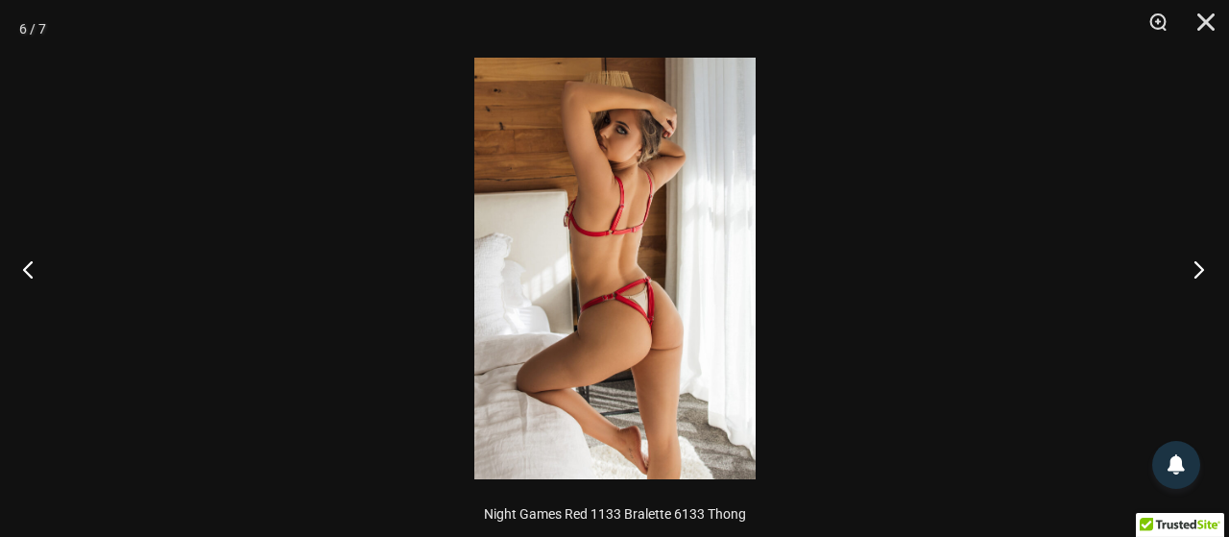
click at [1195, 256] on button "Next" at bounding box center [1193, 269] width 72 height 96
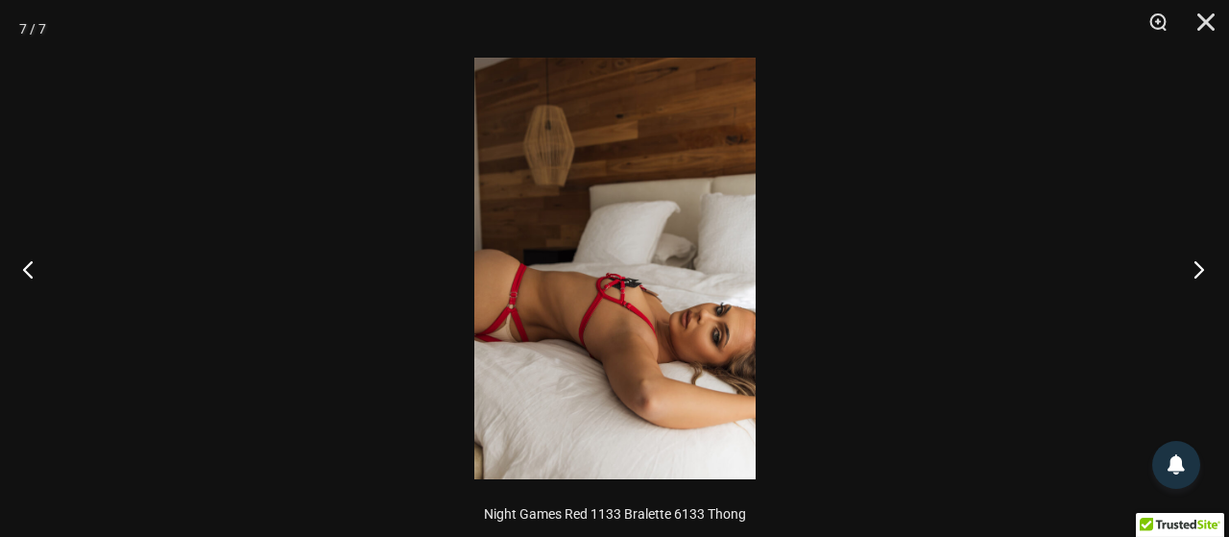
click at [1195, 256] on button "Next" at bounding box center [1193, 269] width 72 height 96
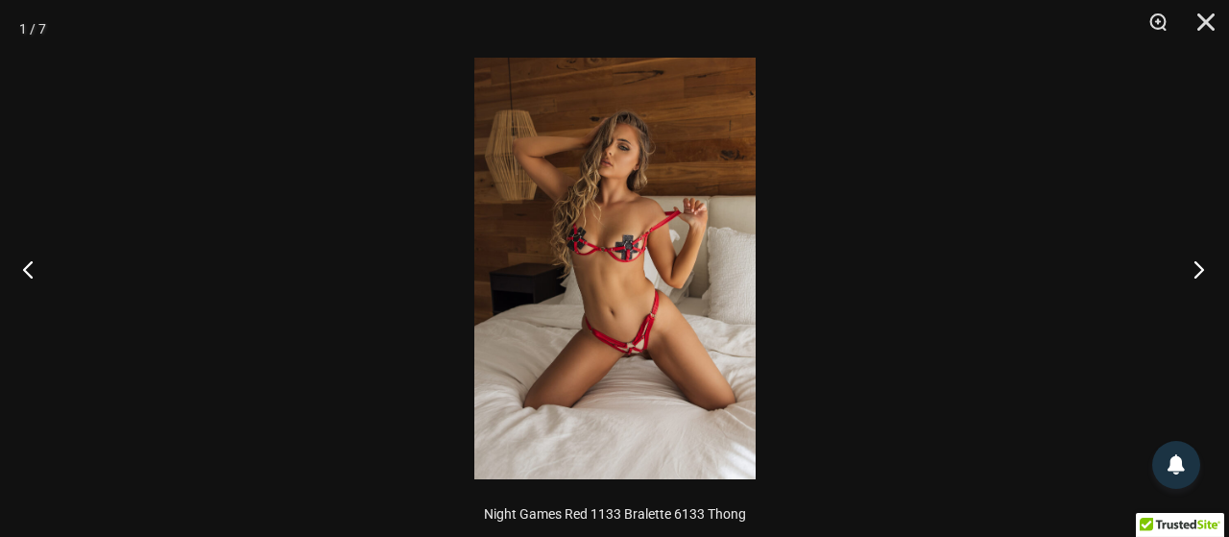
click at [1195, 256] on button "Next" at bounding box center [1193, 269] width 72 height 96
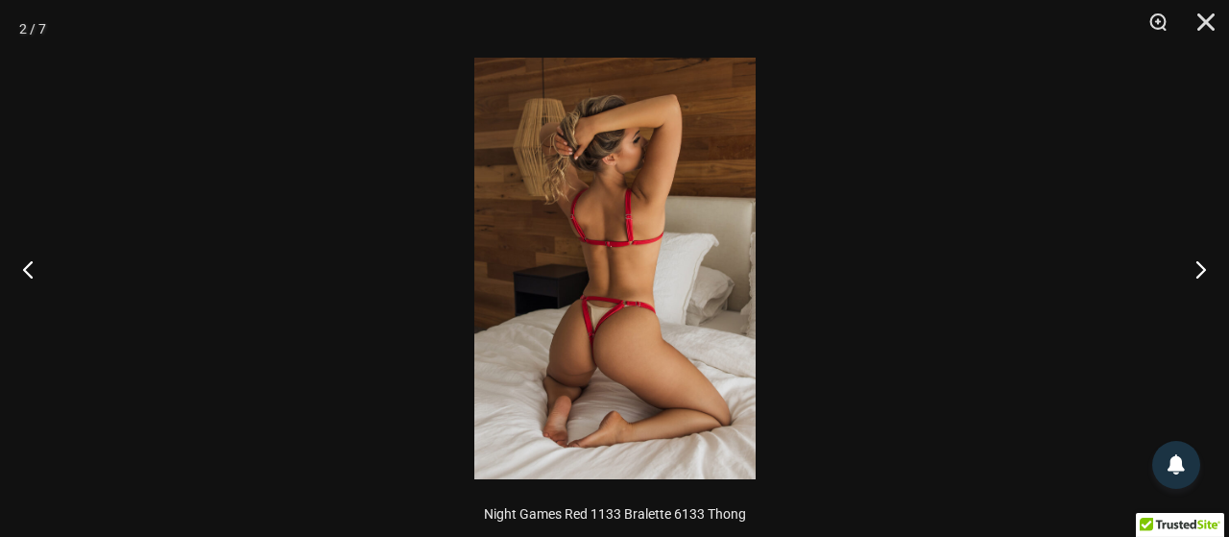
click at [602, 268] on img at bounding box center [614, 269] width 281 height 422
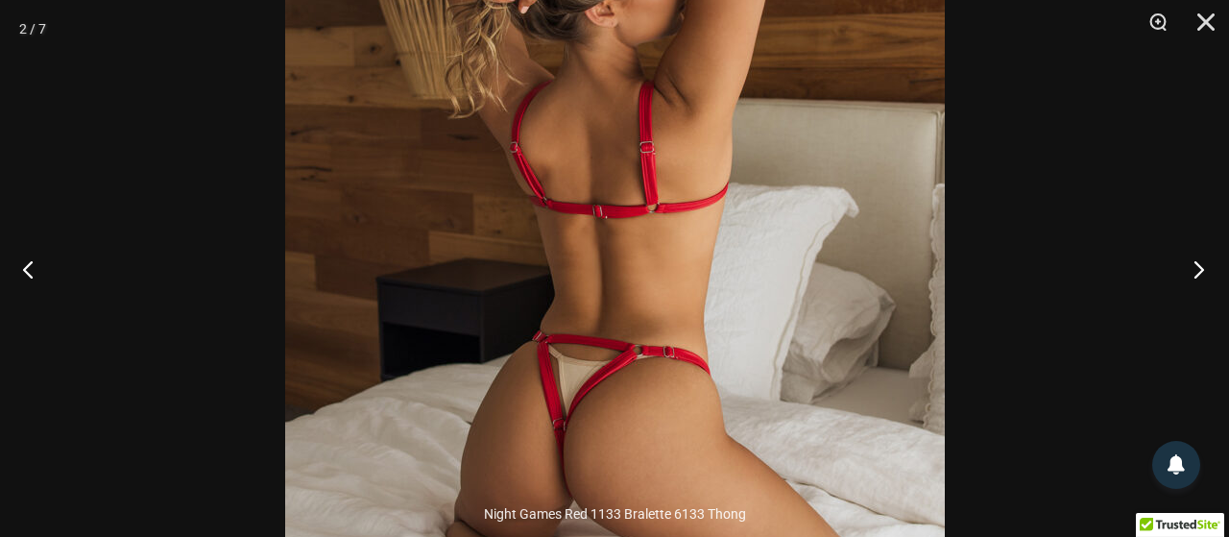
click at [1199, 254] on button "Next" at bounding box center [1193, 269] width 72 height 96
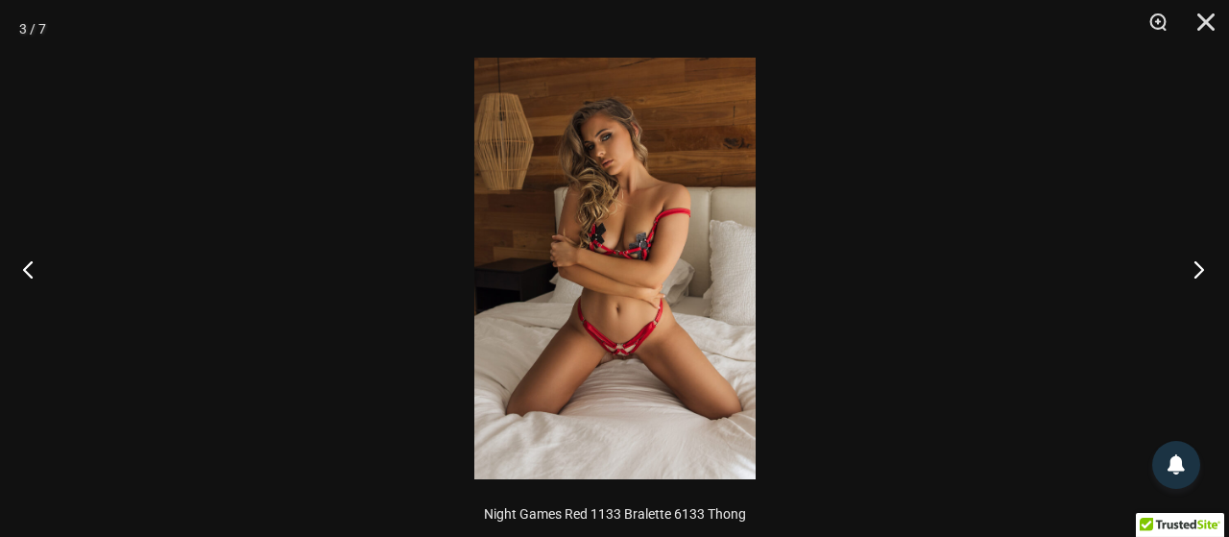
click at [1199, 260] on button "Next" at bounding box center [1193, 269] width 72 height 96
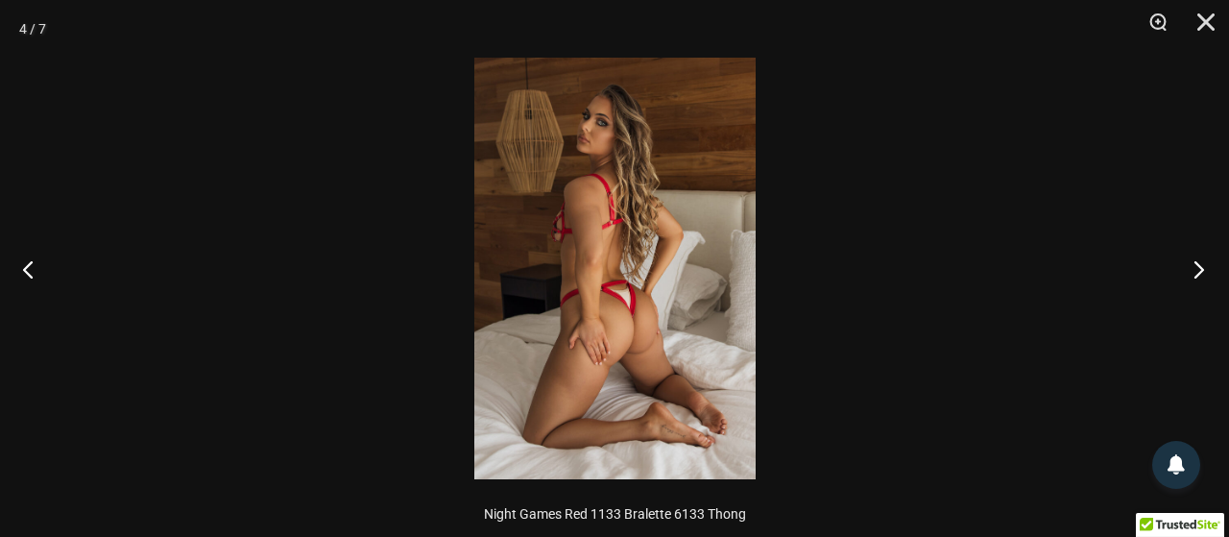
click at [1199, 260] on button "Next" at bounding box center [1193, 269] width 72 height 96
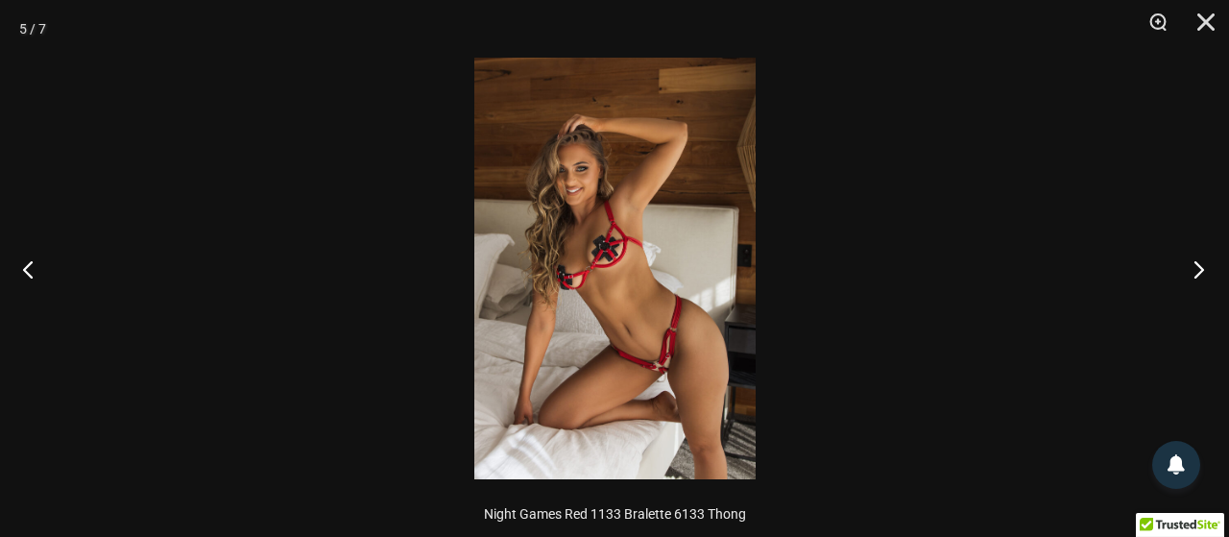
click at [1205, 270] on button "Next" at bounding box center [1193, 269] width 72 height 96
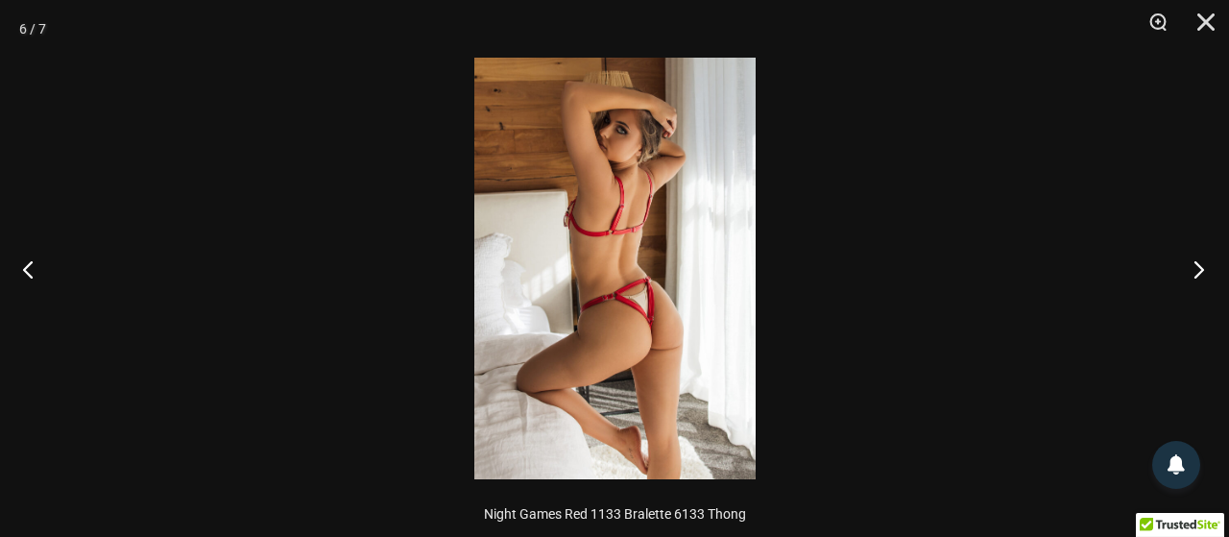
click at [1205, 270] on button "Next" at bounding box center [1193, 269] width 72 height 96
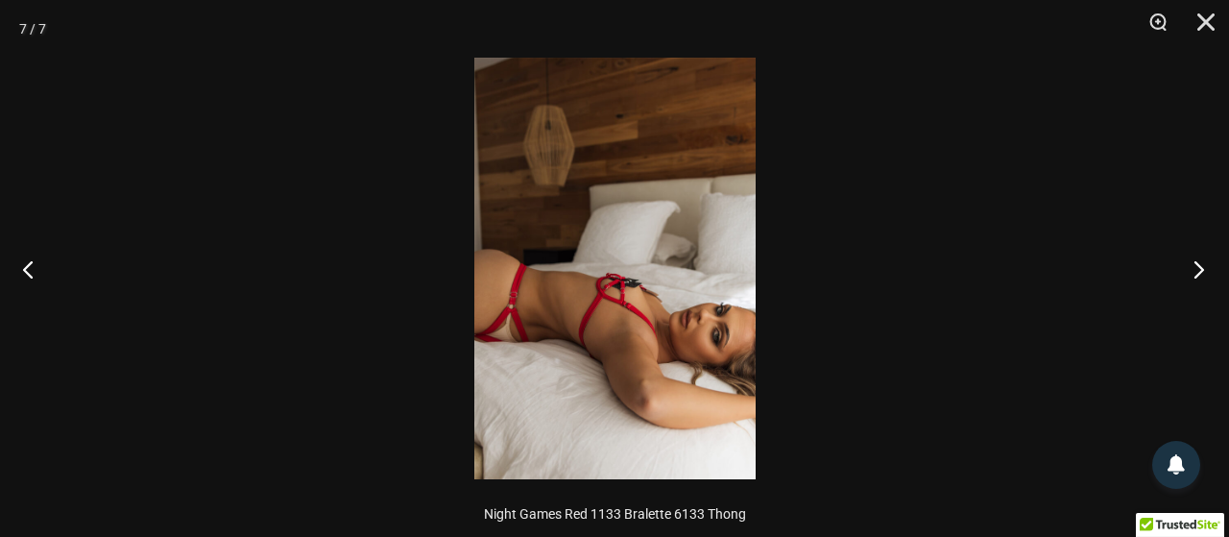
click at [1205, 270] on button "Next" at bounding box center [1193, 269] width 72 height 96
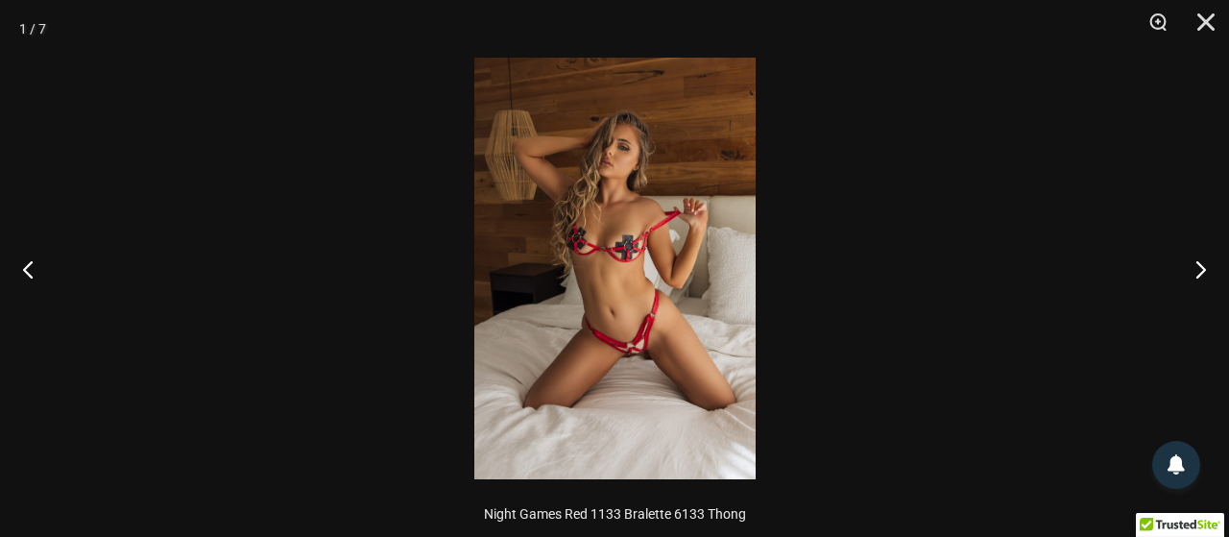
click at [650, 318] on img at bounding box center [614, 269] width 281 height 422
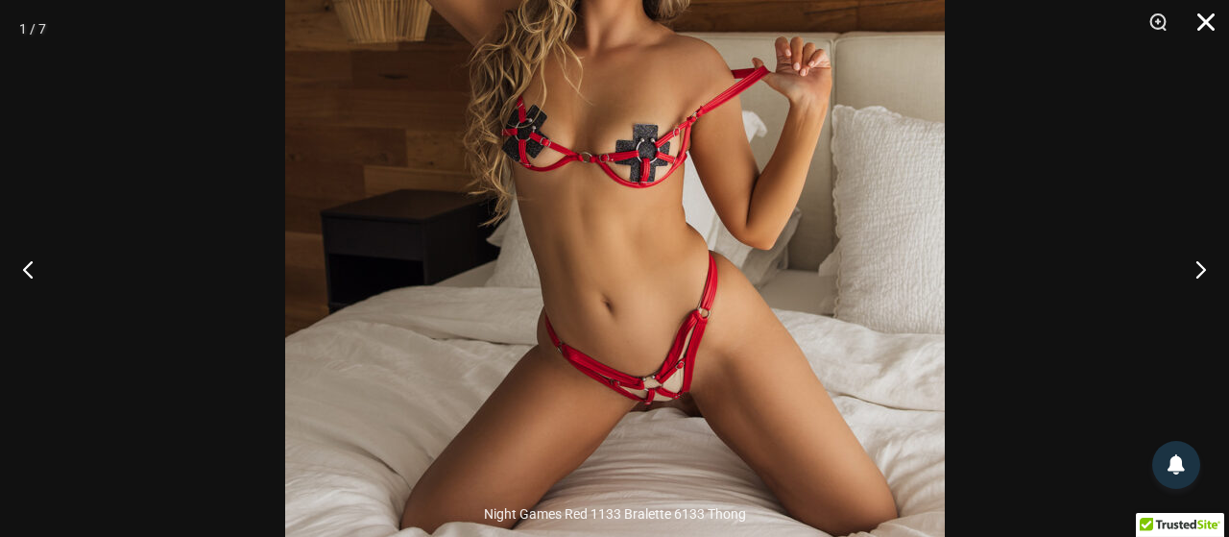
click at [1212, 12] on button "Close" at bounding box center [1199, 29] width 48 height 58
